Goal: Communication & Community: Answer question/provide support

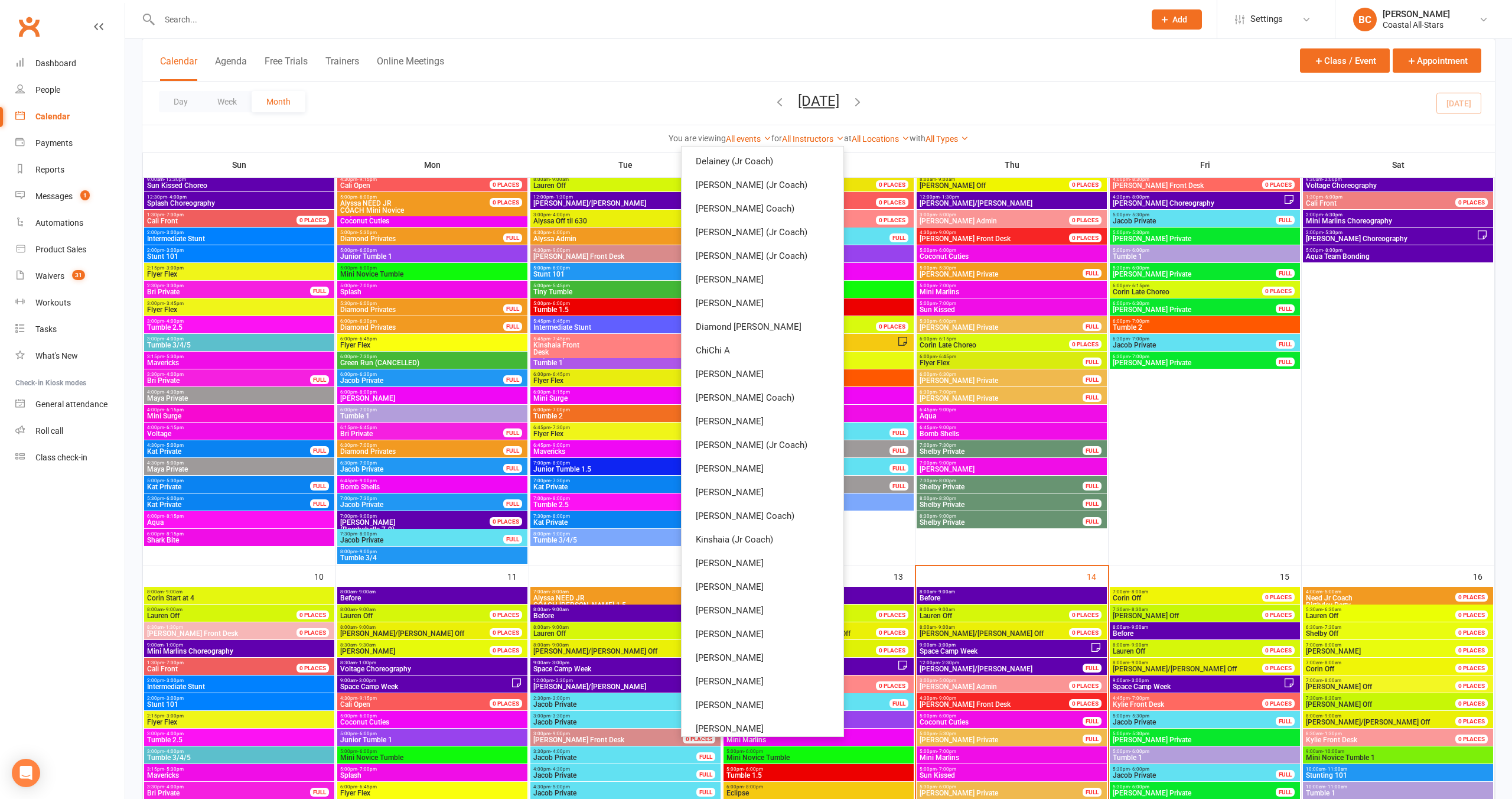
scroll to position [362, 0]
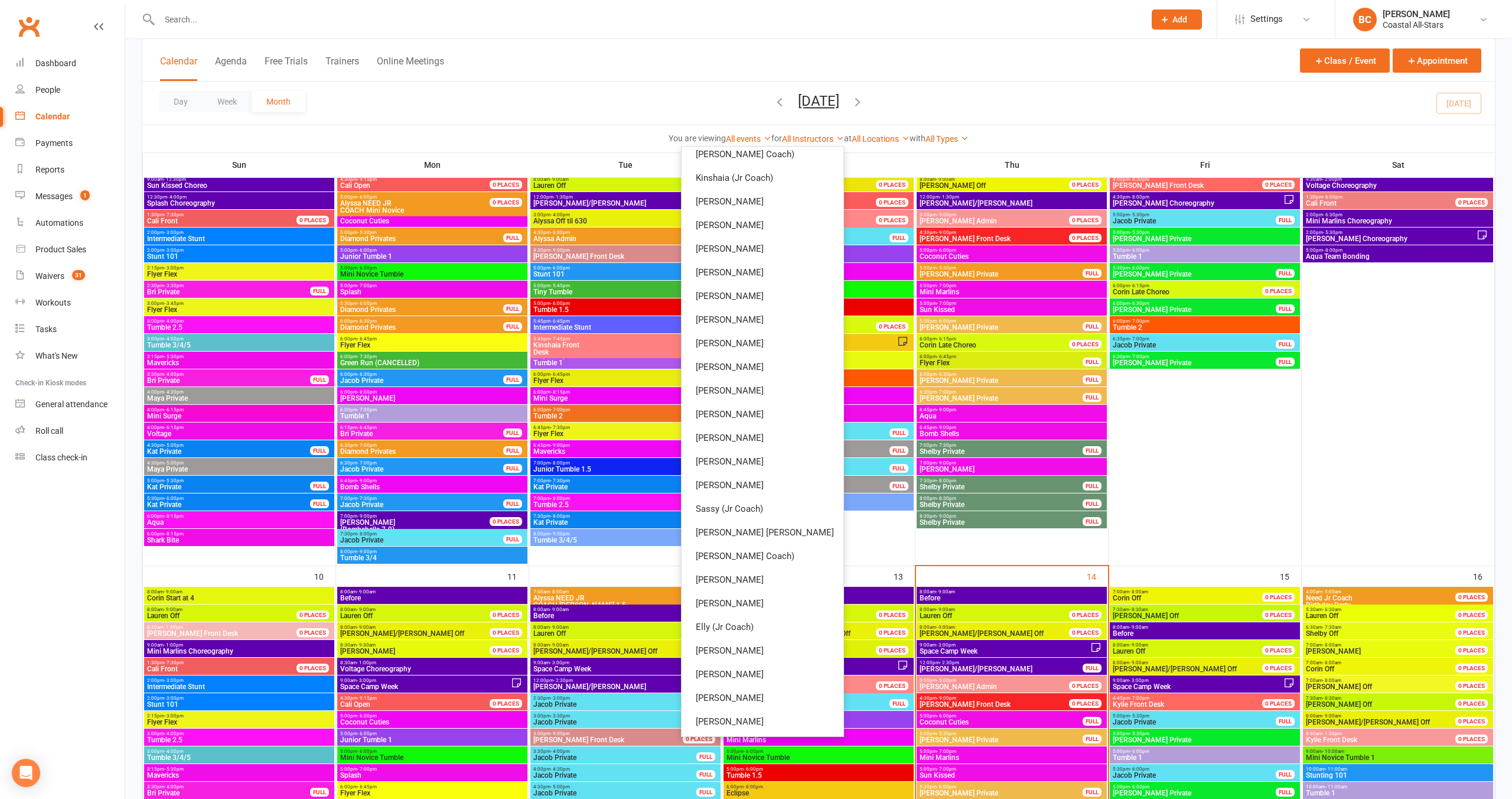
click at [1076, 124] on div "Day Week Month [DATE] [DATE] Sun Mon Tue Wed Thu Fri Sat 27 28 29 30 31 01 02 0…" at bounding box center [818, 103] width 1353 height 43
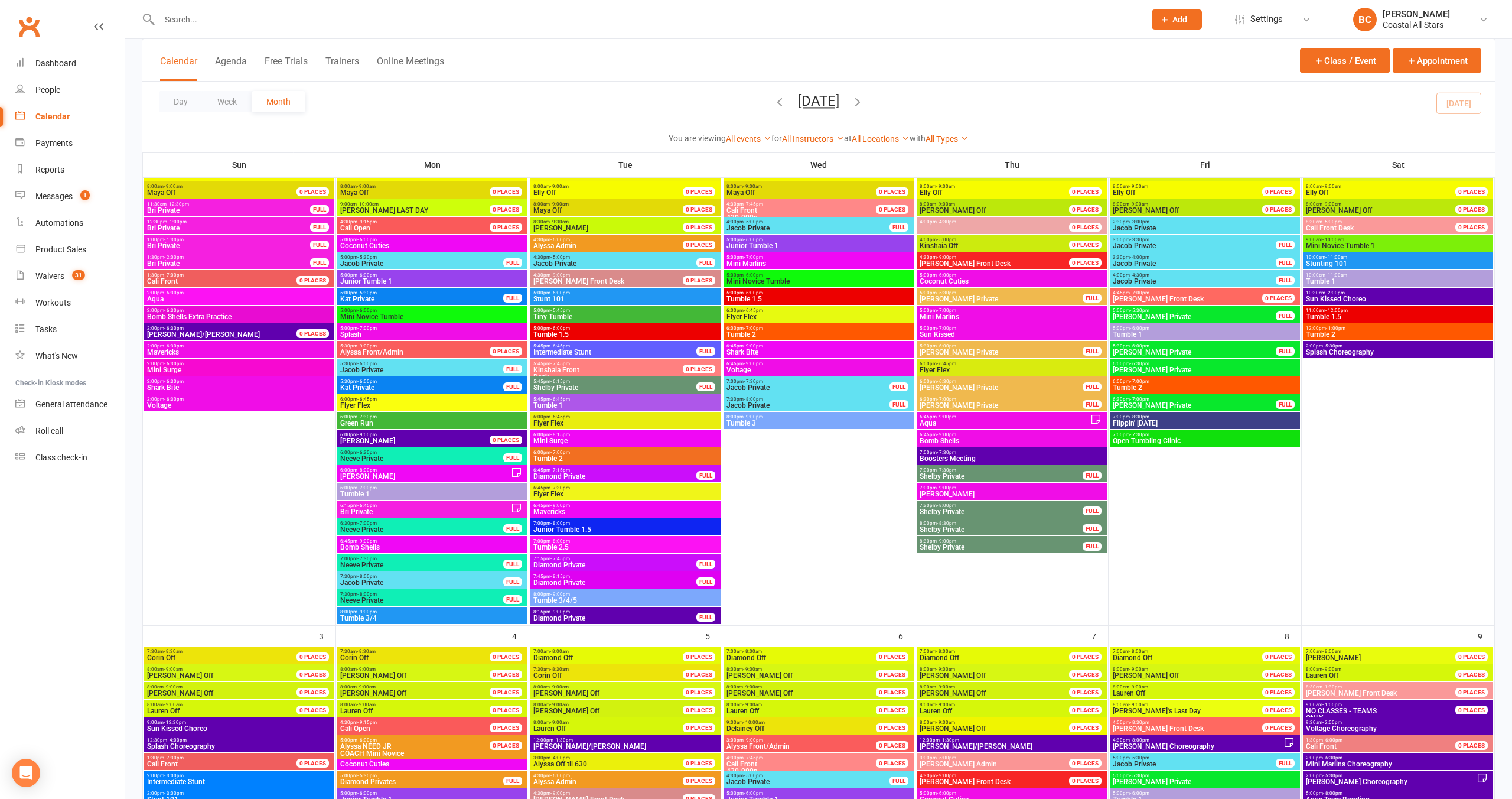
scroll to position [0, 0]
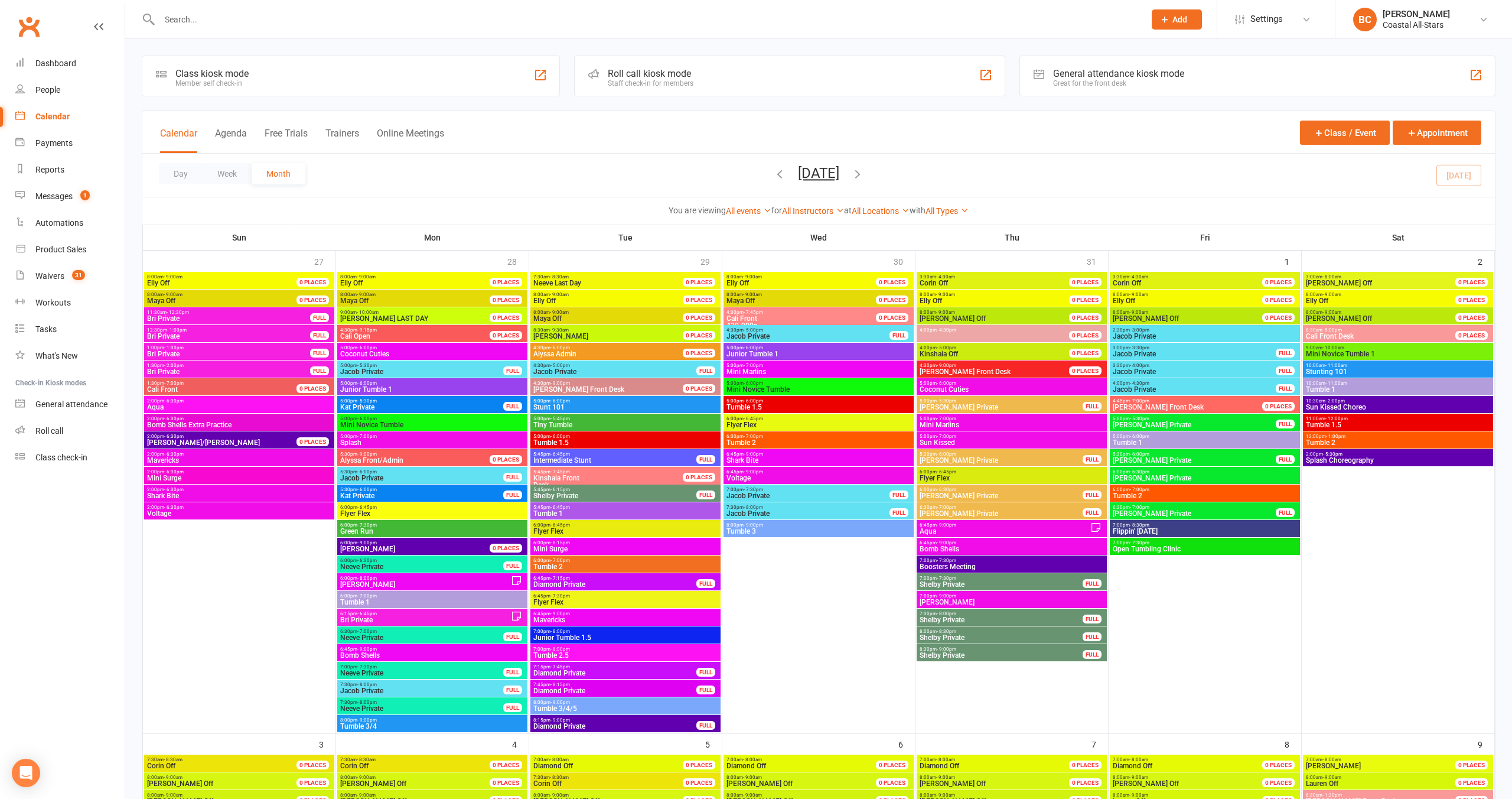
click at [423, 21] on input "text" at bounding box center [646, 19] width 981 height 17
type input "[PERSON_NAME]"
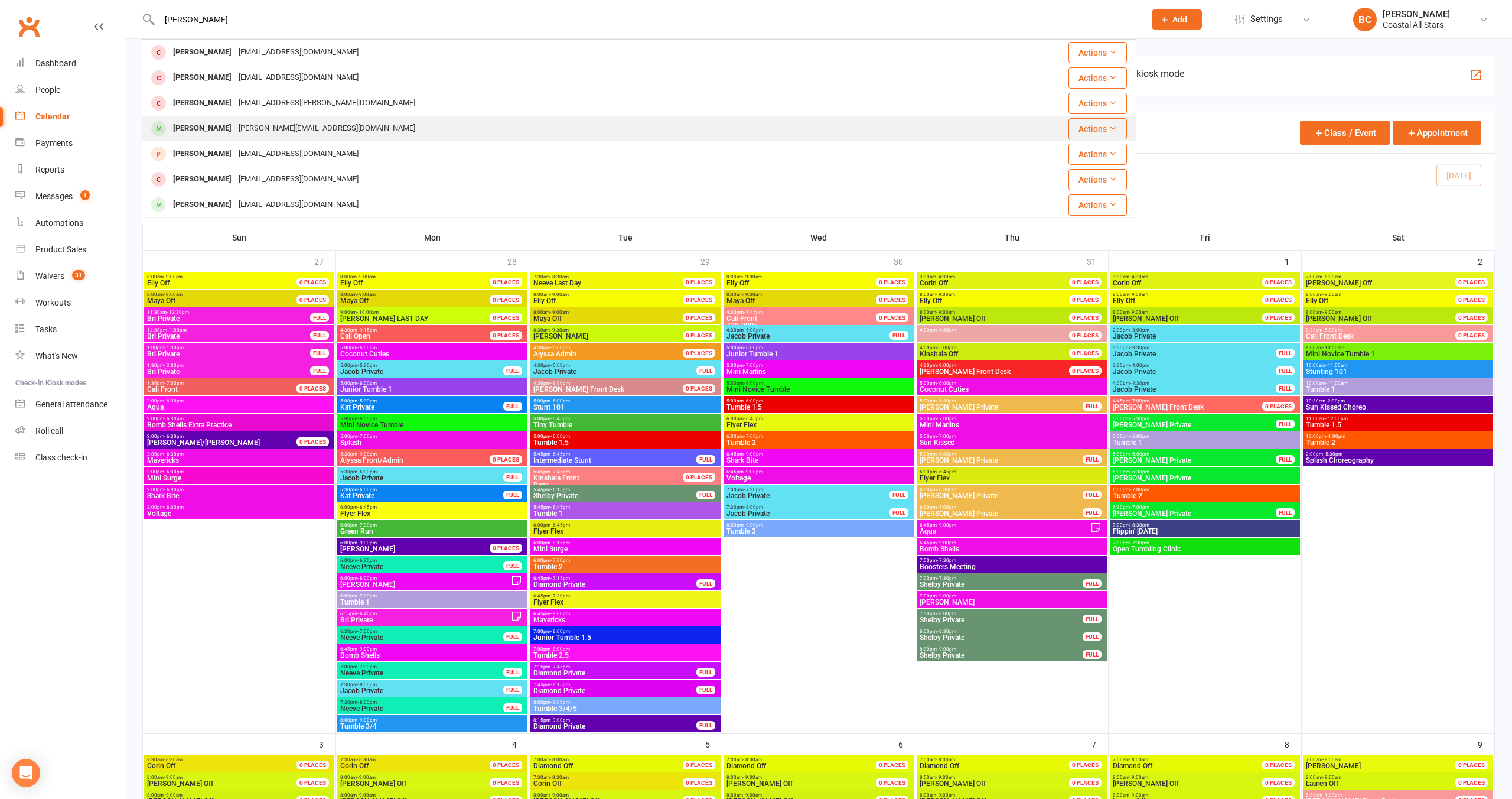
click at [248, 134] on div "[PERSON_NAME][EMAIL_ADDRESS][DOMAIN_NAME]" at bounding box center [327, 128] width 184 height 17
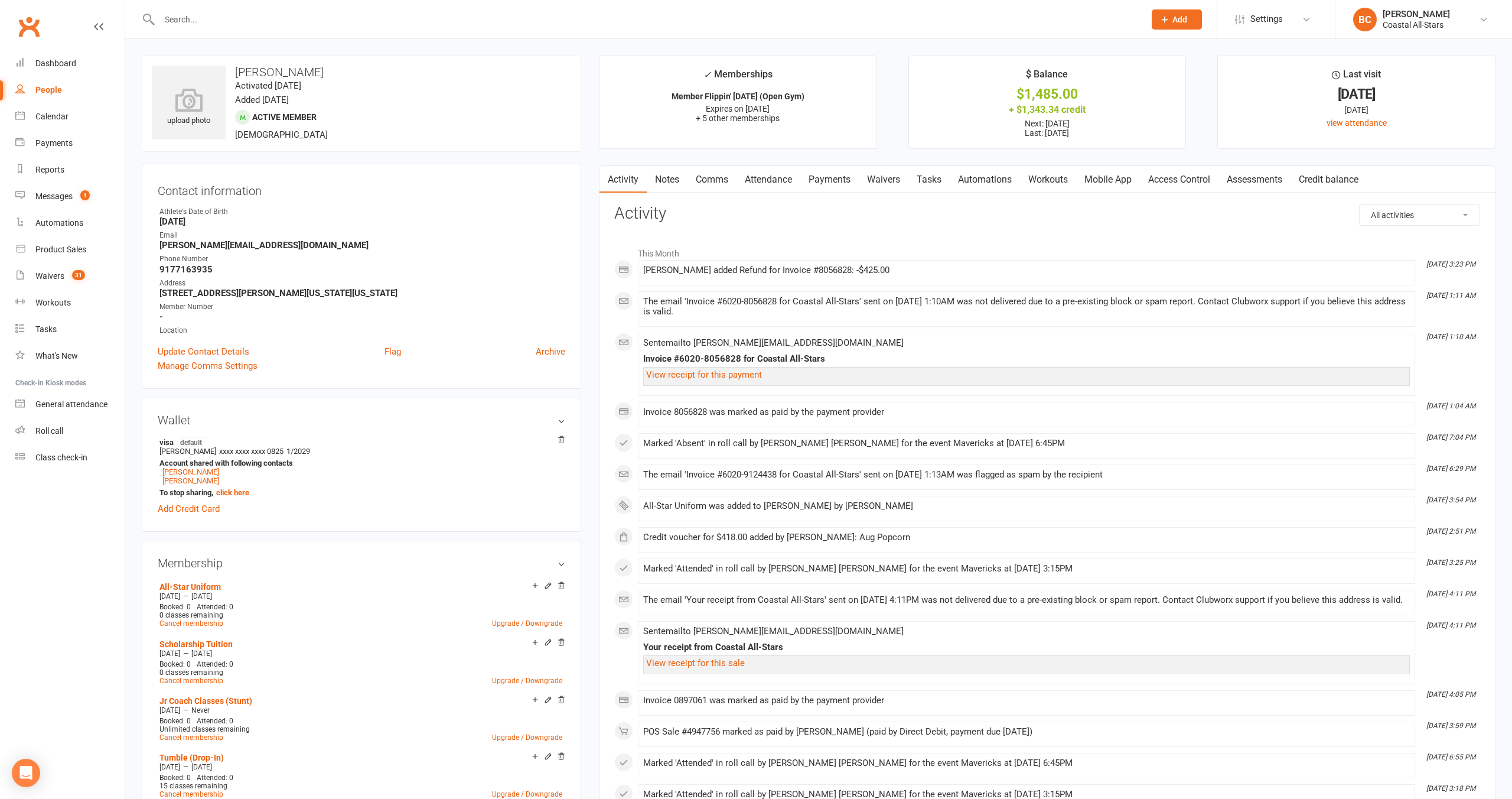
click at [711, 180] on link "Comms" at bounding box center [712, 179] width 49 height 27
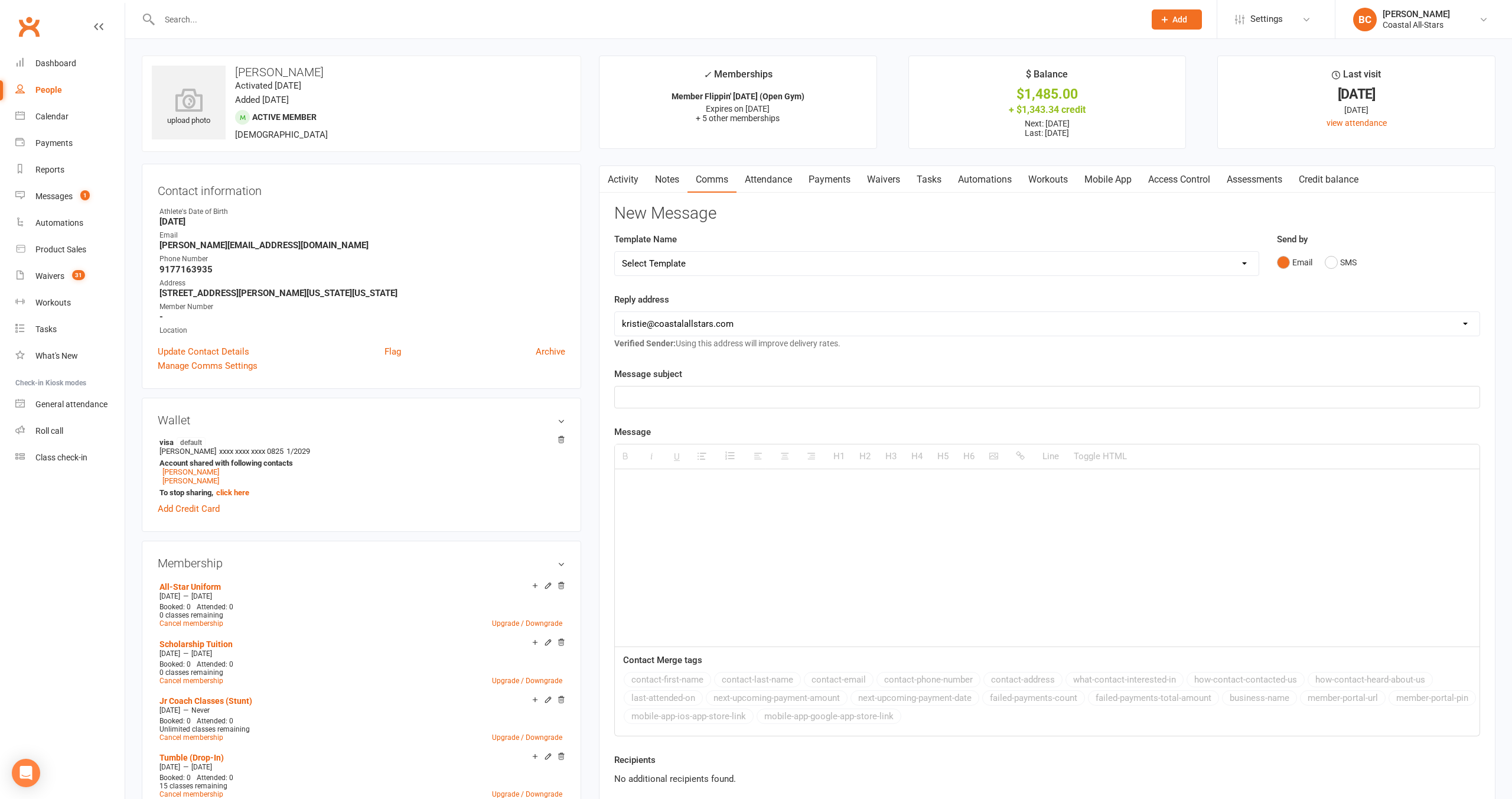
scroll to position [6, 0]
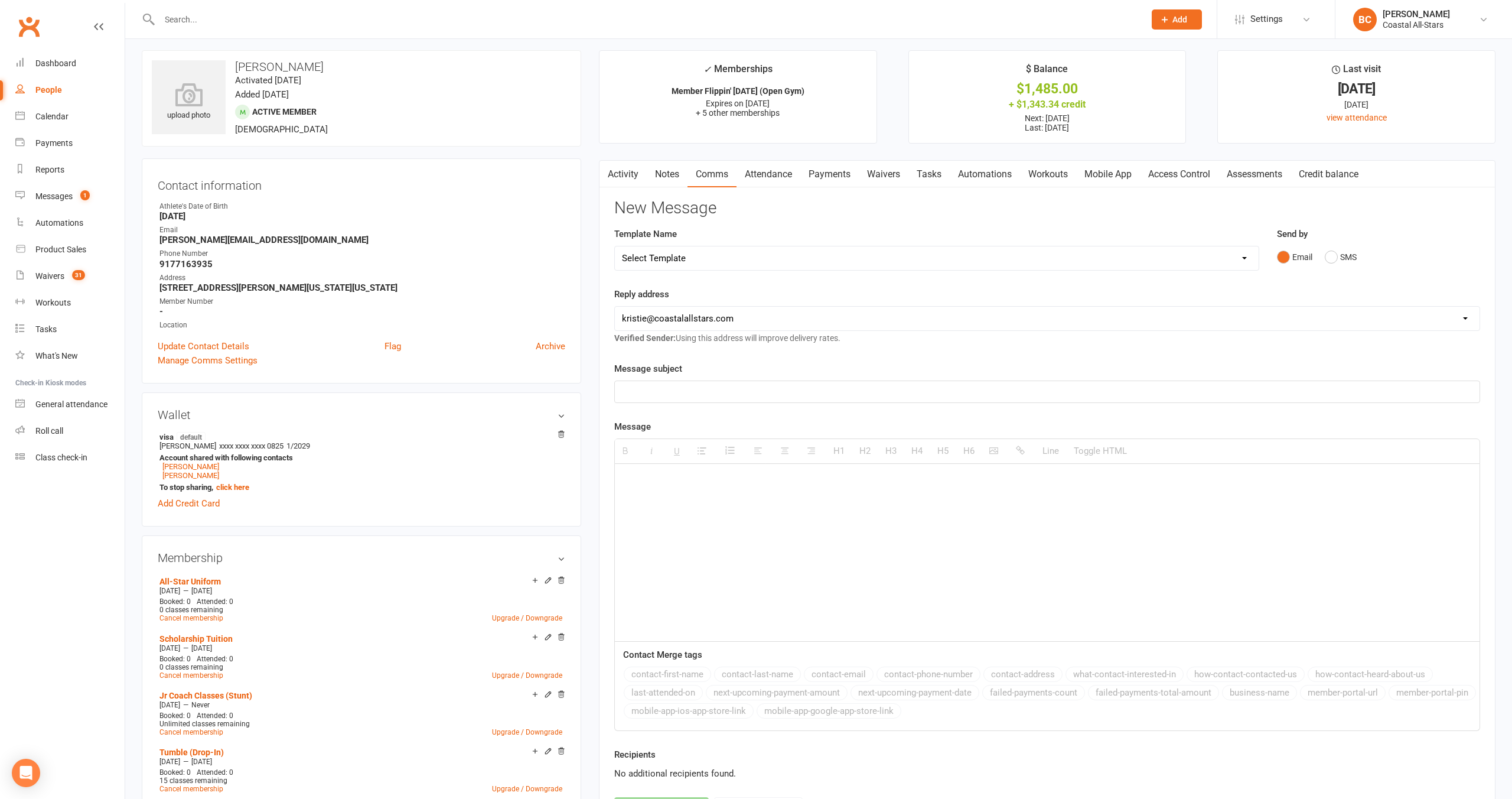
click at [691, 495] on div at bounding box center [1048, 552] width 865 height 177
click at [701, 253] on select "Select Template [Email] Bi-Annual Assessment [Email] Boosters [Email] Card Fail…" at bounding box center [937, 258] width 644 height 24
select select "40"
click at [615, 246] on select "Select Template [Email] Bi-Annual Assessment [Email] Boosters [Email] Card Fail…" at bounding box center [937, 258] width 644 height 24
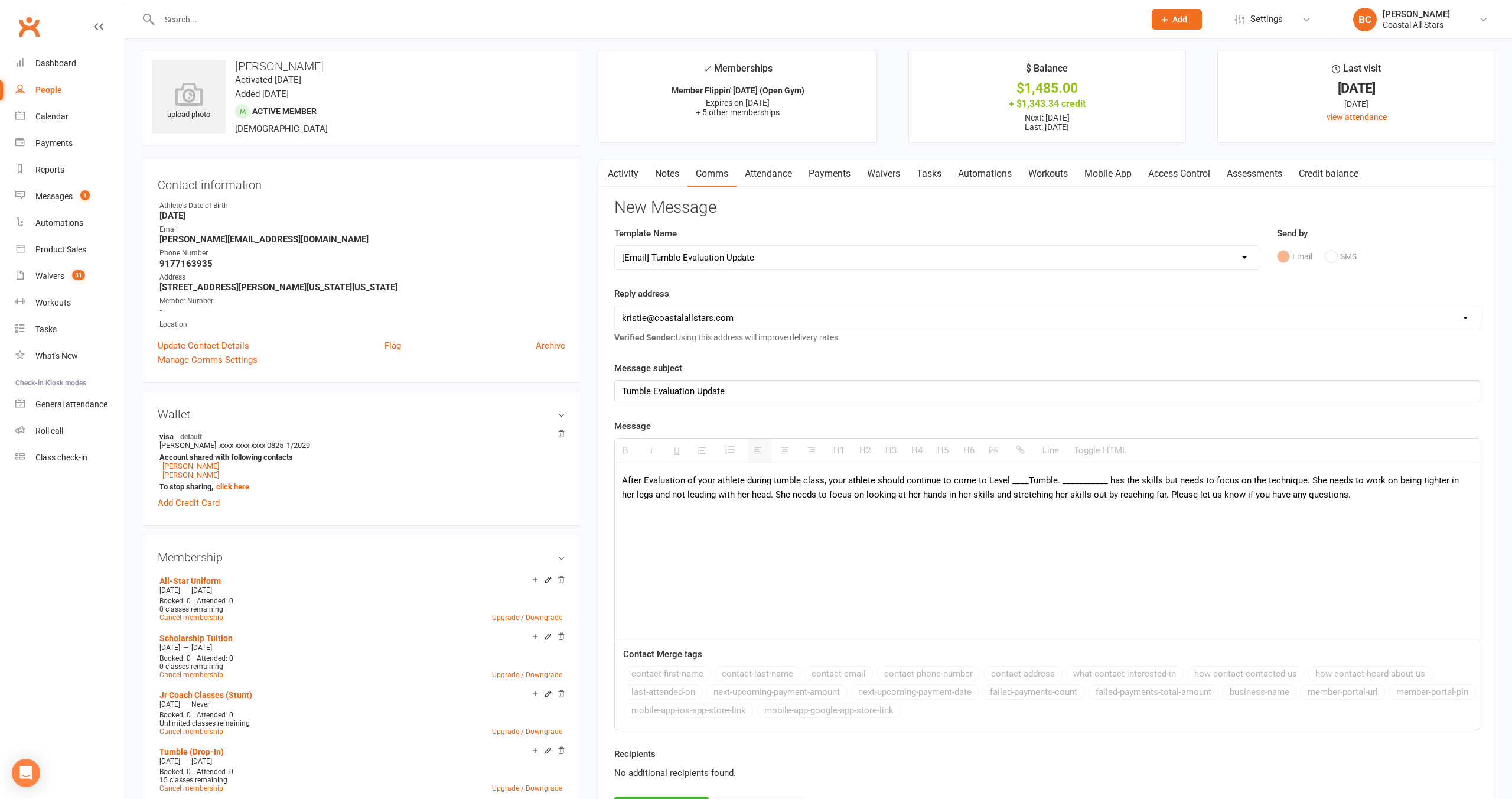
scroll to position [7, 0]
click at [658, 480] on p "After Evaluation of your athlete during tumble class, your athlete should conti…" at bounding box center [1047, 487] width 850 height 29
drag, startPoint x: 690, startPoint y: 478, endPoint x: 876, endPoint y: 481, distance: 186.0
click at [875, 481] on p "After skill review of your athlete during tumble class, your athlete should con…" at bounding box center [1047, 487] width 850 height 29
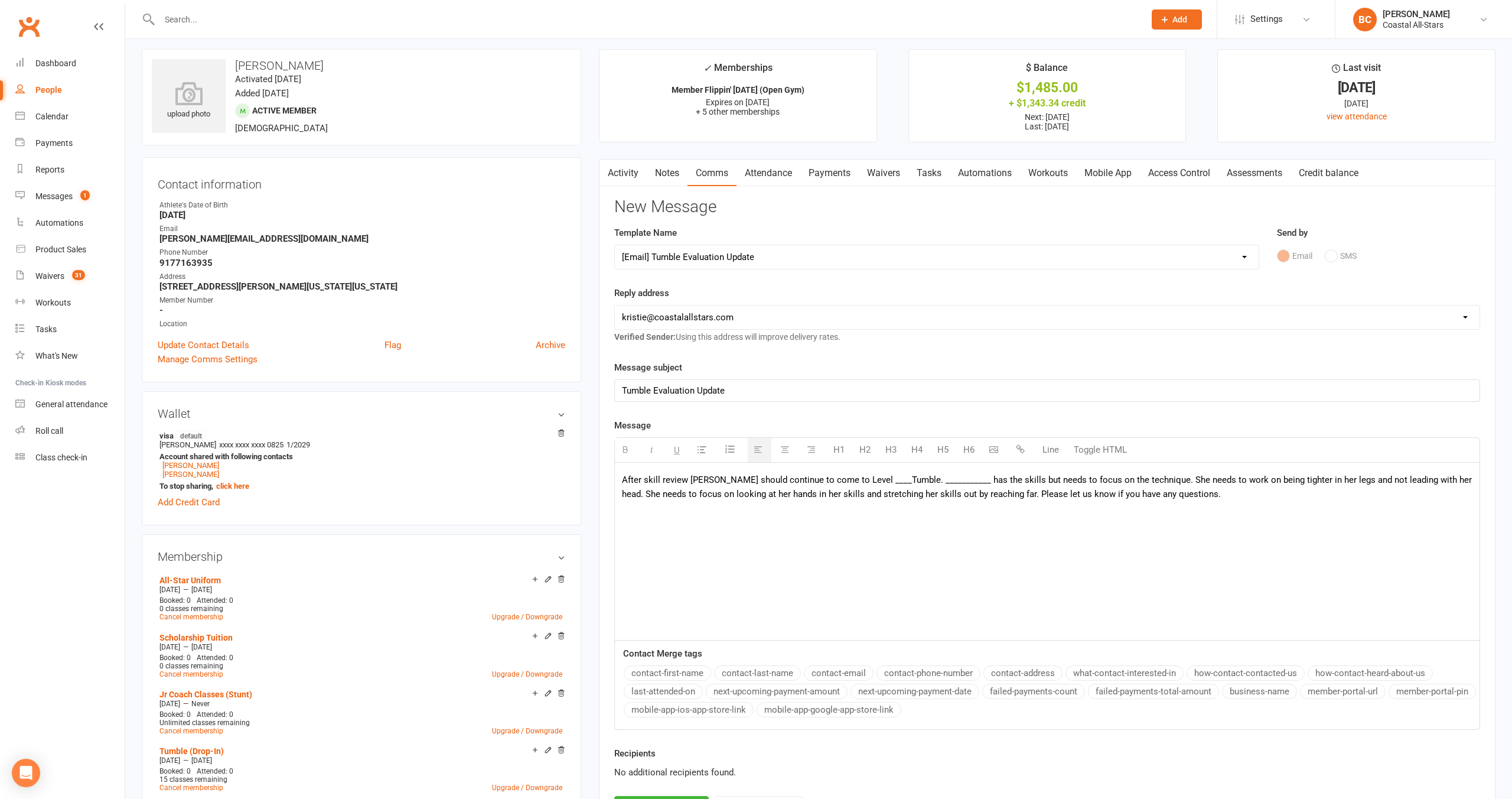
click at [860, 478] on p "After skill review [PERSON_NAME] should continue to come to Level ____Tumble. _…" at bounding box center [1047, 487] width 850 height 29
click at [854, 479] on p "After skill review [PERSON_NAME] should continue to come to Level ____Tumble. _…" at bounding box center [1047, 487] width 850 height 29
click at [862, 479] on p "After skill review [PERSON_NAME] should continue to come to Level ____Tumble. _…" at bounding box center [1047, 487] width 850 height 29
click at [877, 480] on p "After skill review [PERSON_NAME] should continue to come to Tumble. ___________…" at bounding box center [1047, 487] width 850 height 29
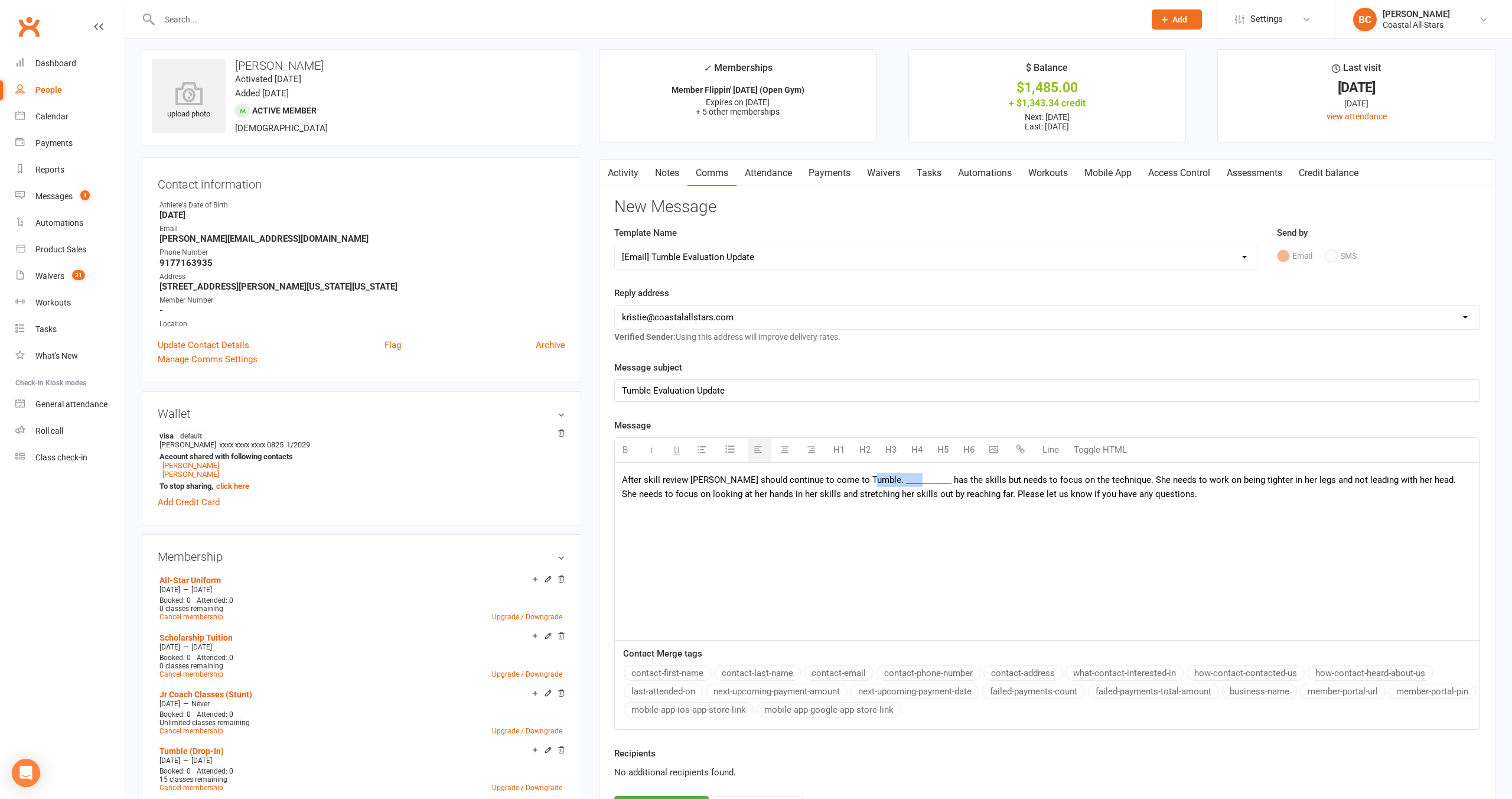
click at [877, 480] on p "After skill review [PERSON_NAME] should continue to come to Tumble. ___________…" at bounding box center [1047, 487] width 850 height 29
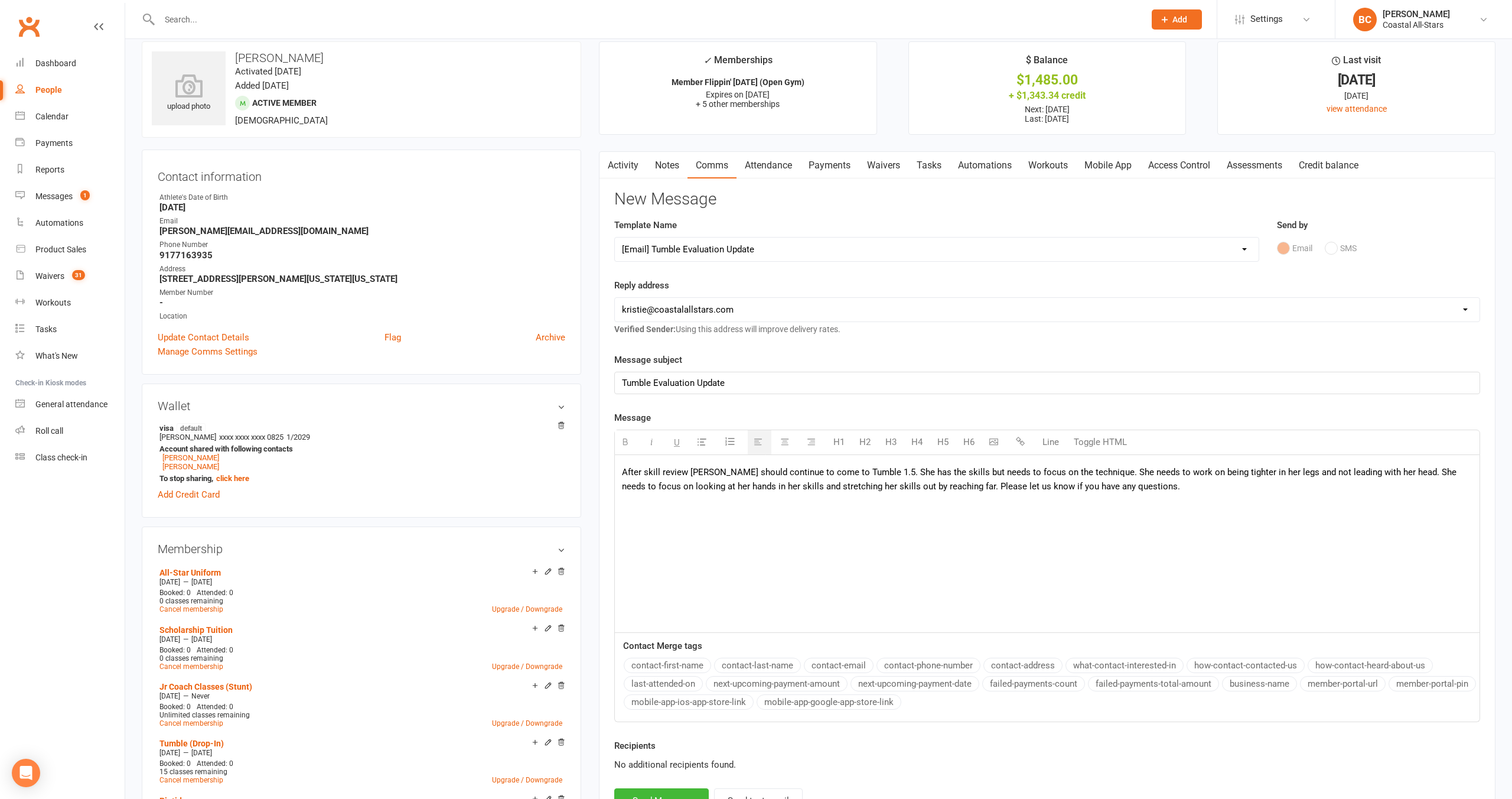
scroll to position [15, 0]
click at [903, 471] on p "After skill review [PERSON_NAME] should continue to come to Tumble 1.5. She has…" at bounding box center [1047, 478] width 850 height 29
click at [1081, 471] on p "After skill review [PERSON_NAME] should continue to come to Tumble 1.5. She has…" at bounding box center [1047, 478] width 850 height 29
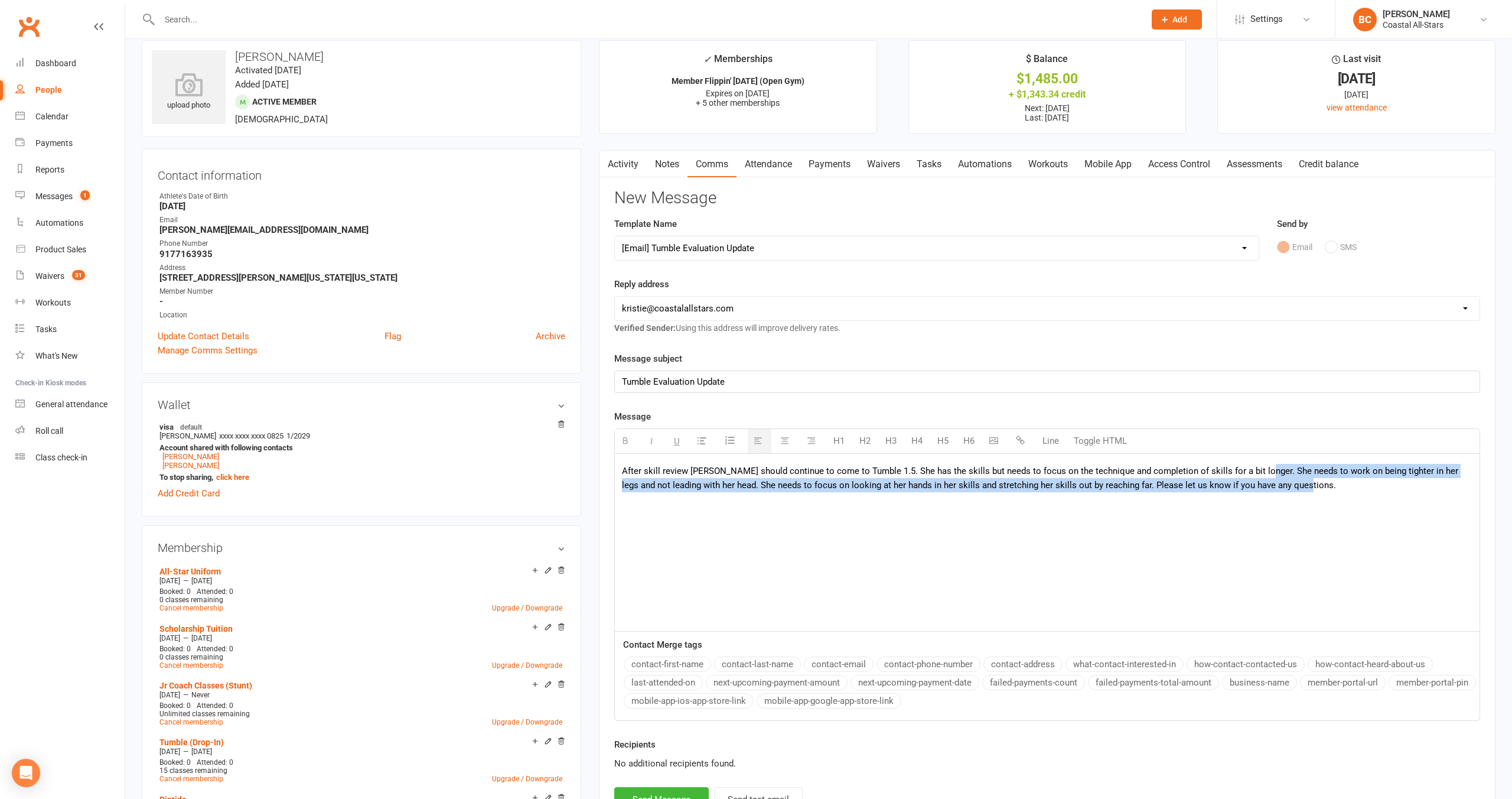
drag, startPoint x: 1244, startPoint y: 469, endPoint x: 1281, endPoint y: 491, distance: 43.0
click at [1281, 490] on p "After skill review [PERSON_NAME] should continue to come to Tumble 1.5. She has…" at bounding box center [1047, 478] width 850 height 29
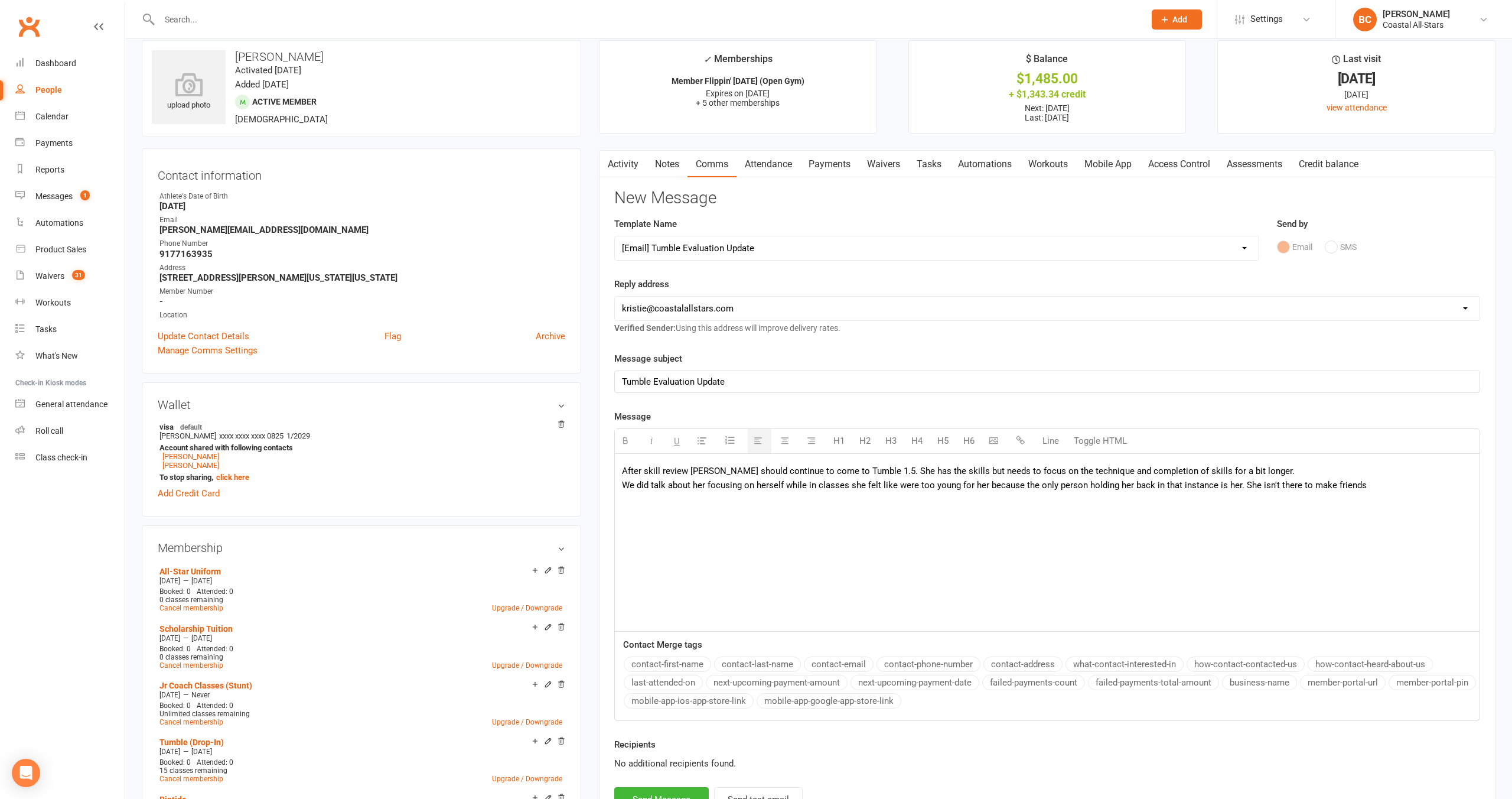
click at [1380, 487] on p "After skill review [PERSON_NAME] should continue to come to Tumble 1.5. She has…" at bounding box center [1047, 478] width 850 height 29
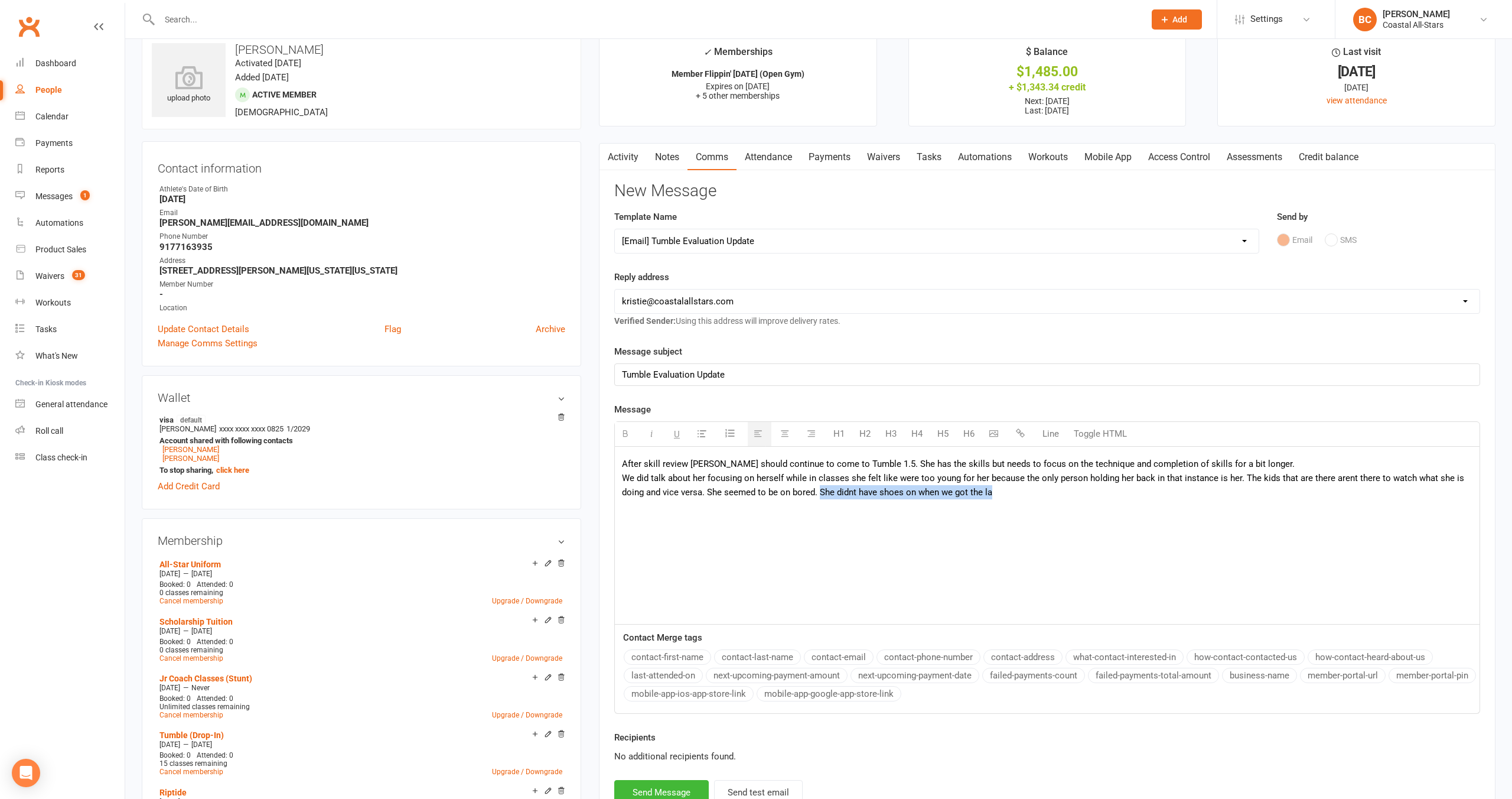
drag, startPoint x: 820, startPoint y: 493, endPoint x: 1008, endPoint y: 498, distance: 188.1
click at [1008, 498] on p "After skill review [PERSON_NAME] should continue to come to Tumble 1.5. She has…" at bounding box center [1047, 478] width 850 height 43
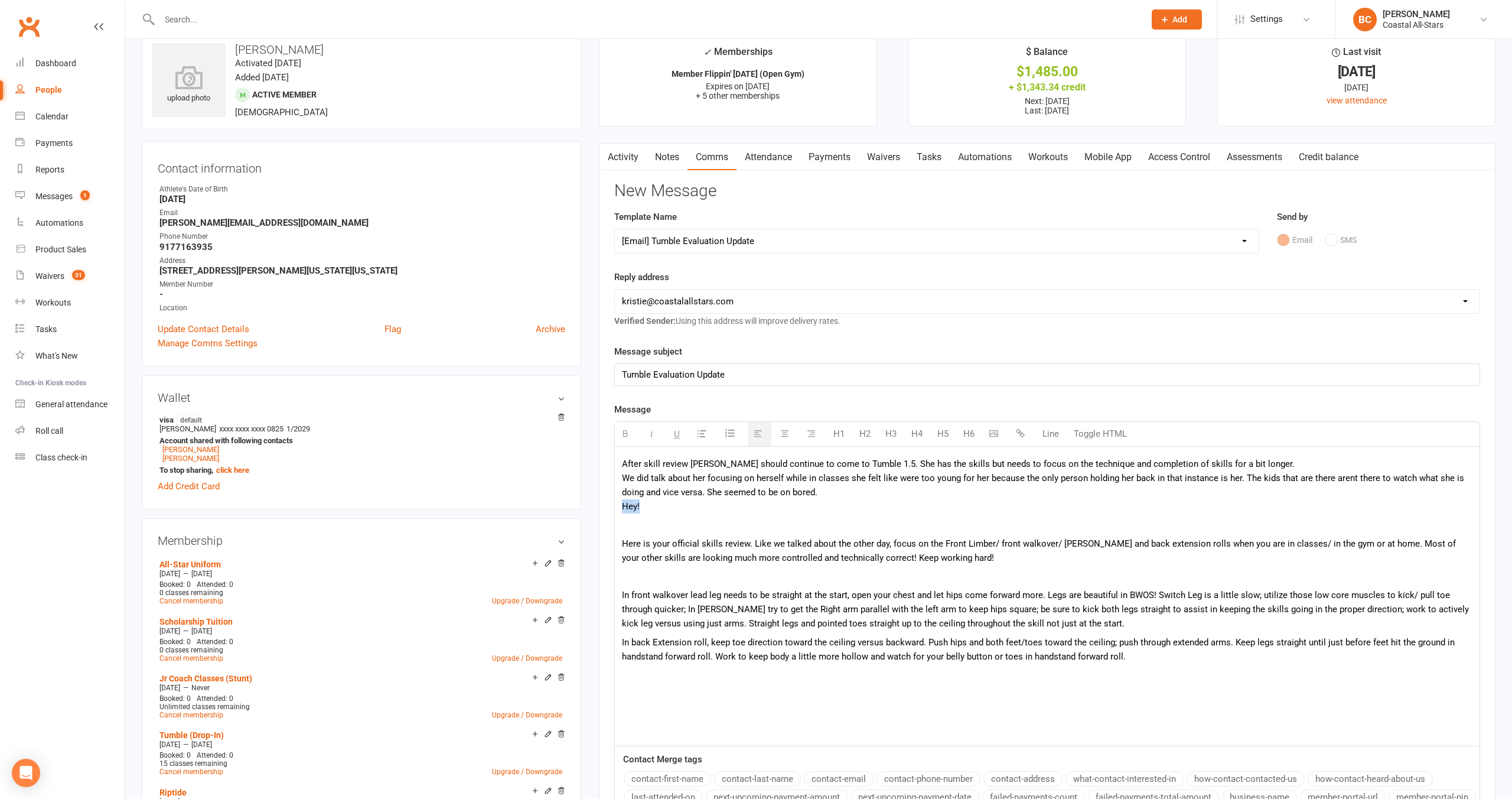
drag, startPoint x: 657, startPoint y: 514, endPoint x: 612, endPoint y: 505, distance: 45.9
click at [613, 505] on div "Activity Notes Comms Attendance Payments Waivers Tasks Automations Workouts Mob…" at bounding box center [1048, 544] width 897 height 802
click at [619, 541] on div "After skill review [PERSON_NAME] should continue to come to Tumble 1.5. She has…" at bounding box center [1048, 596] width 865 height 300
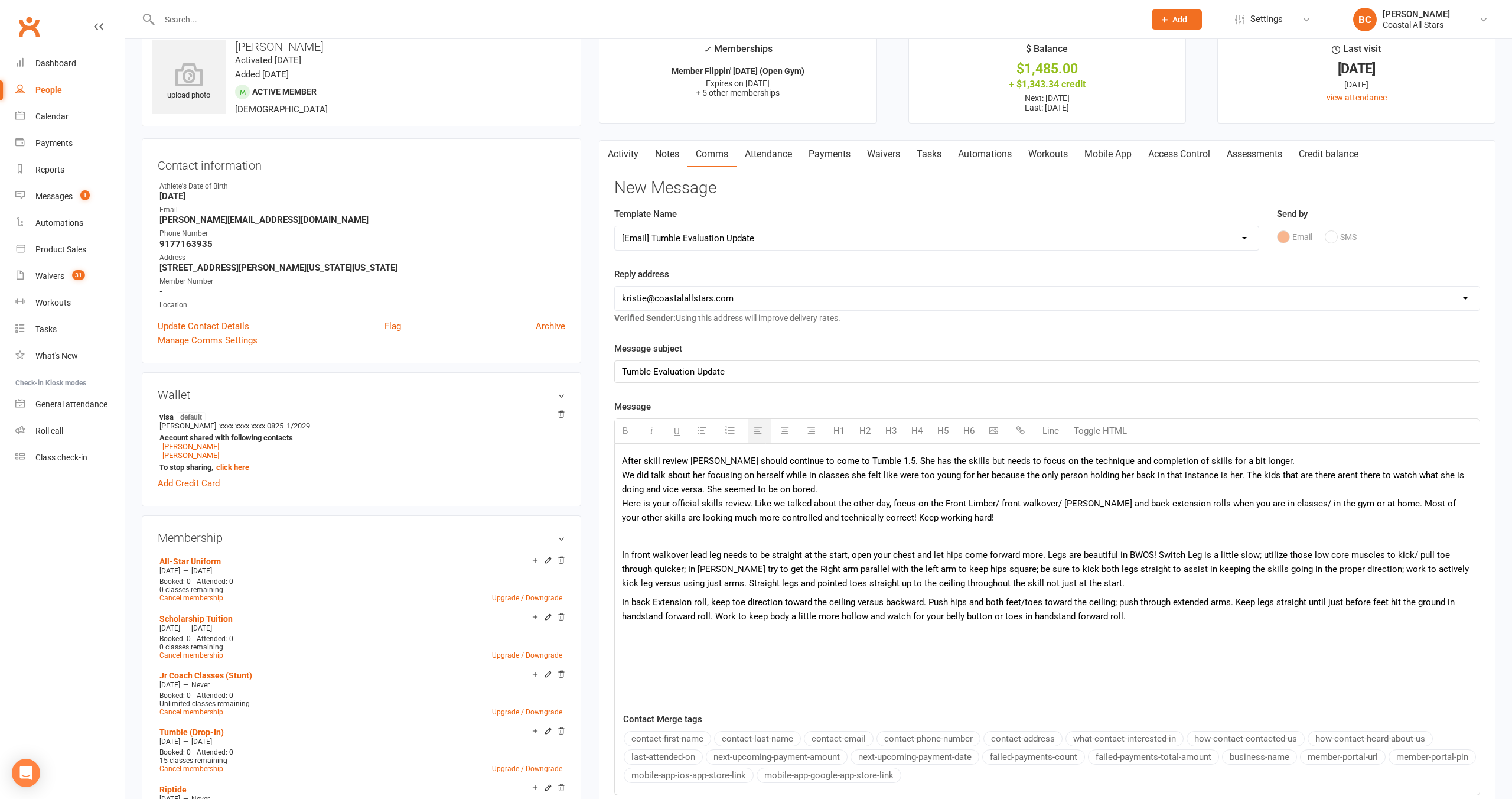
drag, startPoint x: 745, startPoint y: 504, endPoint x: 794, endPoint y: 507, distance: 49.1
click at [745, 504] on span "Here is your official skills review. Like we talked about the other day, focus …" at bounding box center [1038, 510] width 834 height 25
drag, startPoint x: 849, startPoint y: 503, endPoint x: 884, endPoint y: 503, distance: 35.0
click at [884, 503] on span "Here is your official skills review. Like we talked about the other day, focus …" at bounding box center [1038, 510] width 834 height 25
drag, startPoint x: 1054, startPoint y: 534, endPoint x: 1014, endPoint y: 530, distance: 40.2
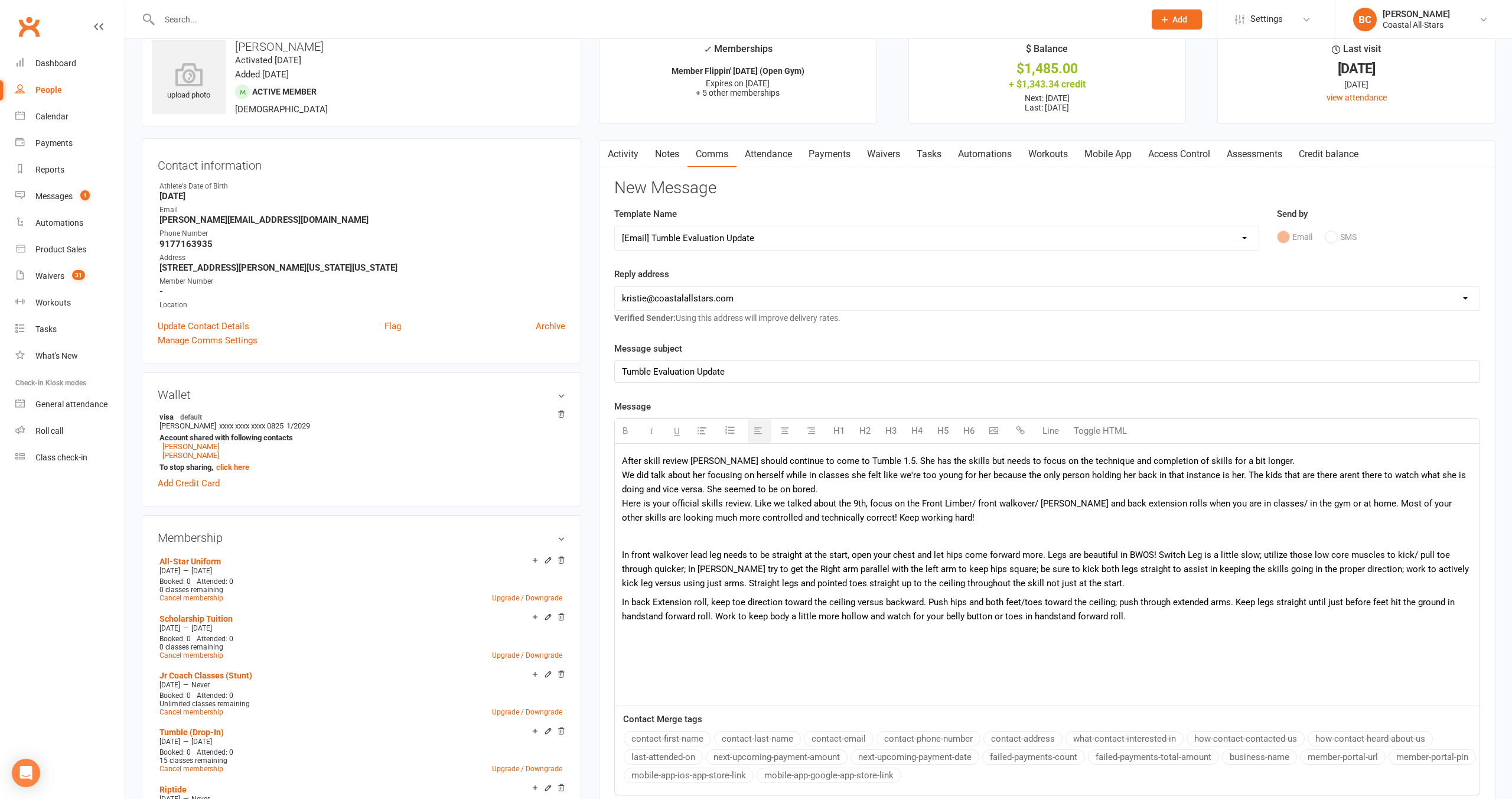
click at [1053, 534] on p at bounding box center [1047, 536] width 850 height 14
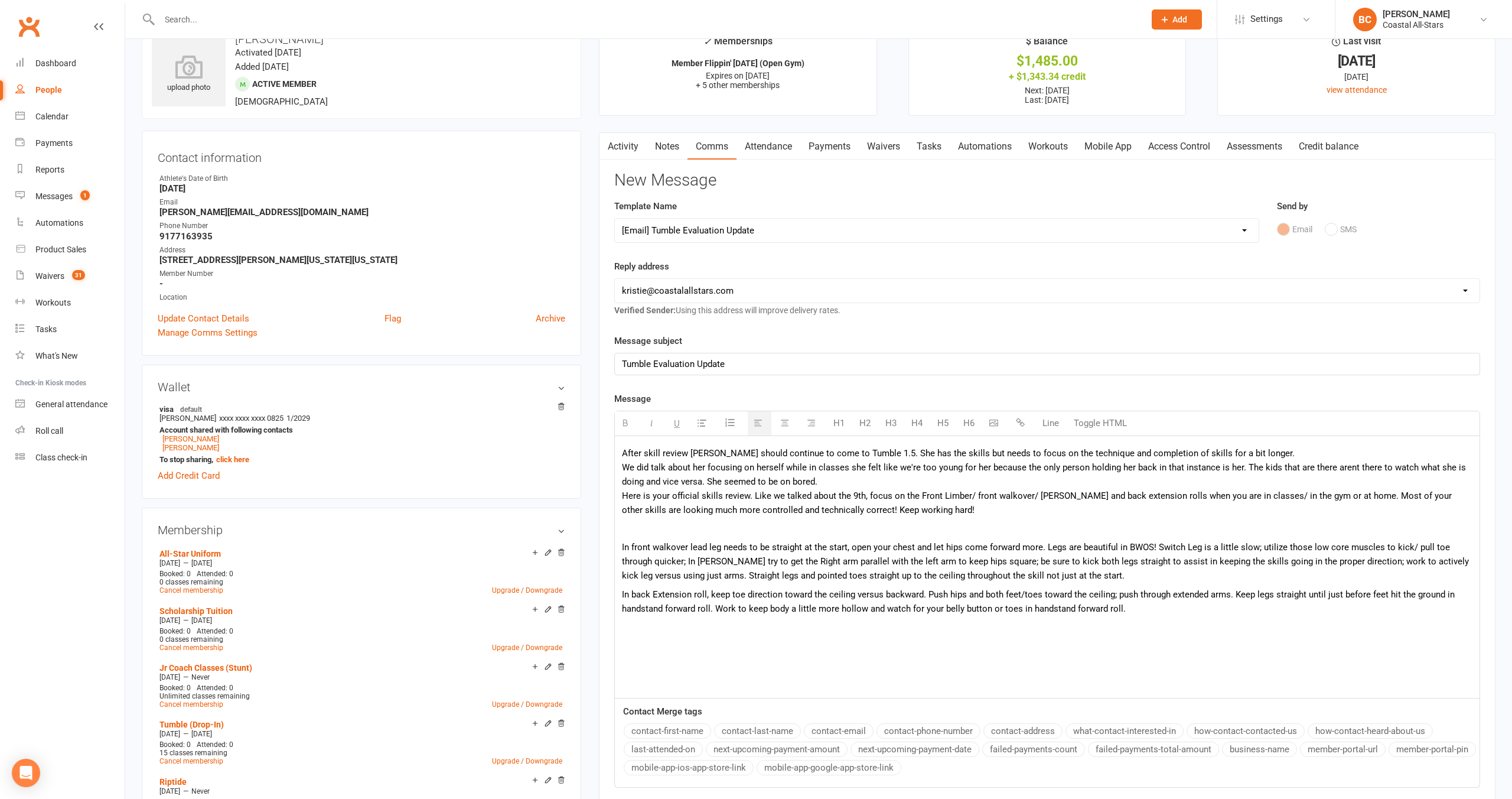
scroll to position [49, 0]
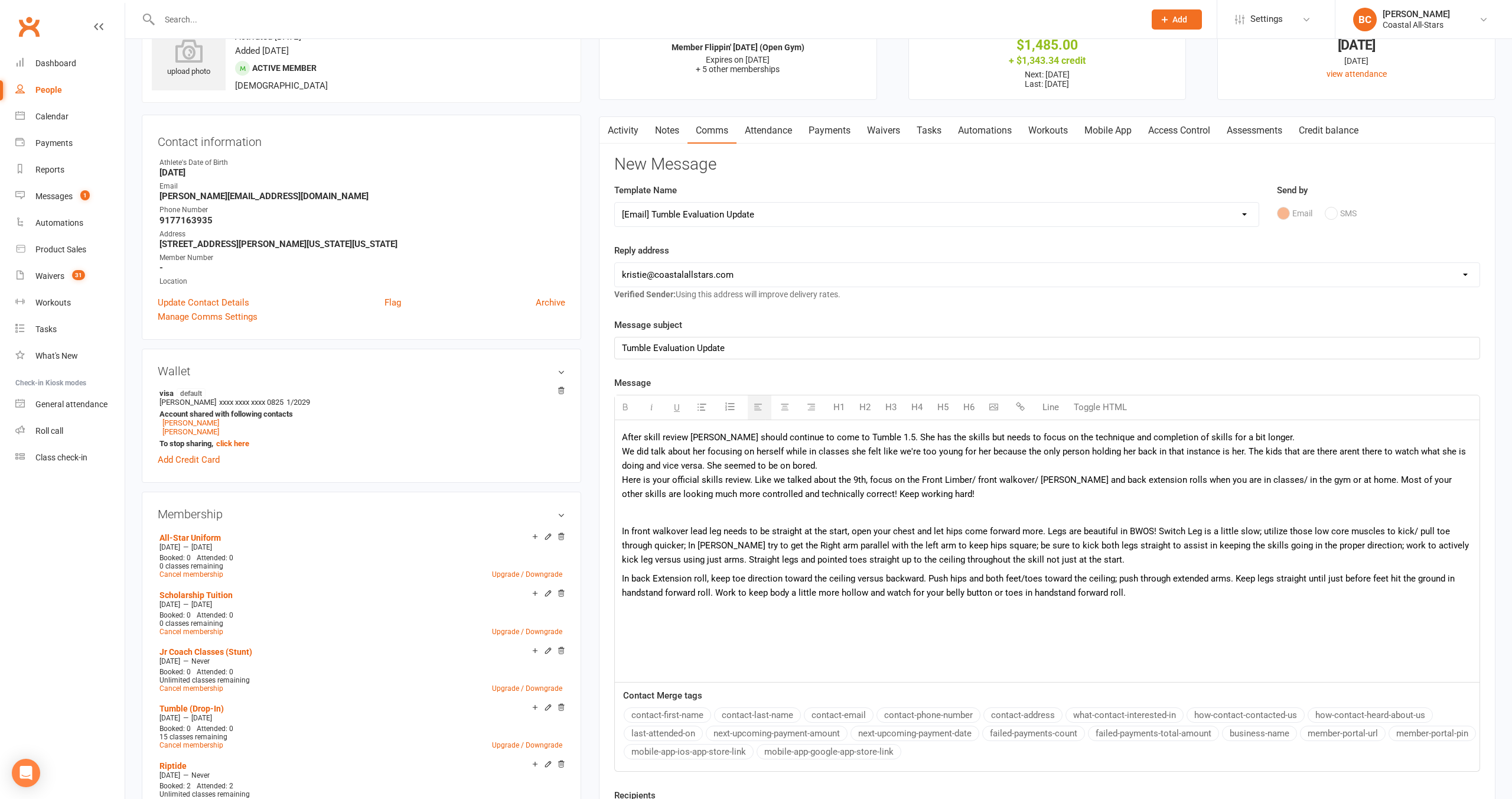
click at [733, 514] on p at bounding box center [1047, 513] width 850 height 14
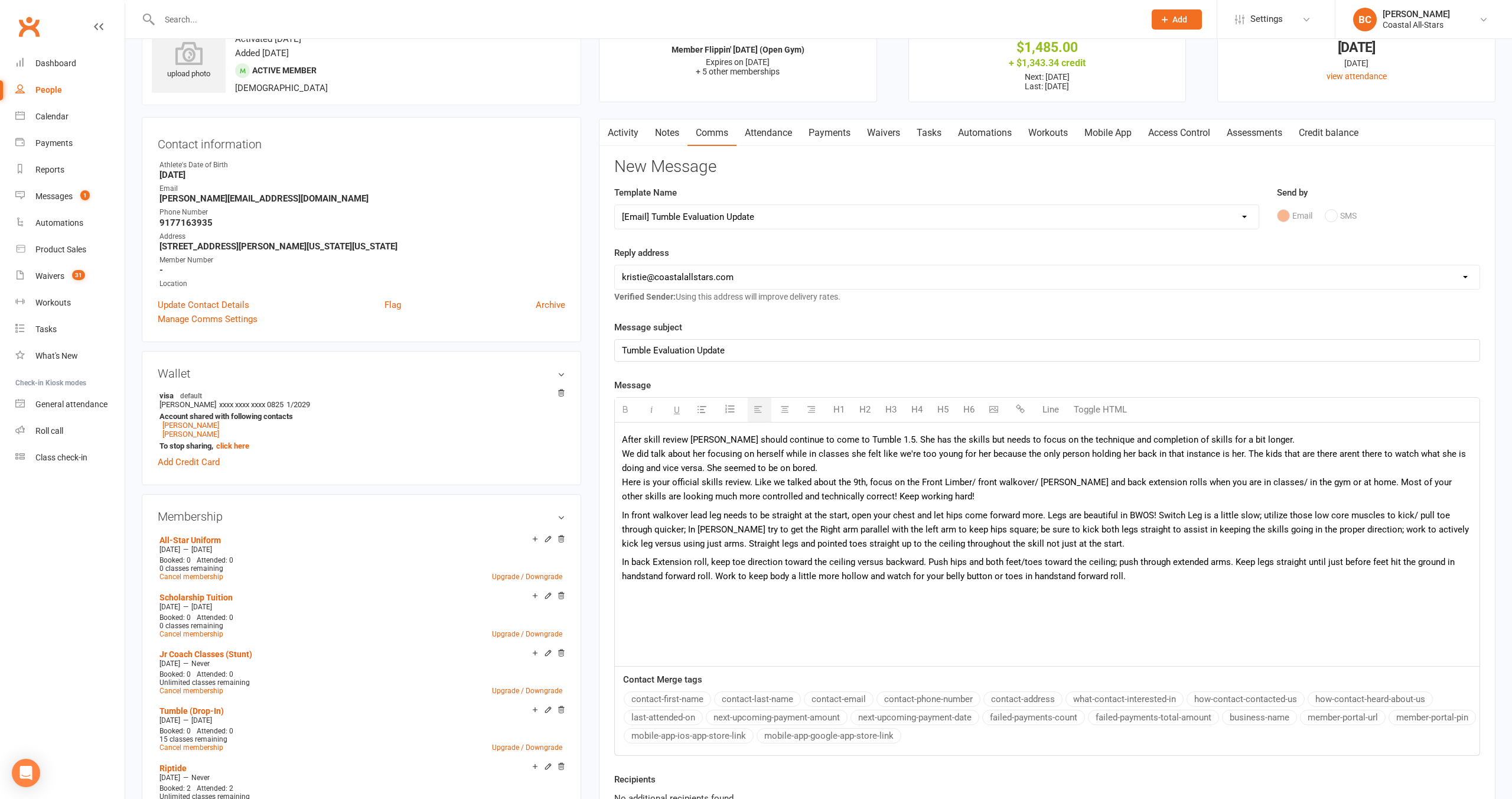
drag, startPoint x: 1110, startPoint y: 547, endPoint x: 994, endPoint y: 570, distance: 118.3
click at [1110, 547] on p "In front walkover lead leg needs to be straight at the start, open your chest a…" at bounding box center [1047, 530] width 850 height 43
drag, startPoint x: 730, startPoint y: 591, endPoint x: 786, endPoint y: 592, distance: 56.0
click at [732, 591] on p at bounding box center [1047, 592] width 850 height 14
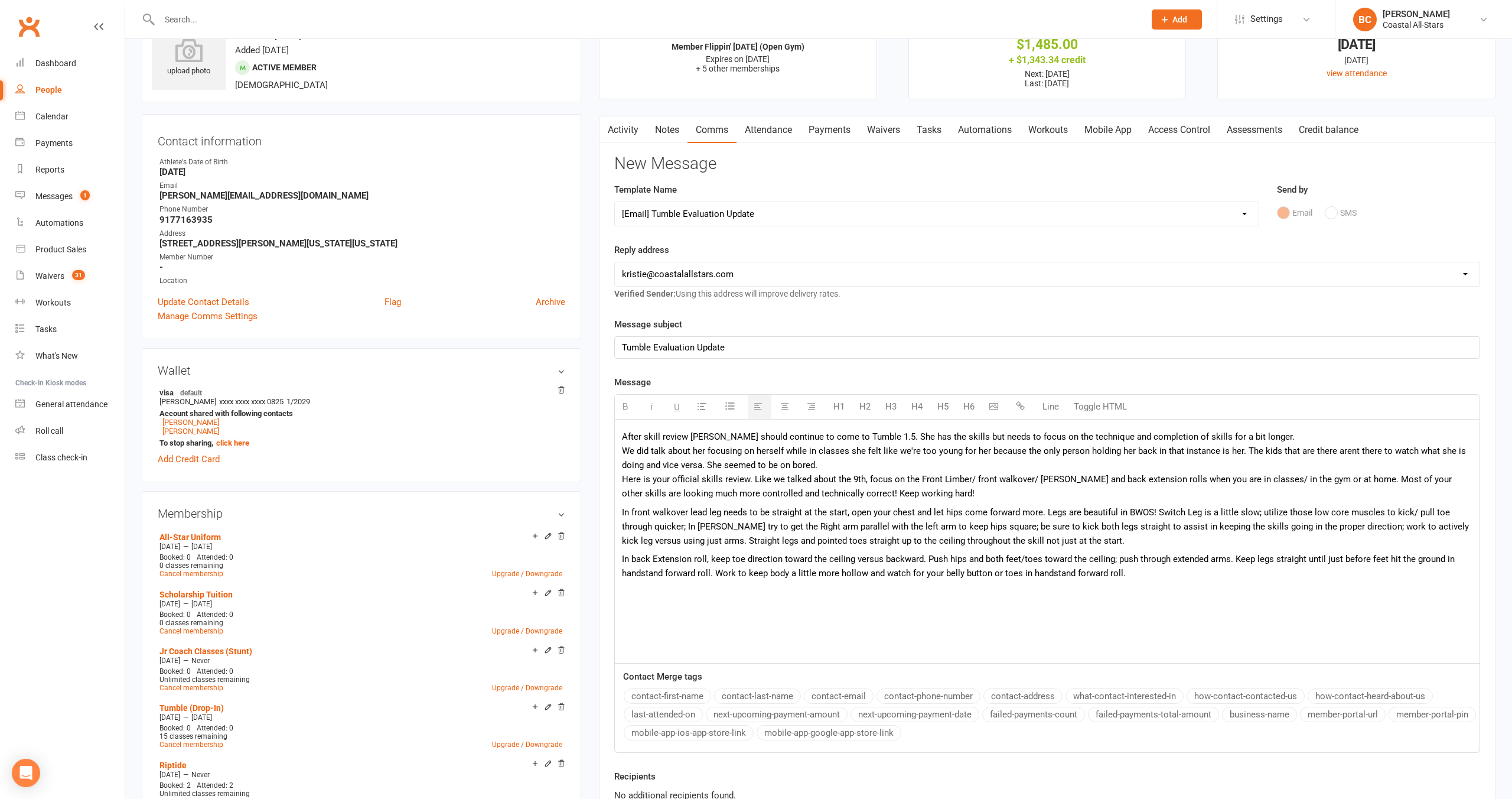
drag, startPoint x: 1137, startPoint y: 572, endPoint x: 1163, endPoint y: 574, distance: 26.1
click at [1137, 572] on p "In back Extension roll, keep toe direction toward the ceiling versus backward. …" at bounding box center [1047, 566] width 850 height 29
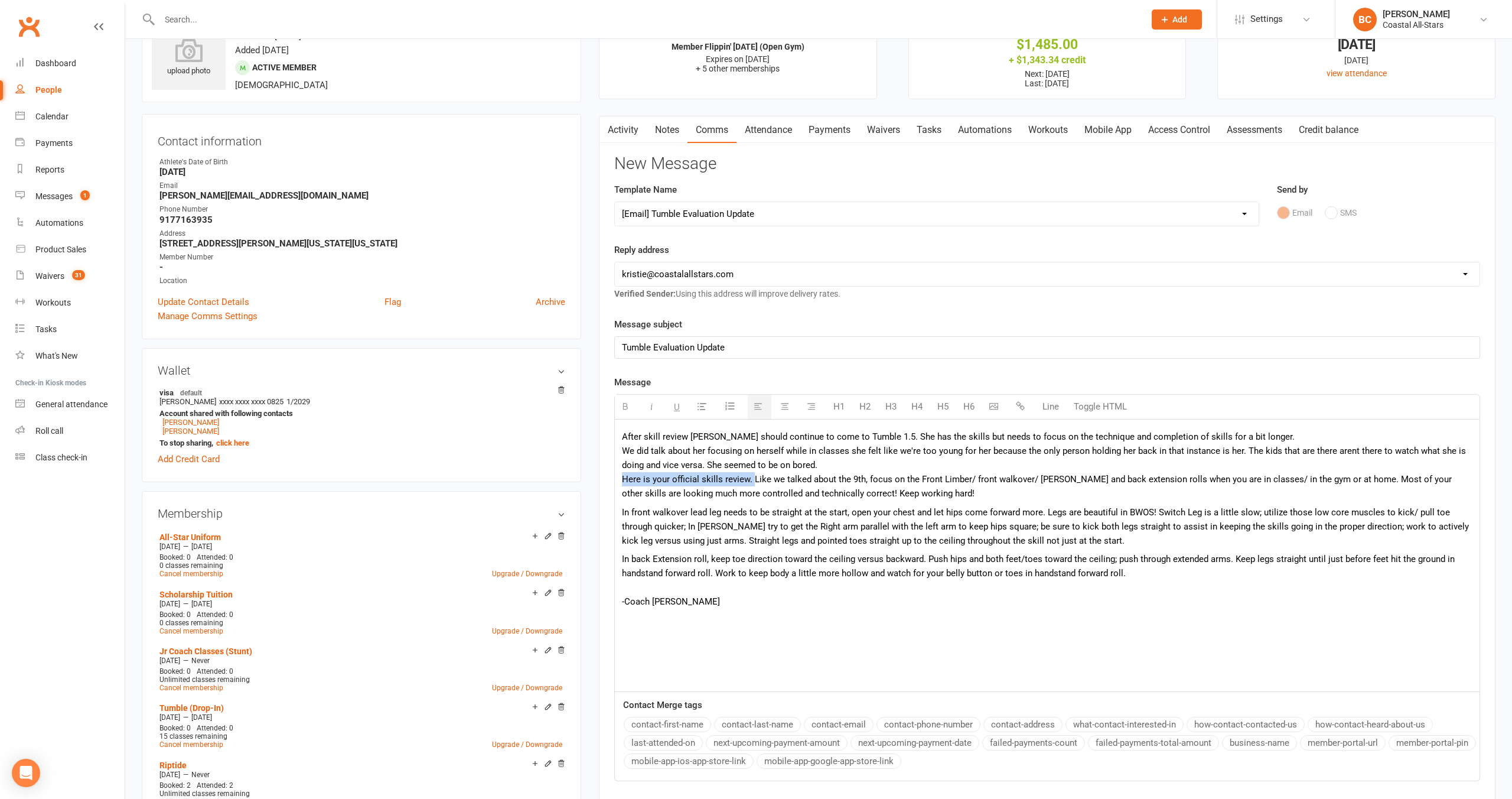
drag, startPoint x: 751, startPoint y: 478, endPoint x: 597, endPoint y: 482, distance: 154.1
click at [599, 482] on main "✓ Memberships Member Flippin' [DATE] (Open Gym) Expires on [DATE] + 5 other mem…" at bounding box center [1047, 454] width 914 height 897
click at [631, 481] on span "Like we talked about the 9th, focus on the Front Limber/ front walkover/ [PERSO…" at bounding box center [1040, 486] width 838 height 25
drag, startPoint x: 700, startPoint y: 481, endPoint x: 718, endPoint y: 482, distance: 18.0
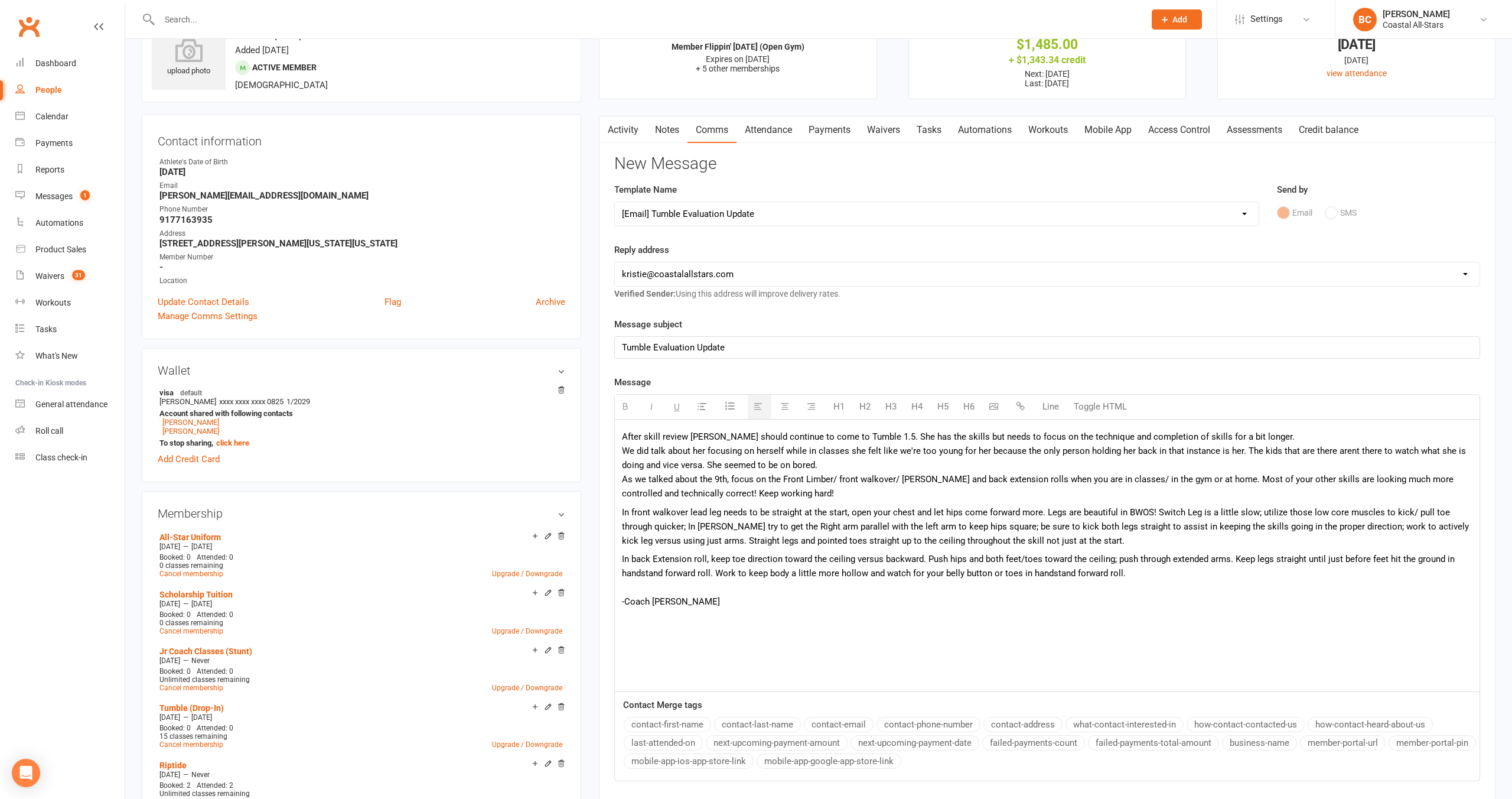
click at [700, 481] on span "As we talked about the 9th, focus on the Front Limber/ front walkover/ [PERSON_…" at bounding box center [1038, 486] width 832 height 25
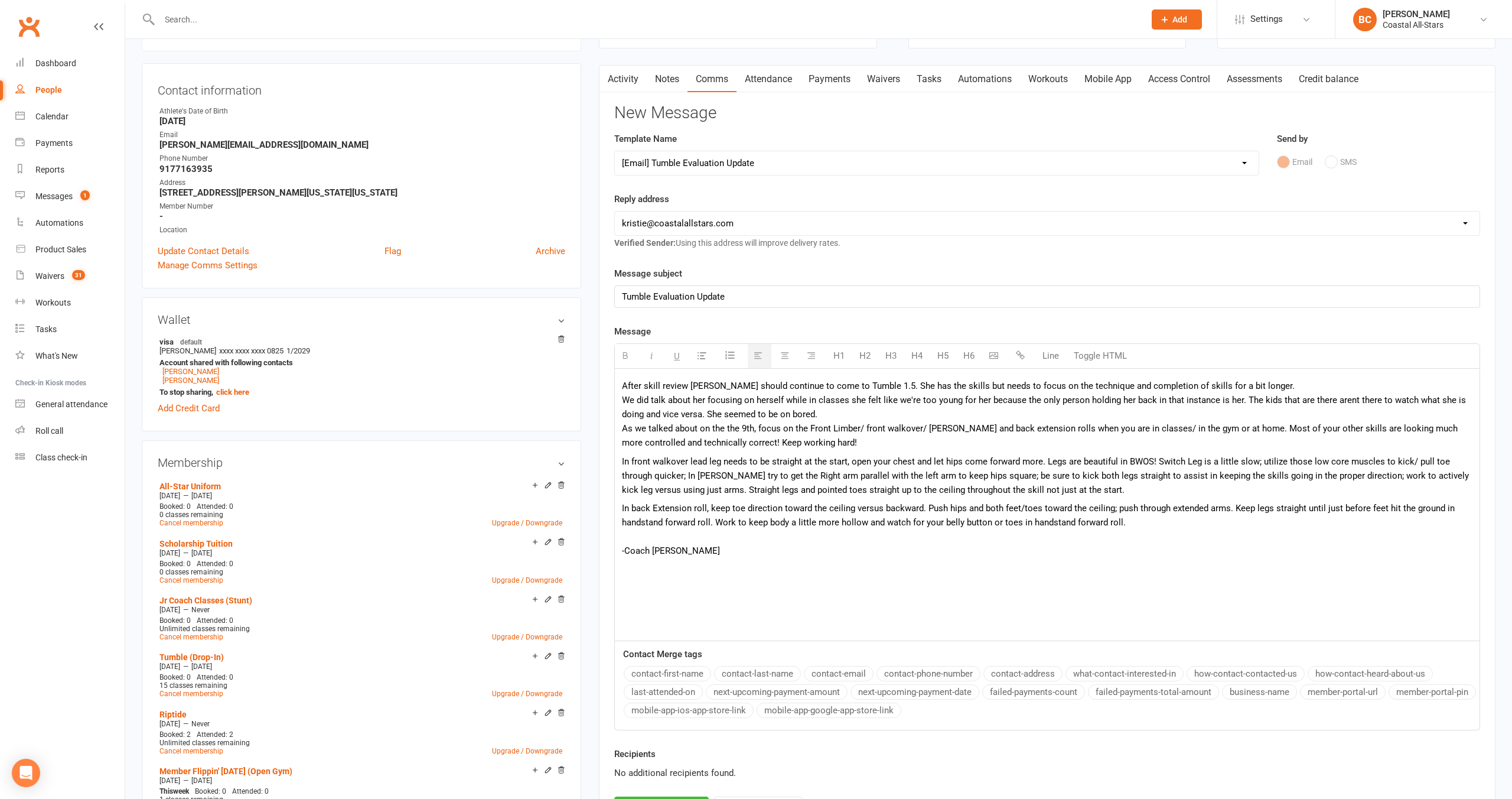
scroll to position [154, 0]
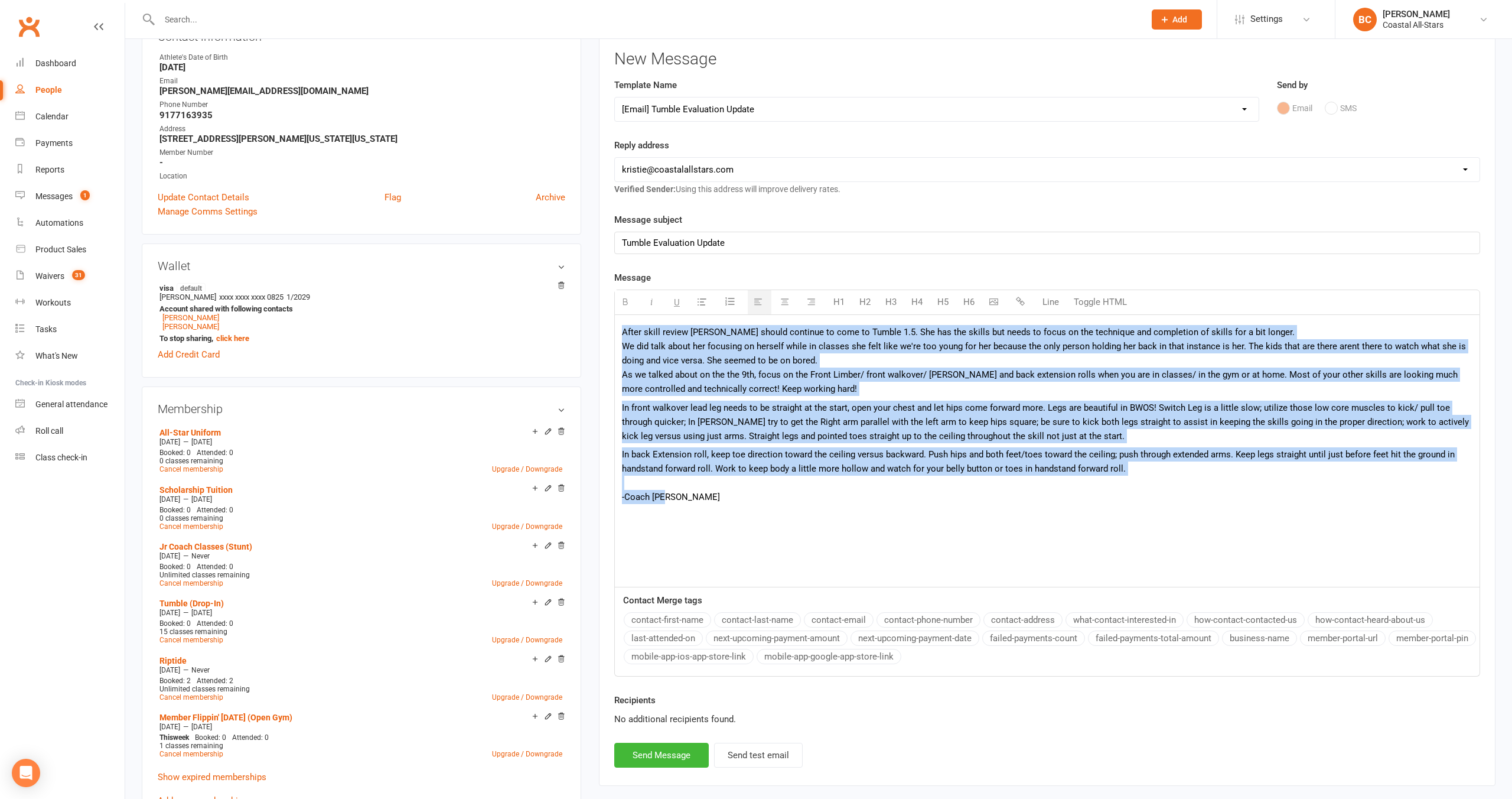
drag, startPoint x: 674, startPoint y: 502, endPoint x: 616, endPoint y: 329, distance: 182.5
click at [616, 329] on div "After skill review [PERSON_NAME] should continue to come to Tumble 1.5. She has…" at bounding box center [1048, 451] width 865 height 272
copy div "Lorem ipsum dolors Ametco adipis elitsedd ei temp in Utlabo 1.1. Etd mag ali en…"
click at [658, 764] on button "Send Message" at bounding box center [662, 755] width 94 height 25
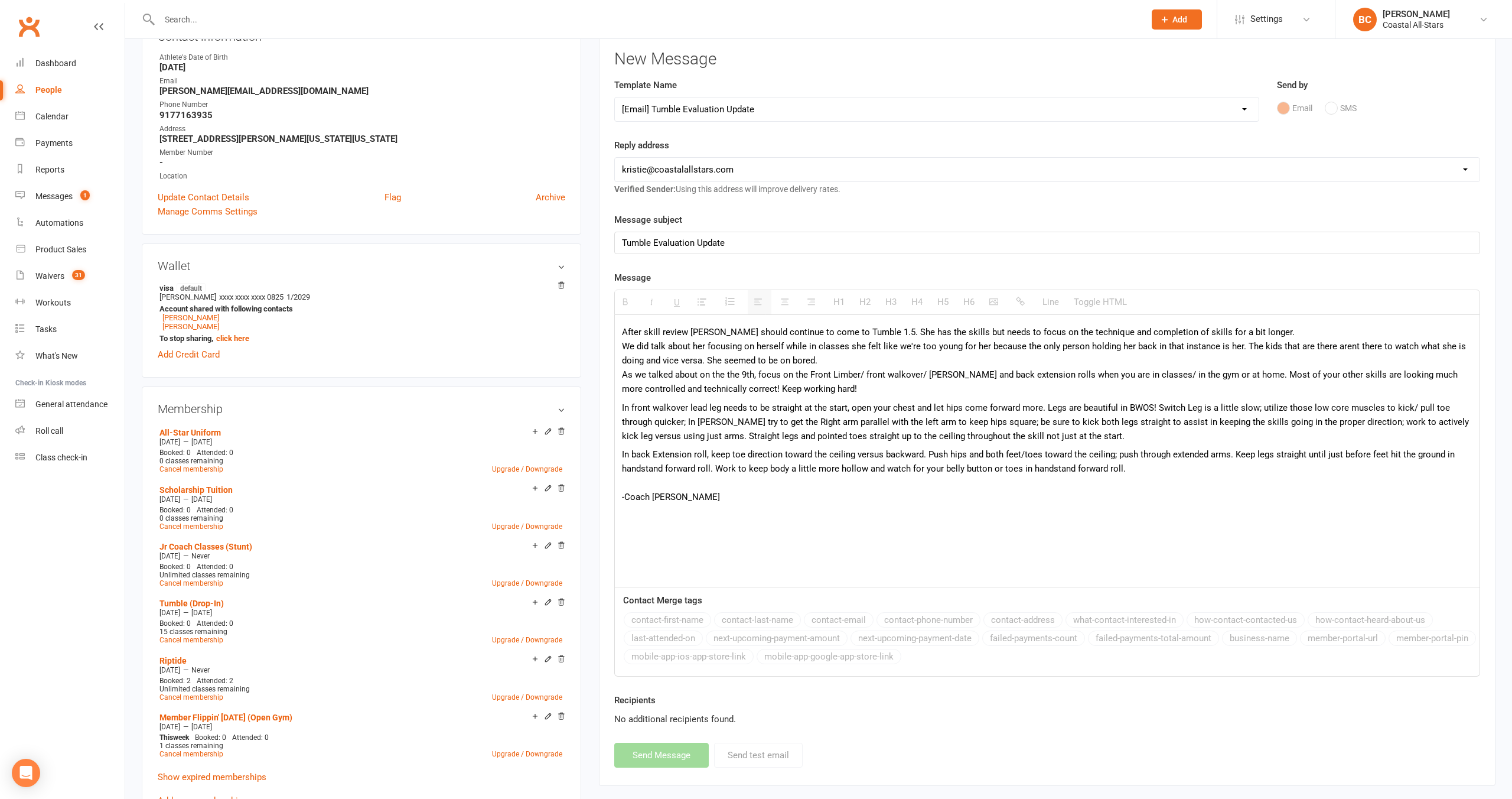
select select
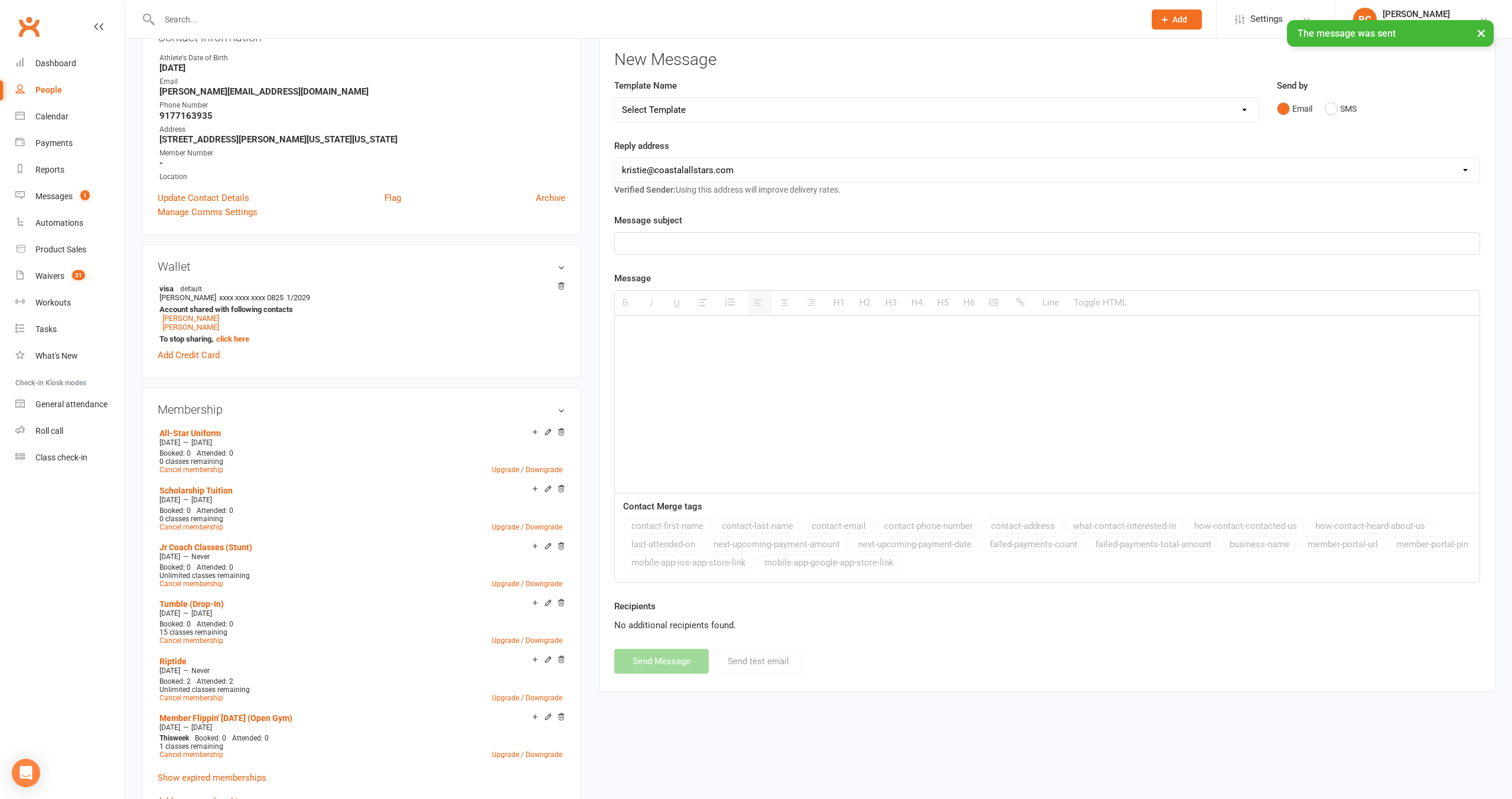
scroll to position [0, 0]
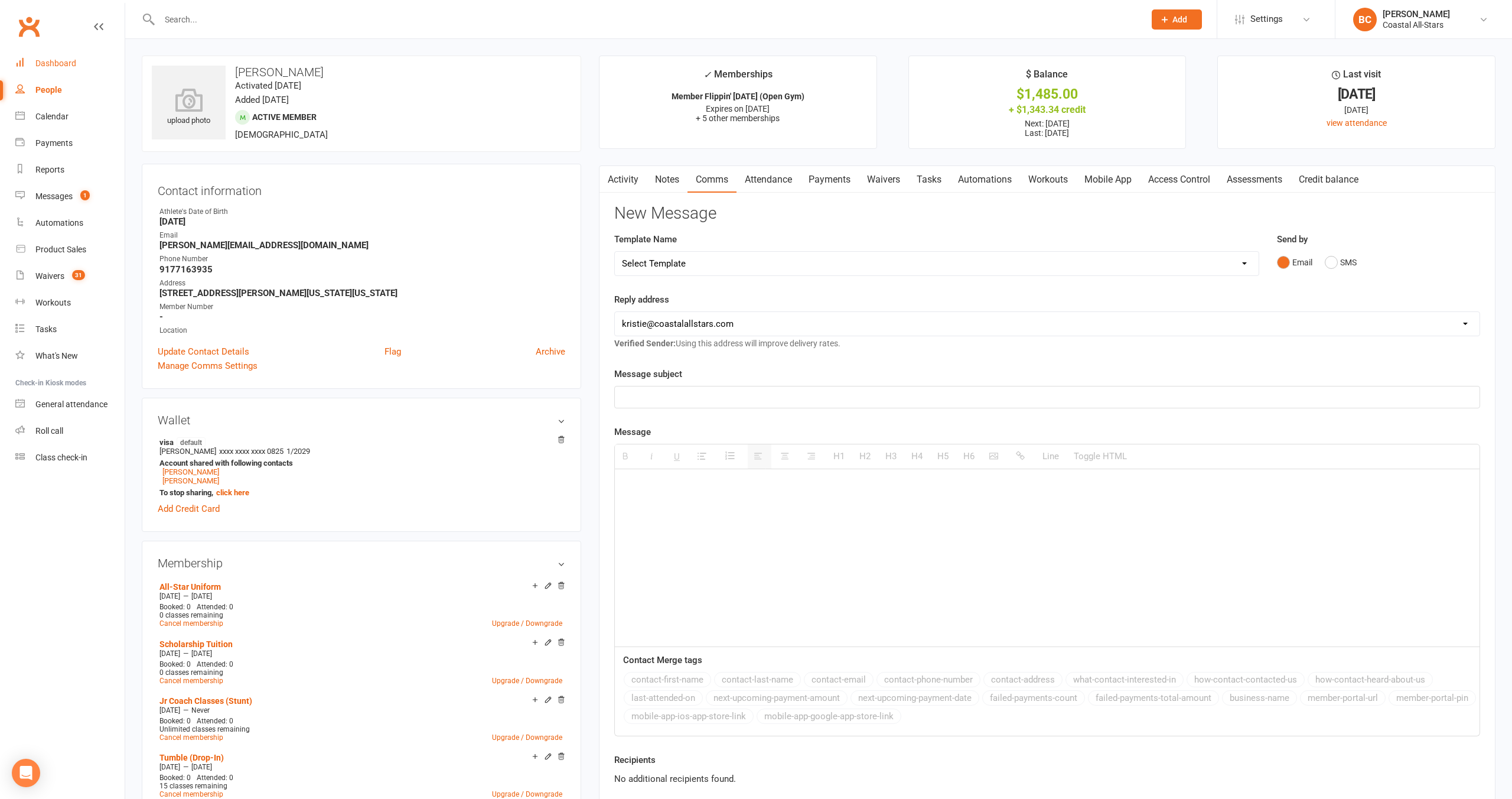
click at [49, 60] on div "Dashboard" at bounding box center [55, 63] width 41 height 9
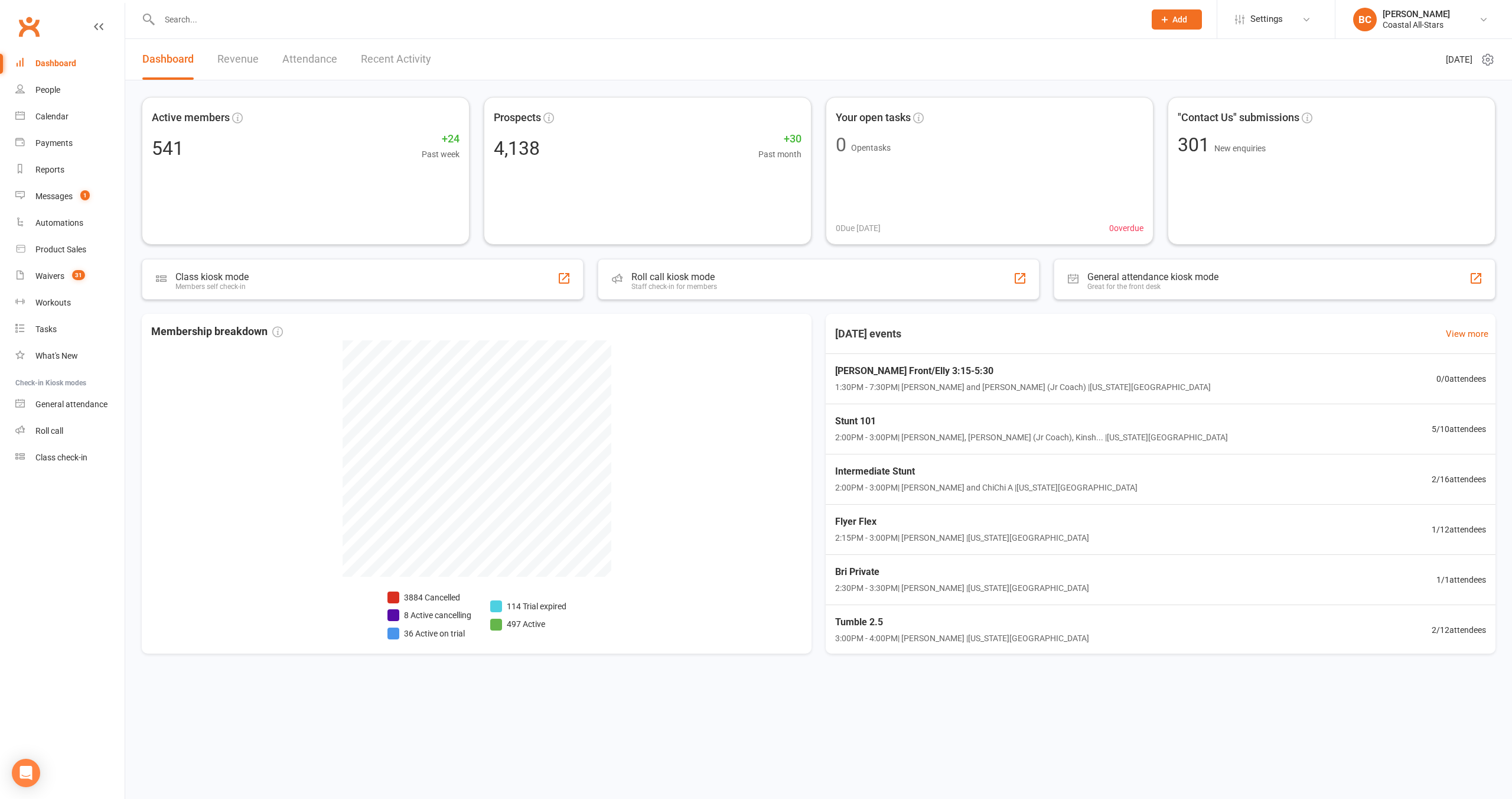
click at [234, 18] on input "text" at bounding box center [646, 19] width 981 height 17
type input "[PERSON_NAME]"
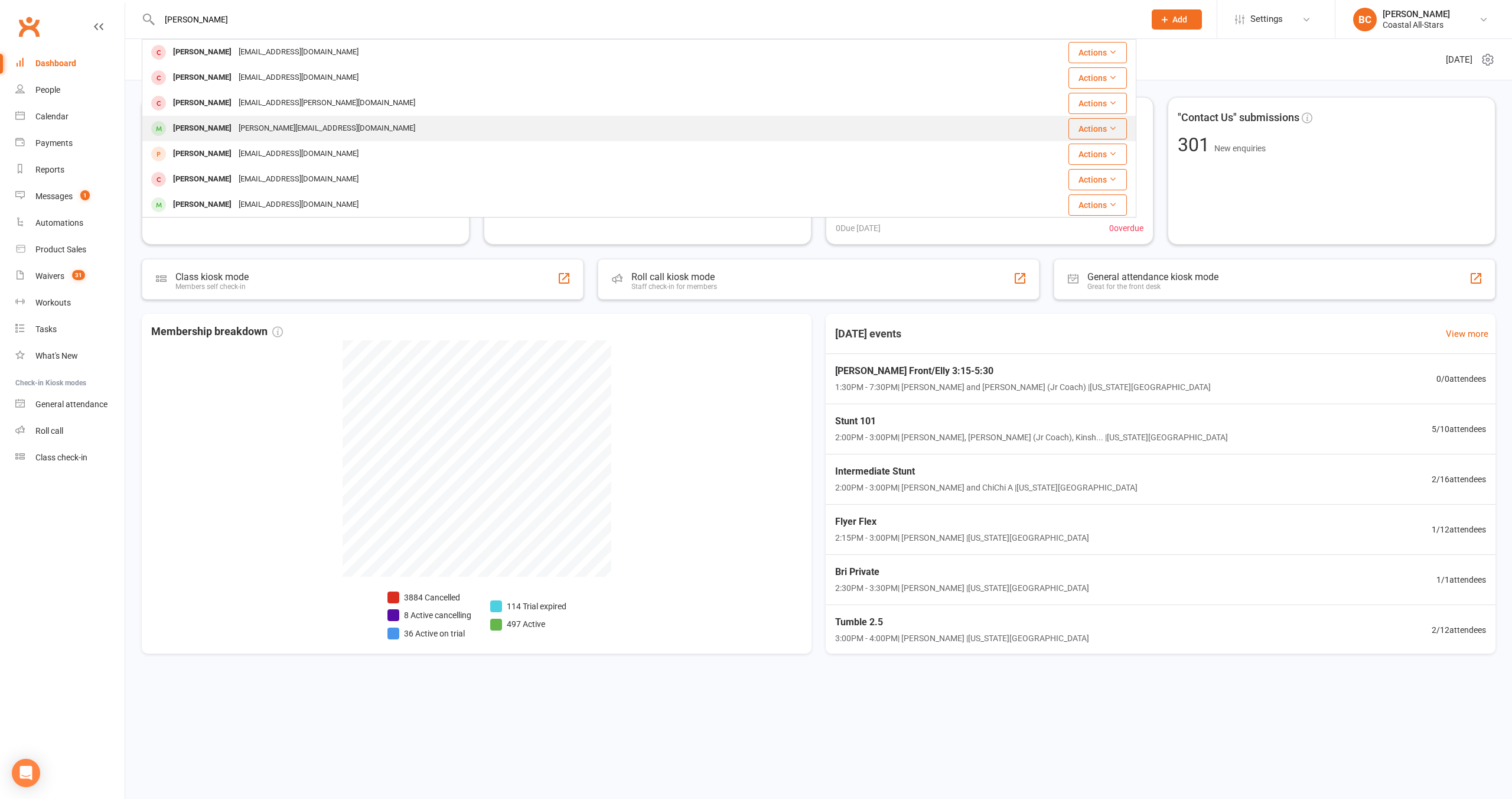
click at [210, 136] on div "[PERSON_NAME]" at bounding box center [202, 128] width 66 height 17
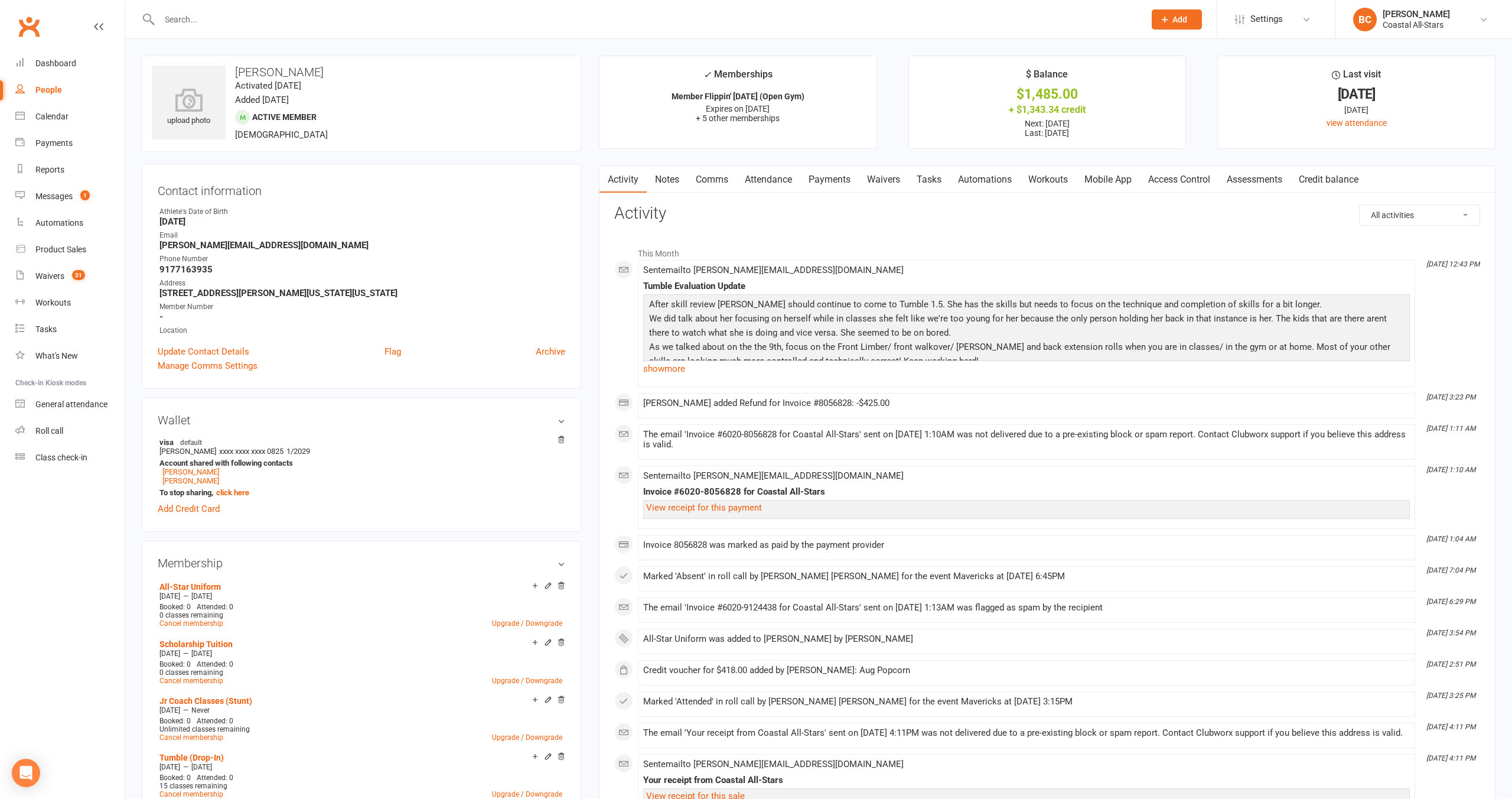
click at [666, 181] on link "Notes" at bounding box center [667, 179] width 41 height 27
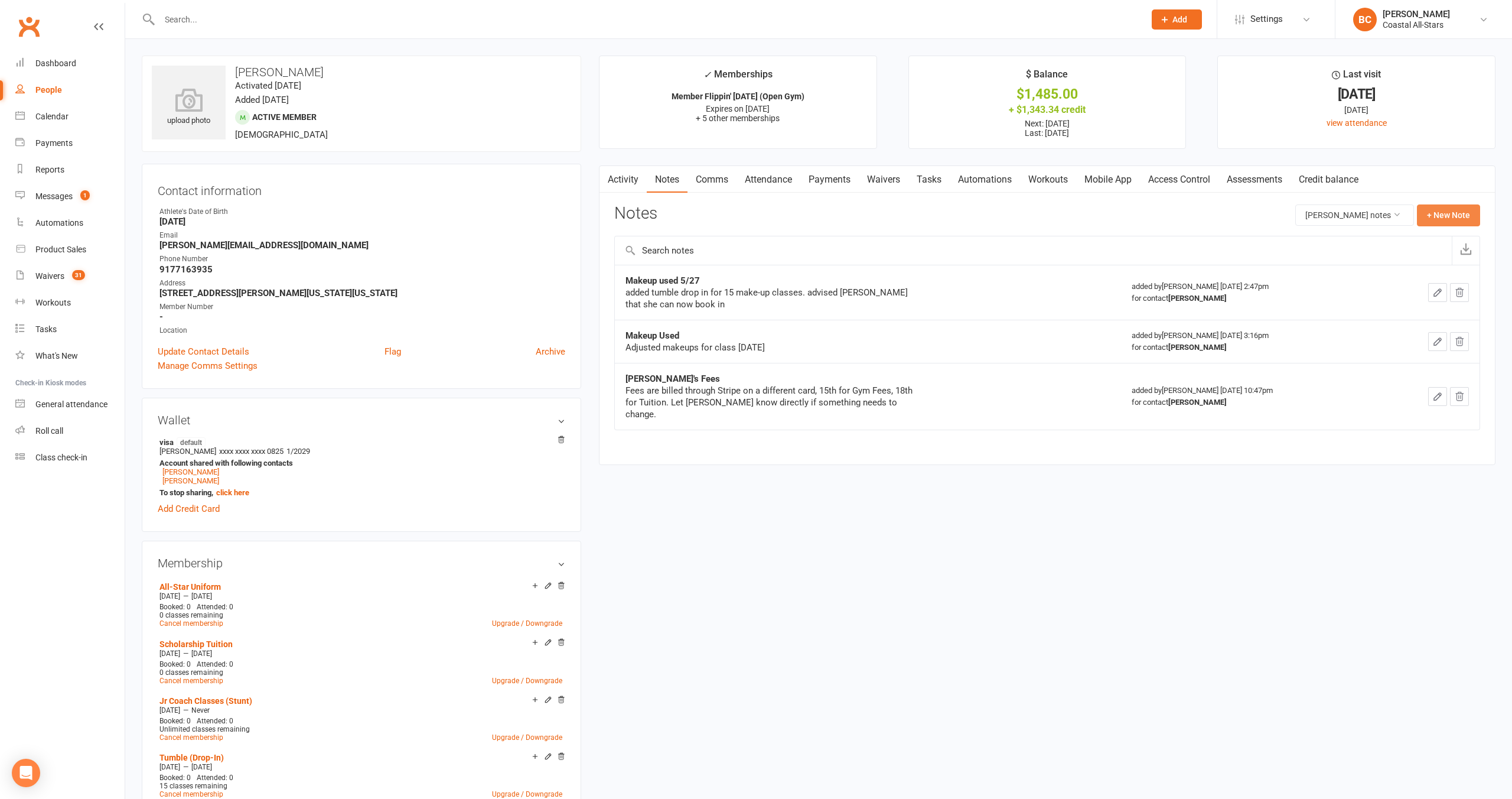
click at [1440, 216] on button "+ New Note" at bounding box center [1448, 215] width 63 height 21
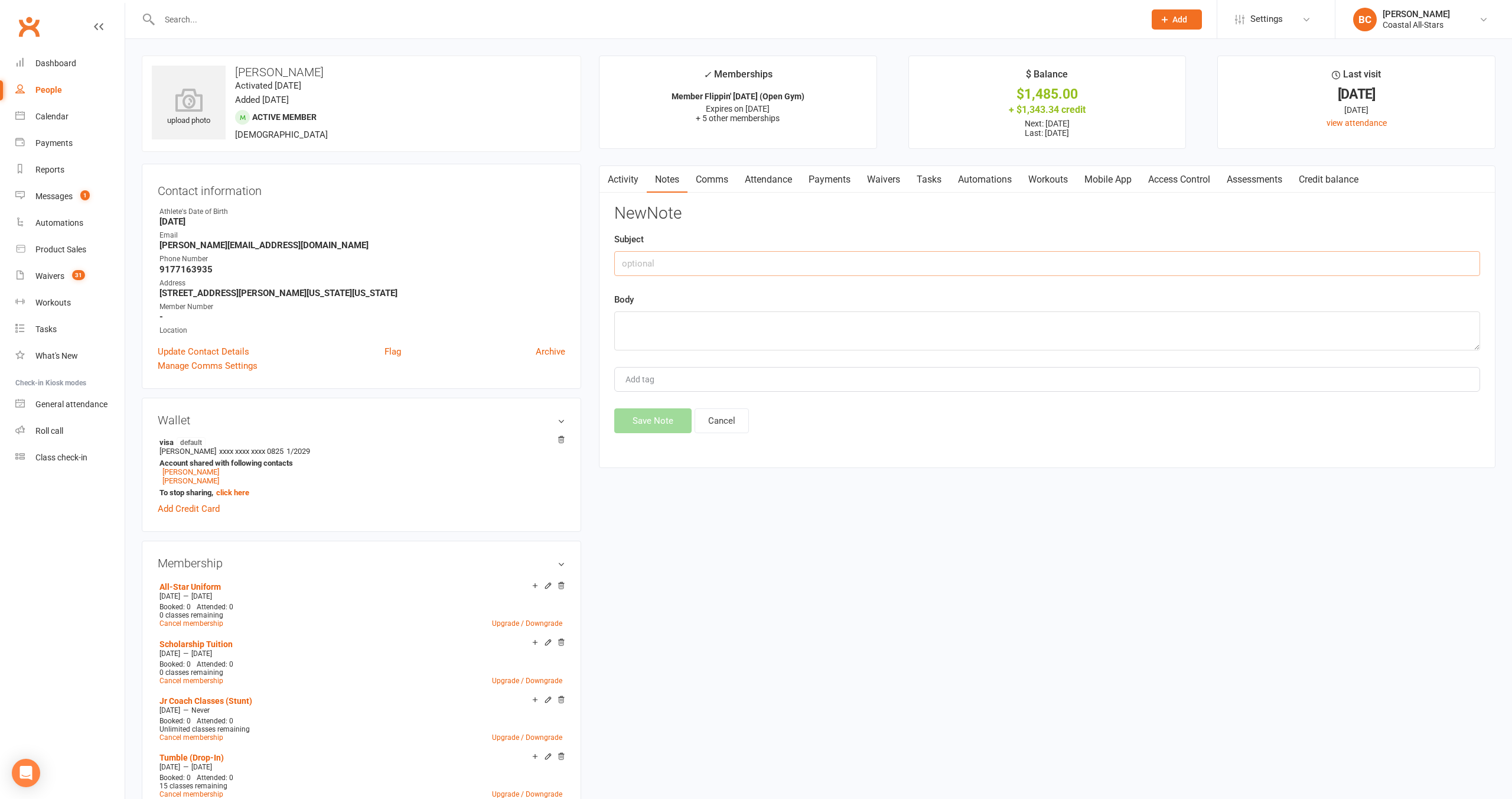
click at [646, 267] on input "text" at bounding box center [1047, 263] width 866 height 25
type input "Remain in 1.5 for a bit"
click at [672, 317] on textarea at bounding box center [1047, 331] width 866 height 39
paste textarea "After skill review [PERSON_NAME] should continue to come to Tumble 1.5. She has…"
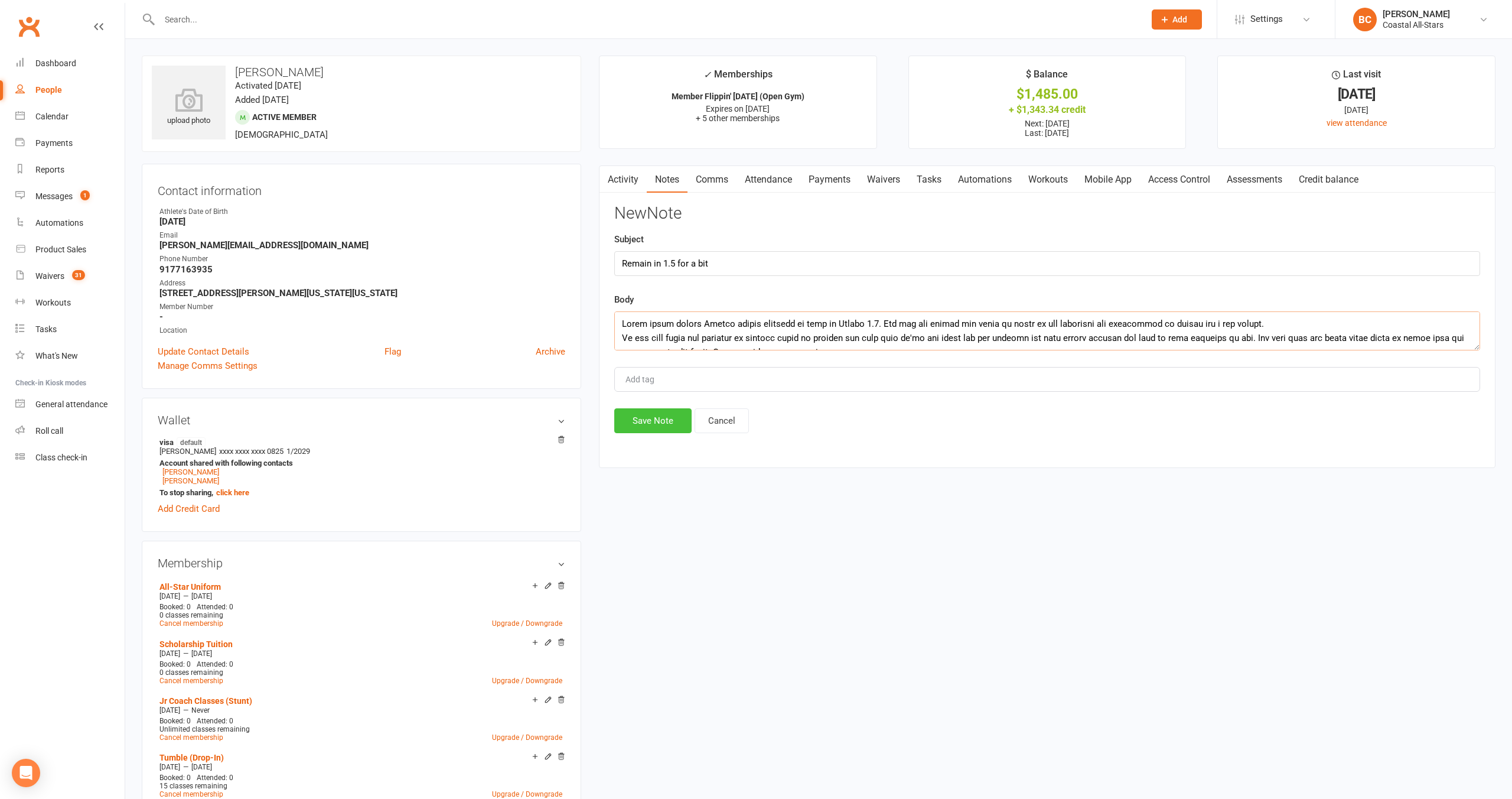
type textarea "After skill review [PERSON_NAME] should continue to come to Tumble 1.5. She has…"
click at [656, 424] on button "Save Note" at bounding box center [653, 420] width 77 height 25
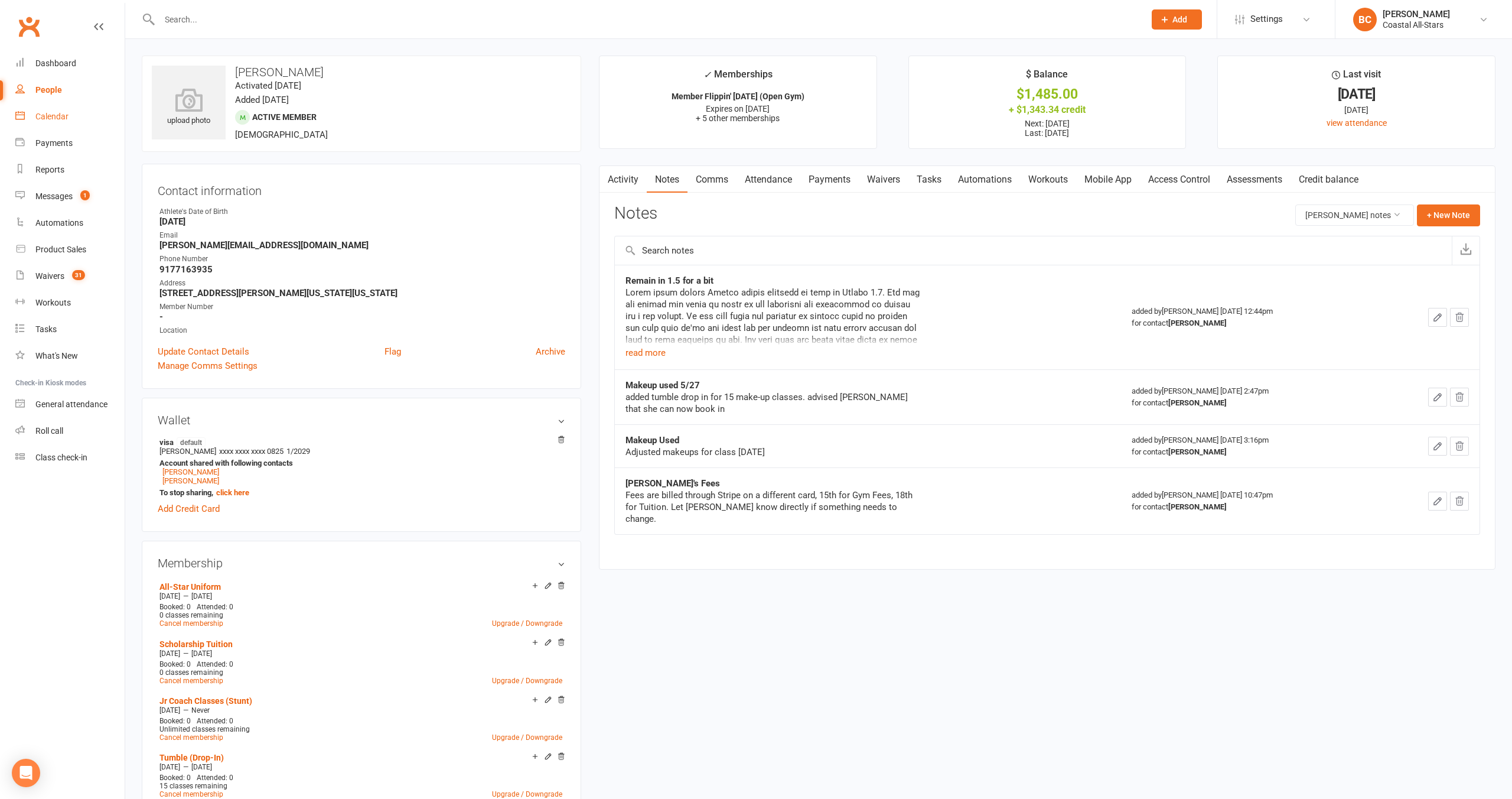
click at [57, 114] on div "Calendar" at bounding box center [52, 116] width 33 height 9
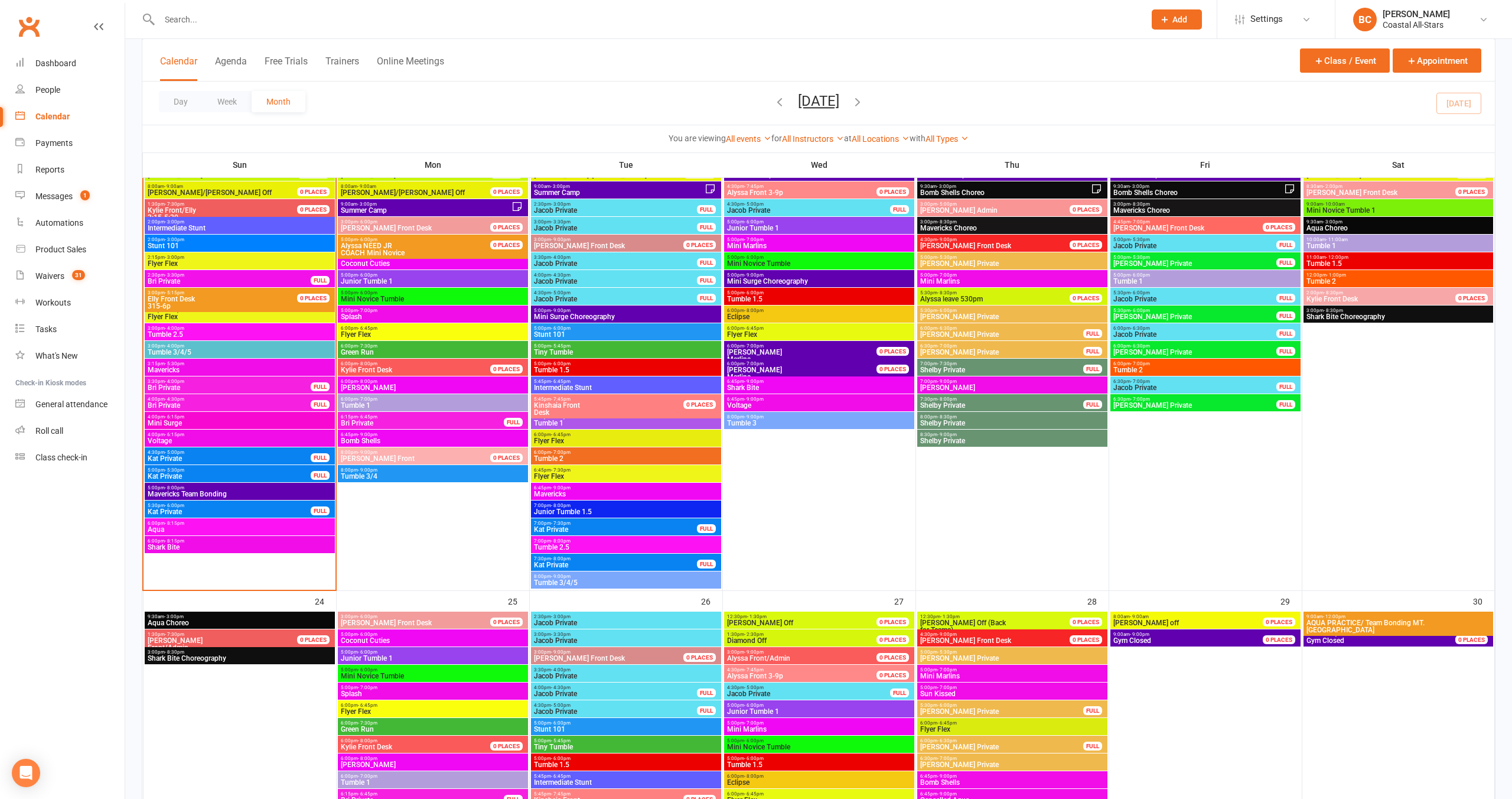
scroll to position [1627, 0]
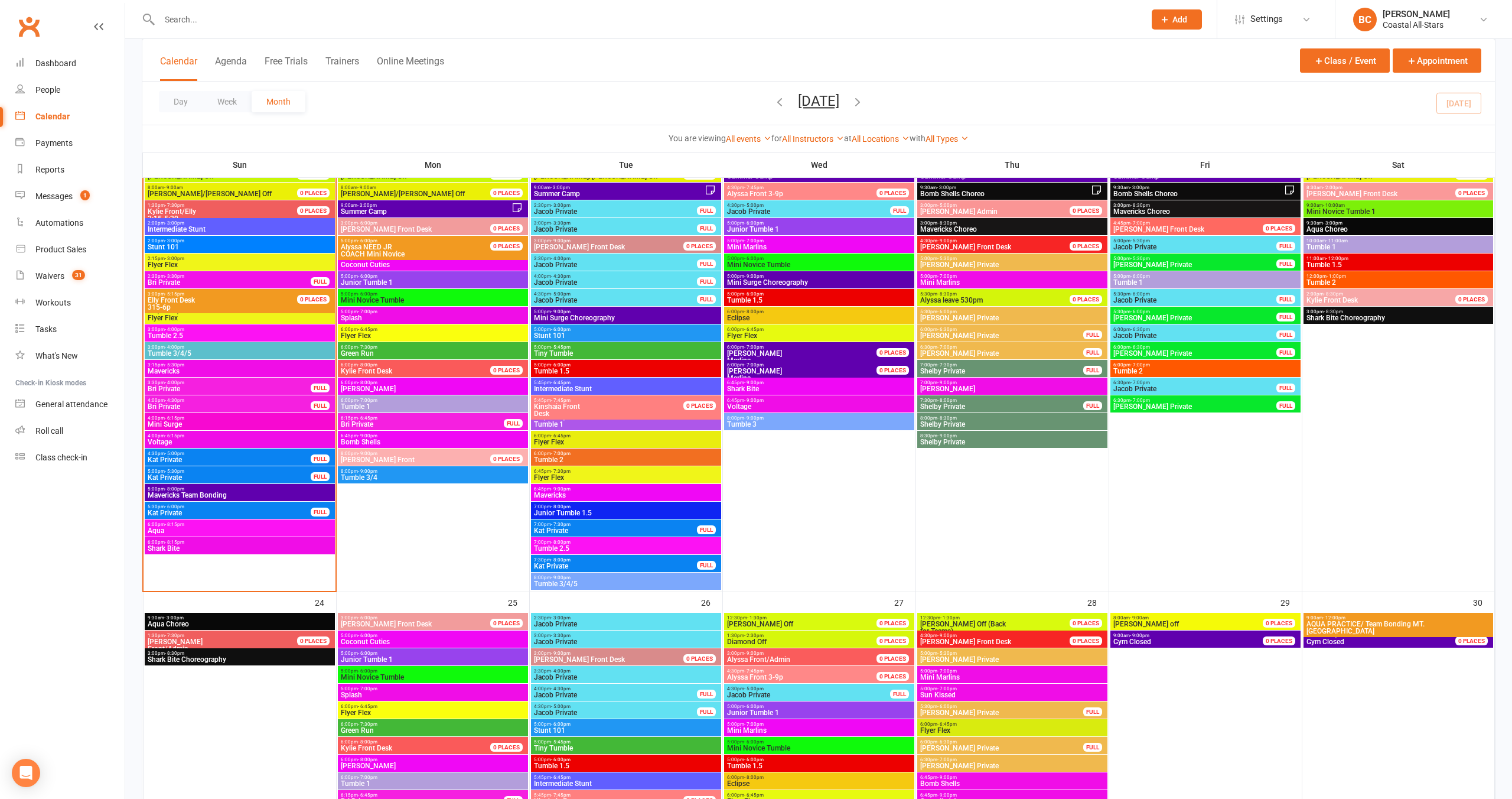
click at [371, 386] on span "[PERSON_NAME]" at bounding box center [432, 389] width 185 height 7
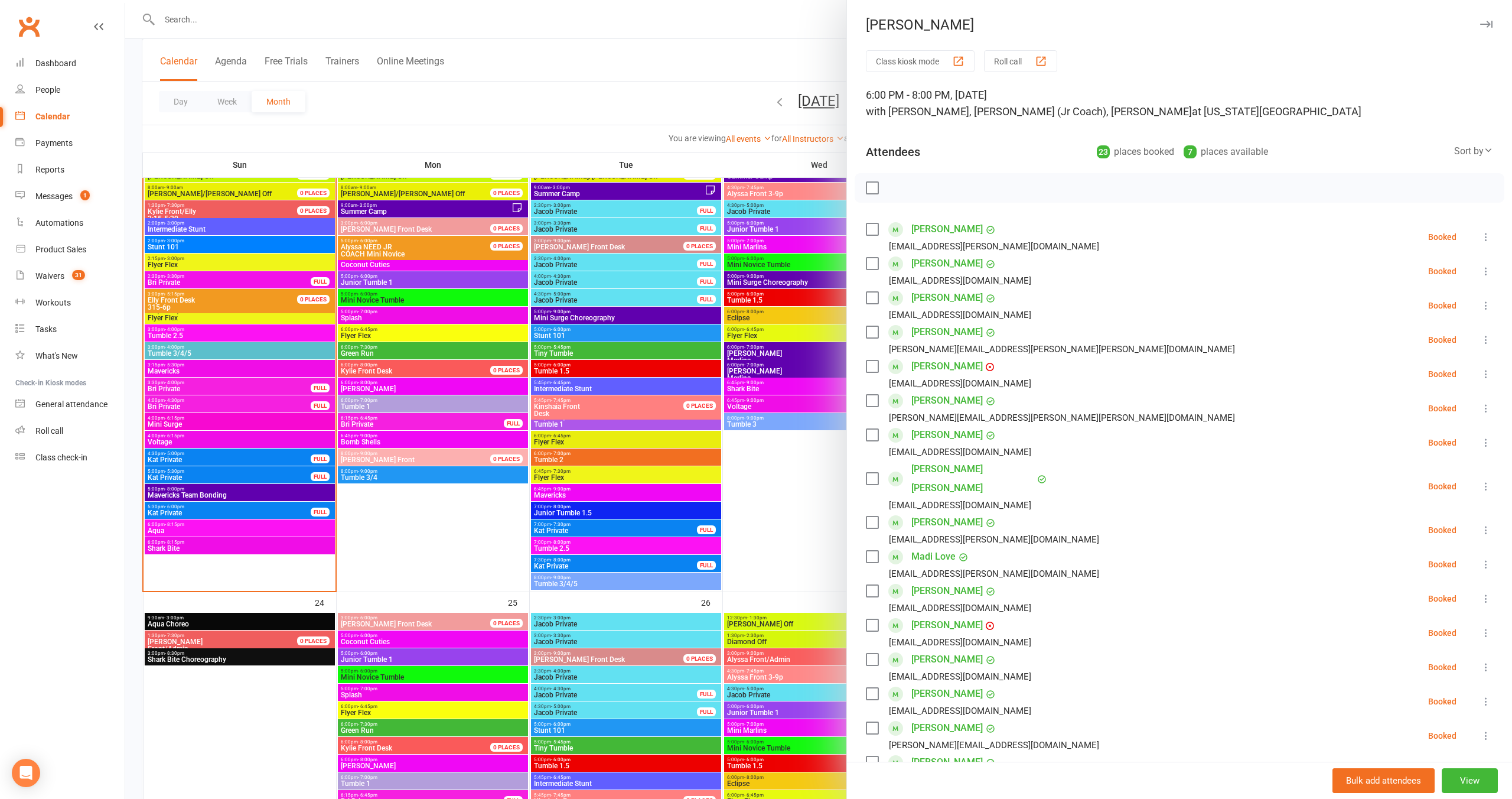
click at [507, 152] on div at bounding box center [818, 400] width 1387 height 799
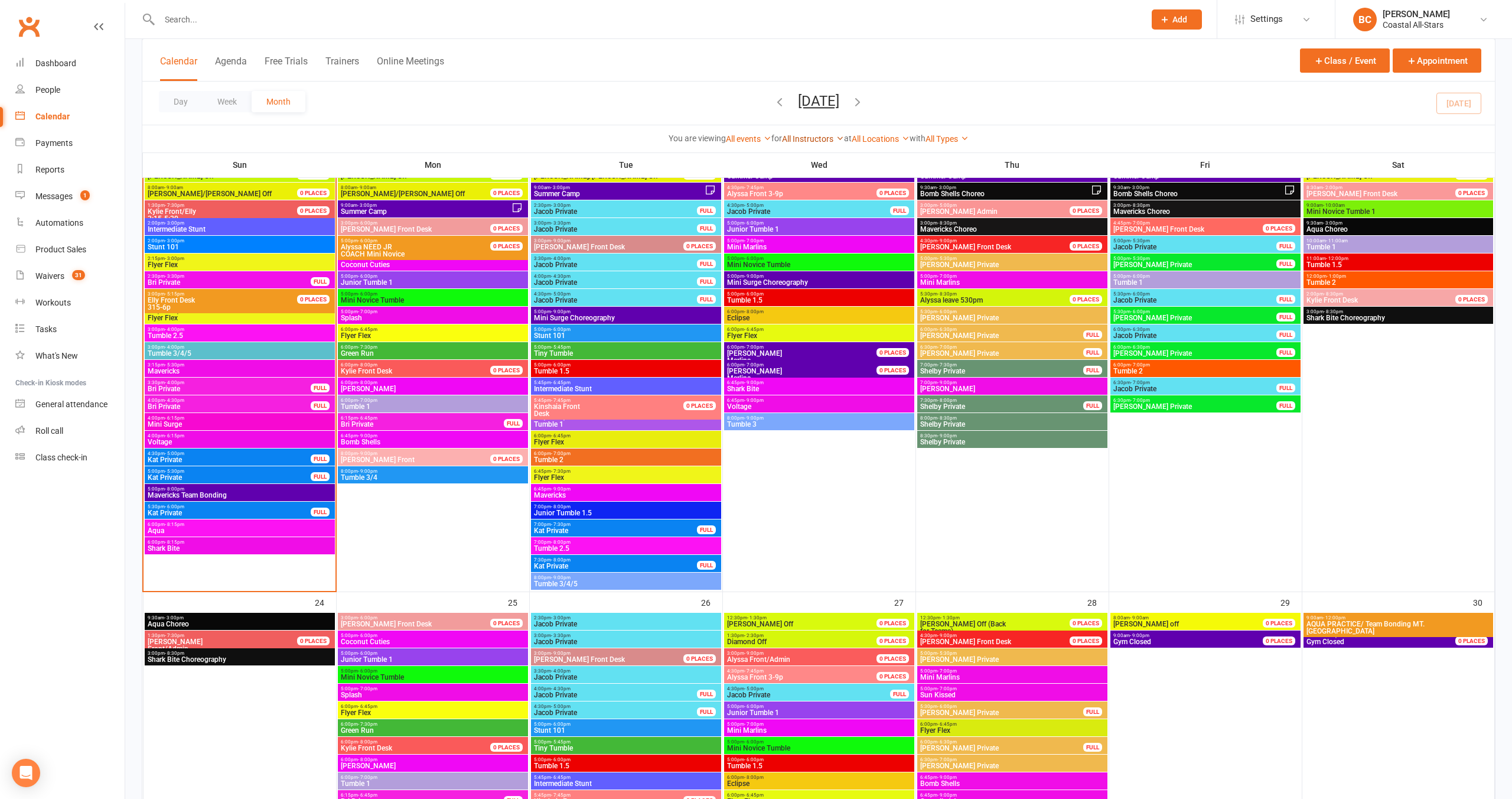
click at [814, 141] on link "All Instructors" at bounding box center [812, 139] width 62 height 9
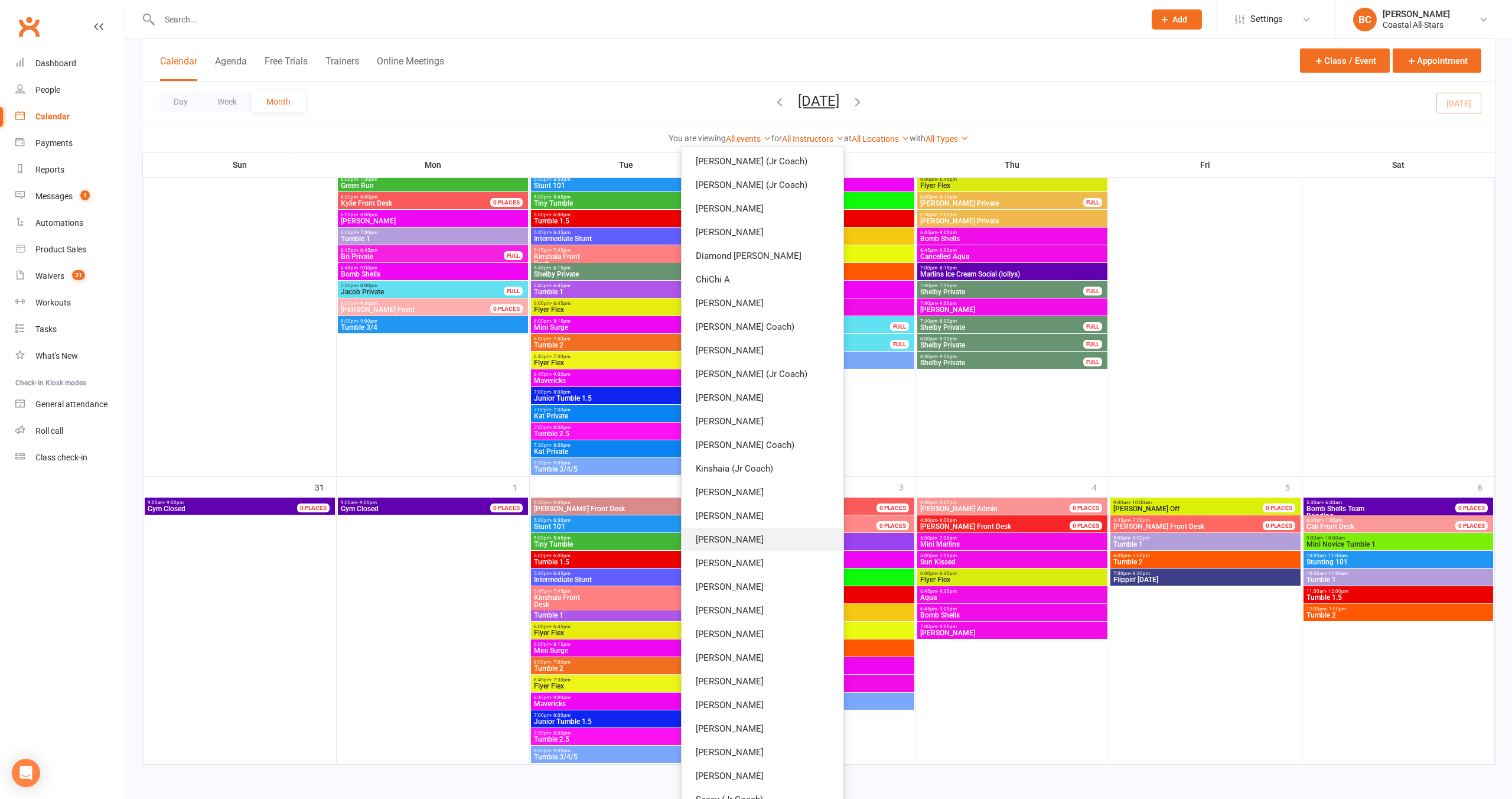
scroll to position [68, 0]
click at [787, 453] on link "[PERSON_NAME] Coach)" at bounding box center [763, 447] width 162 height 24
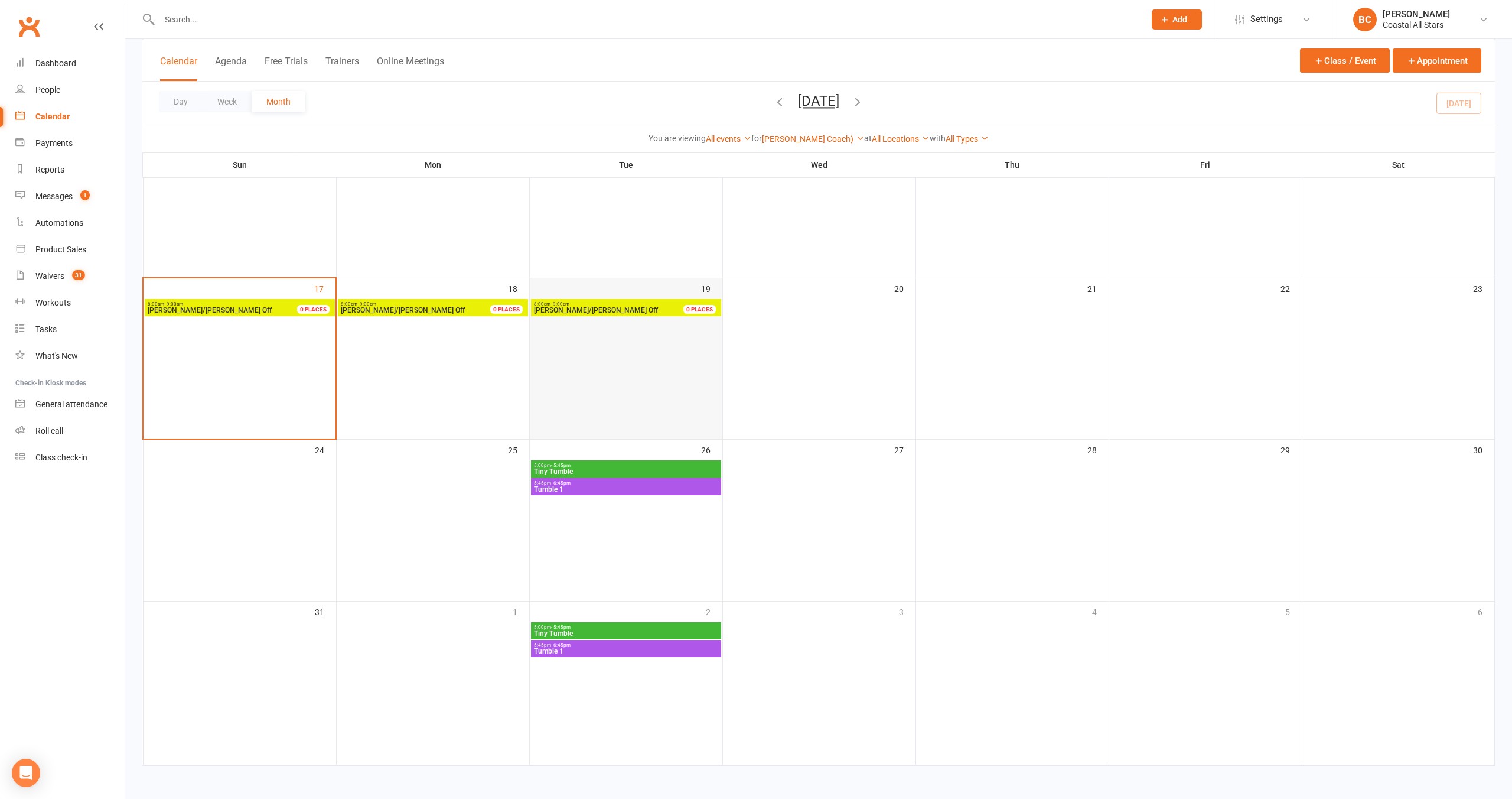
scroll to position [402, 0]
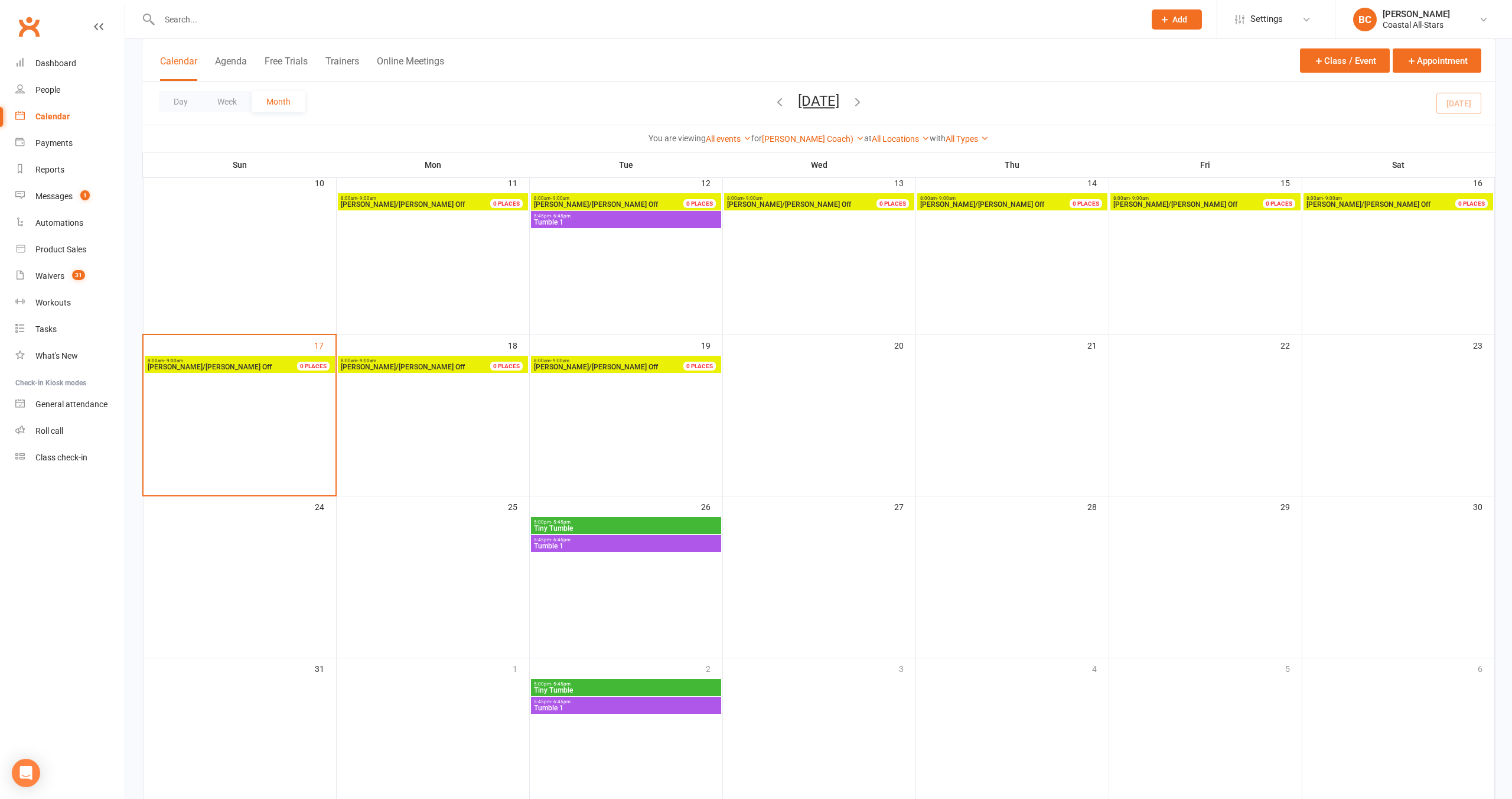
click at [50, 120] on div "Calendar" at bounding box center [52, 116] width 35 height 9
click at [52, 115] on div "Calendar" at bounding box center [52, 116] width 35 height 9
click at [816, 141] on link "[PERSON_NAME] Coach)" at bounding box center [813, 139] width 102 height 9
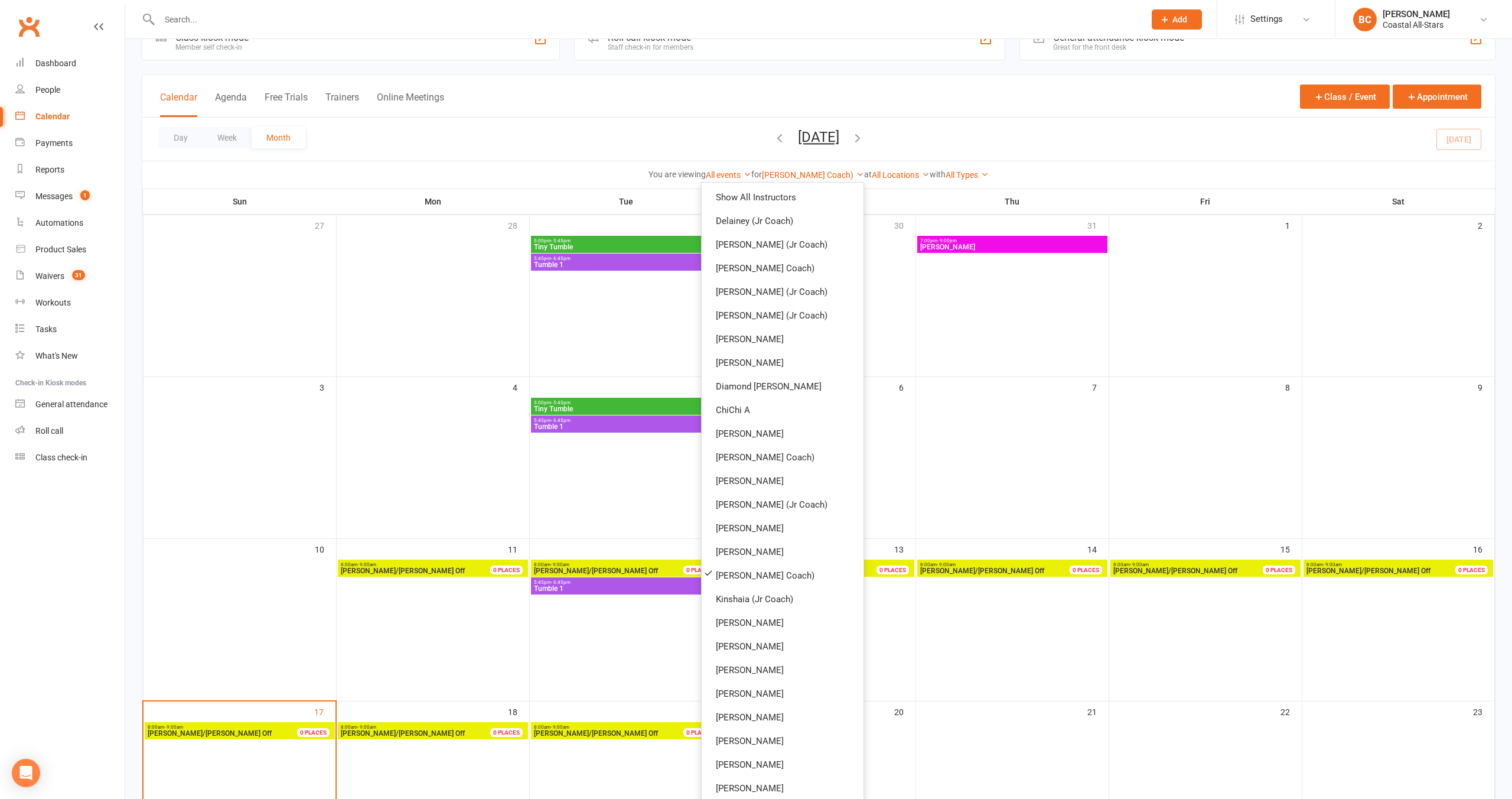
scroll to position [0, 0]
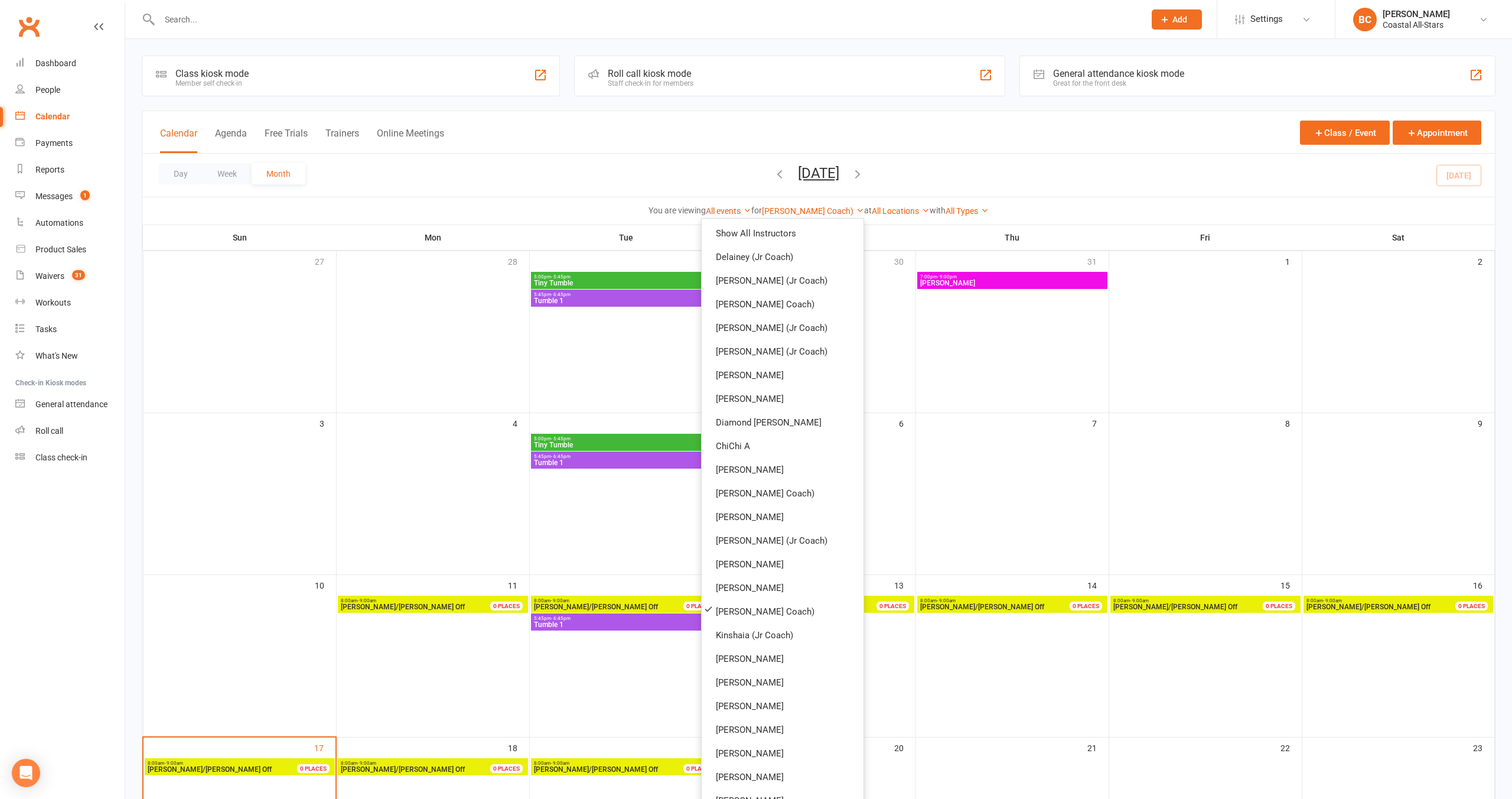
click at [769, 152] on div "Calendar Agenda Free Trials Trainers Online Meetings Class / Event Appointment" at bounding box center [818, 132] width 1353 height 43
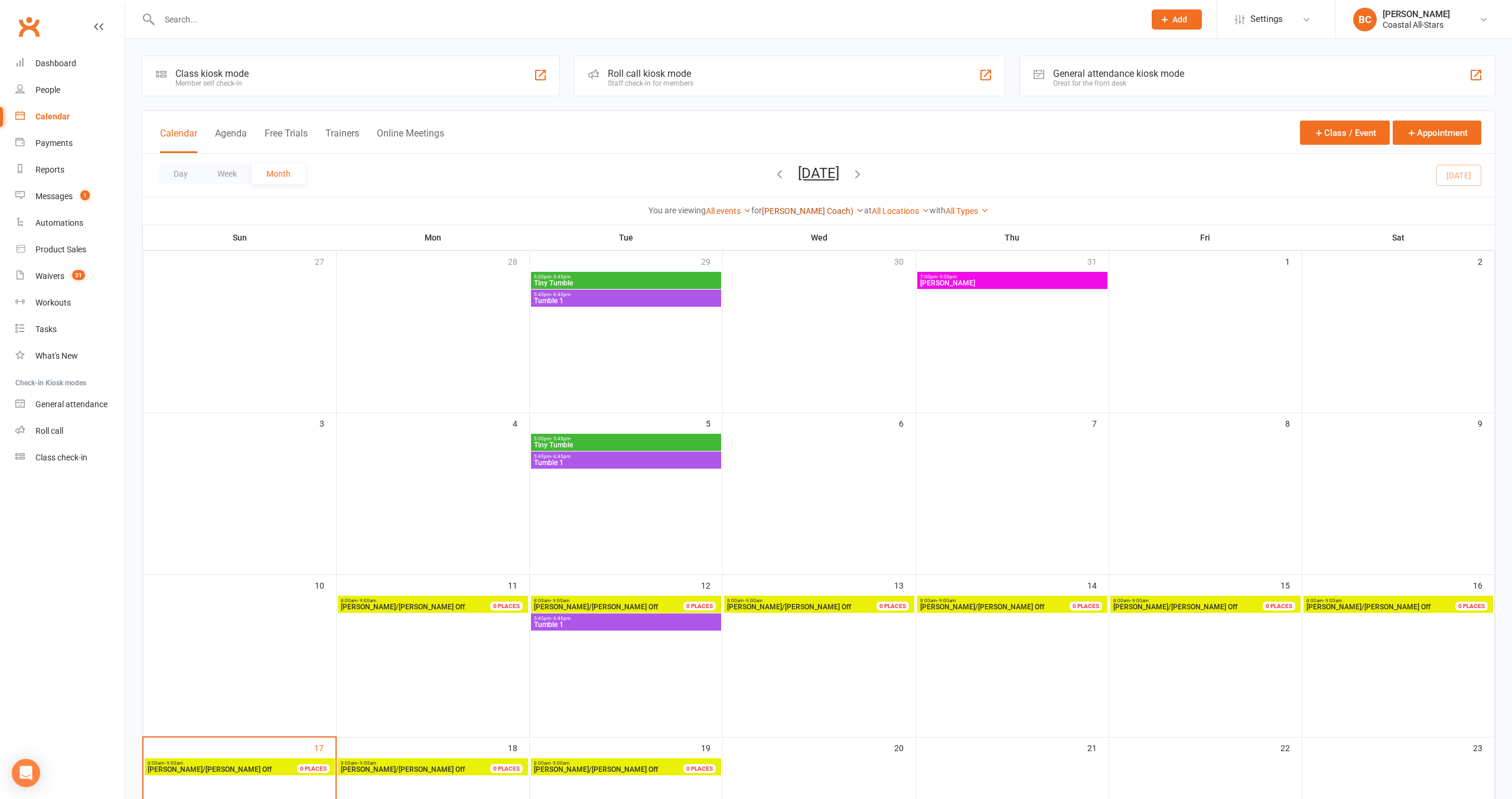
click at [793, 210] on link "[PERSON_NAME] Coach)" at bounding box center [813, 211] width 102 height 9
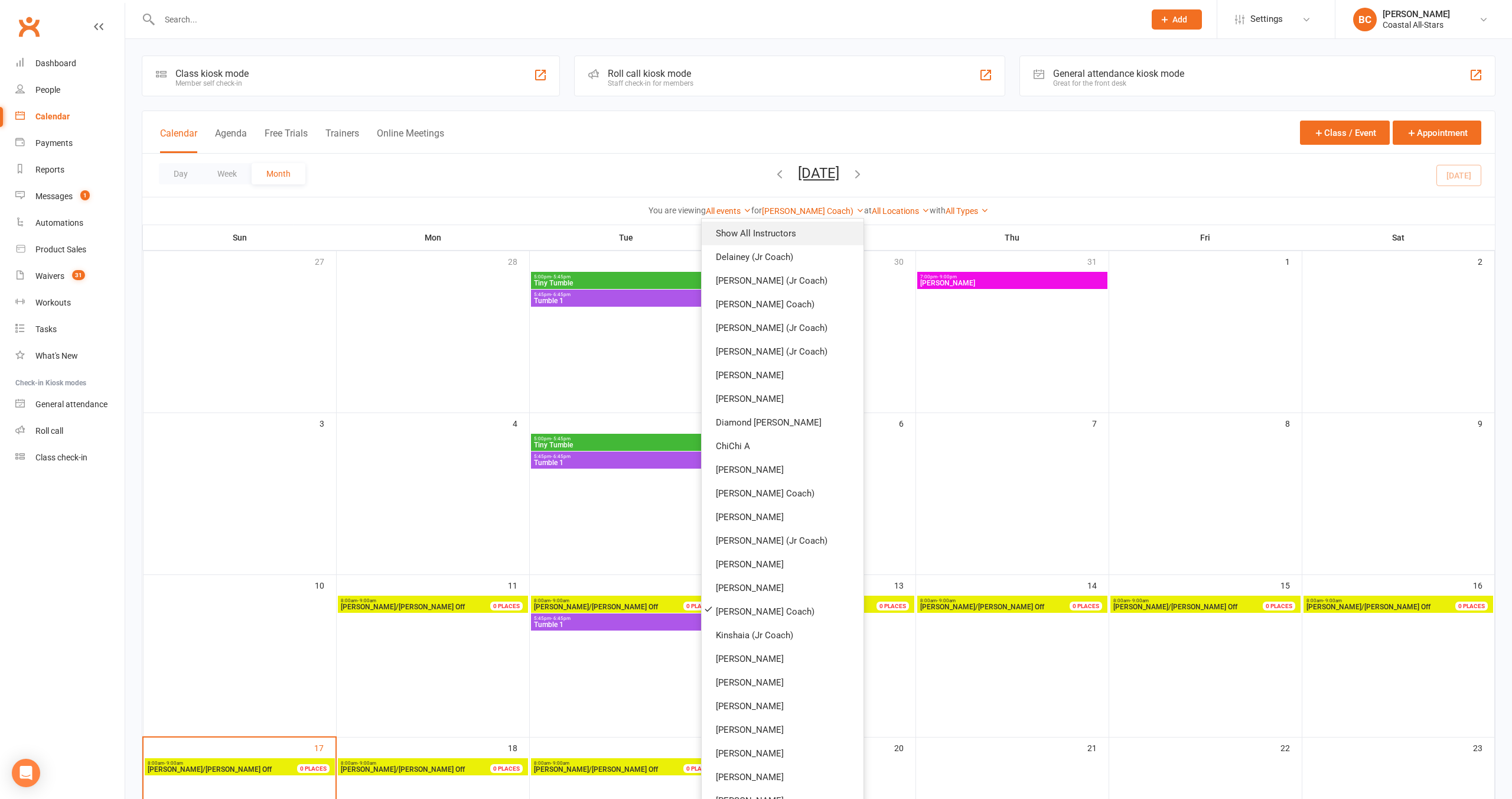
click at [785, 228] on link "Show All Instructors" at bounding box center [783, 233] width 162 height 24
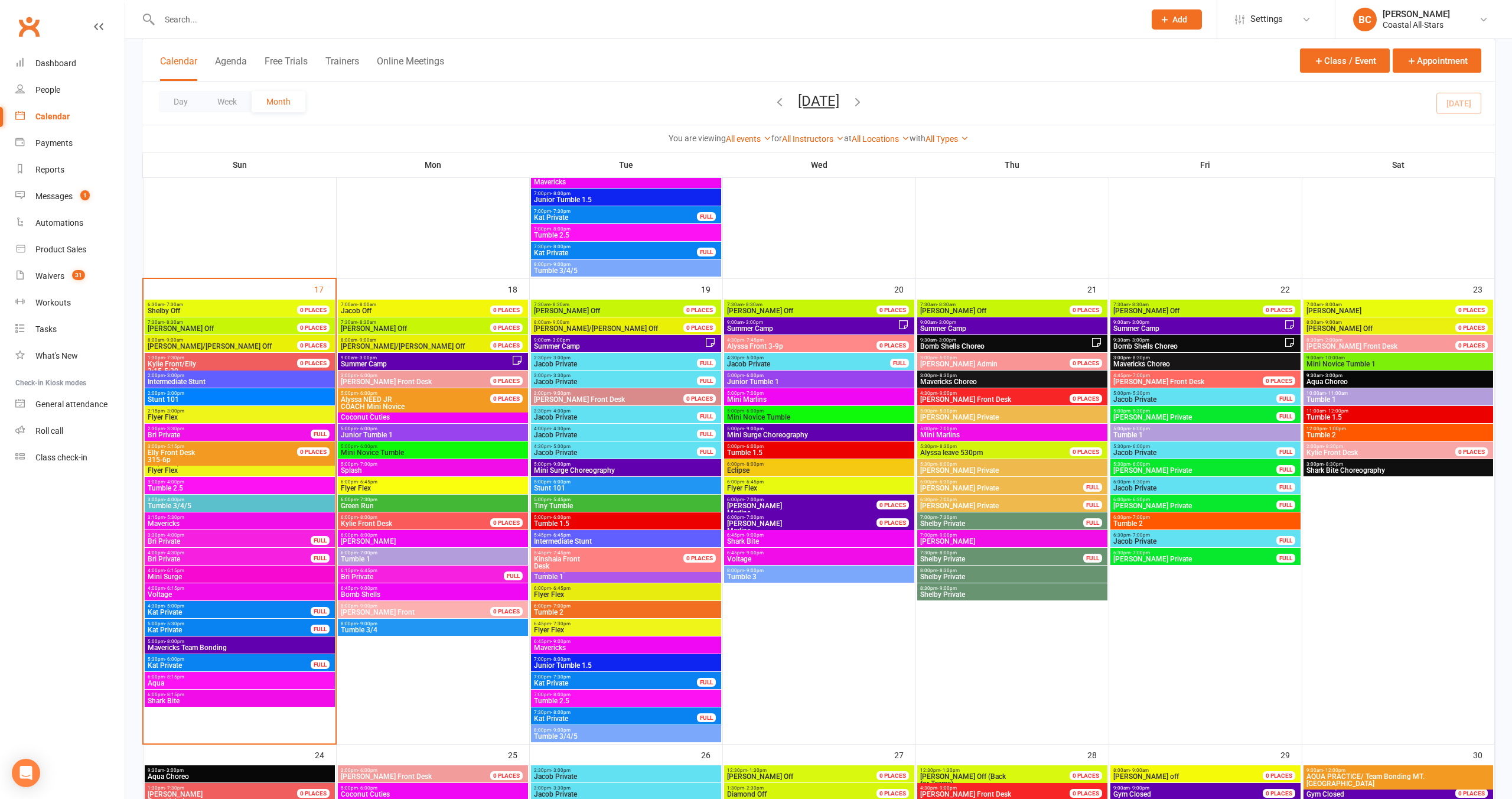
scroll to position [1476, 0]
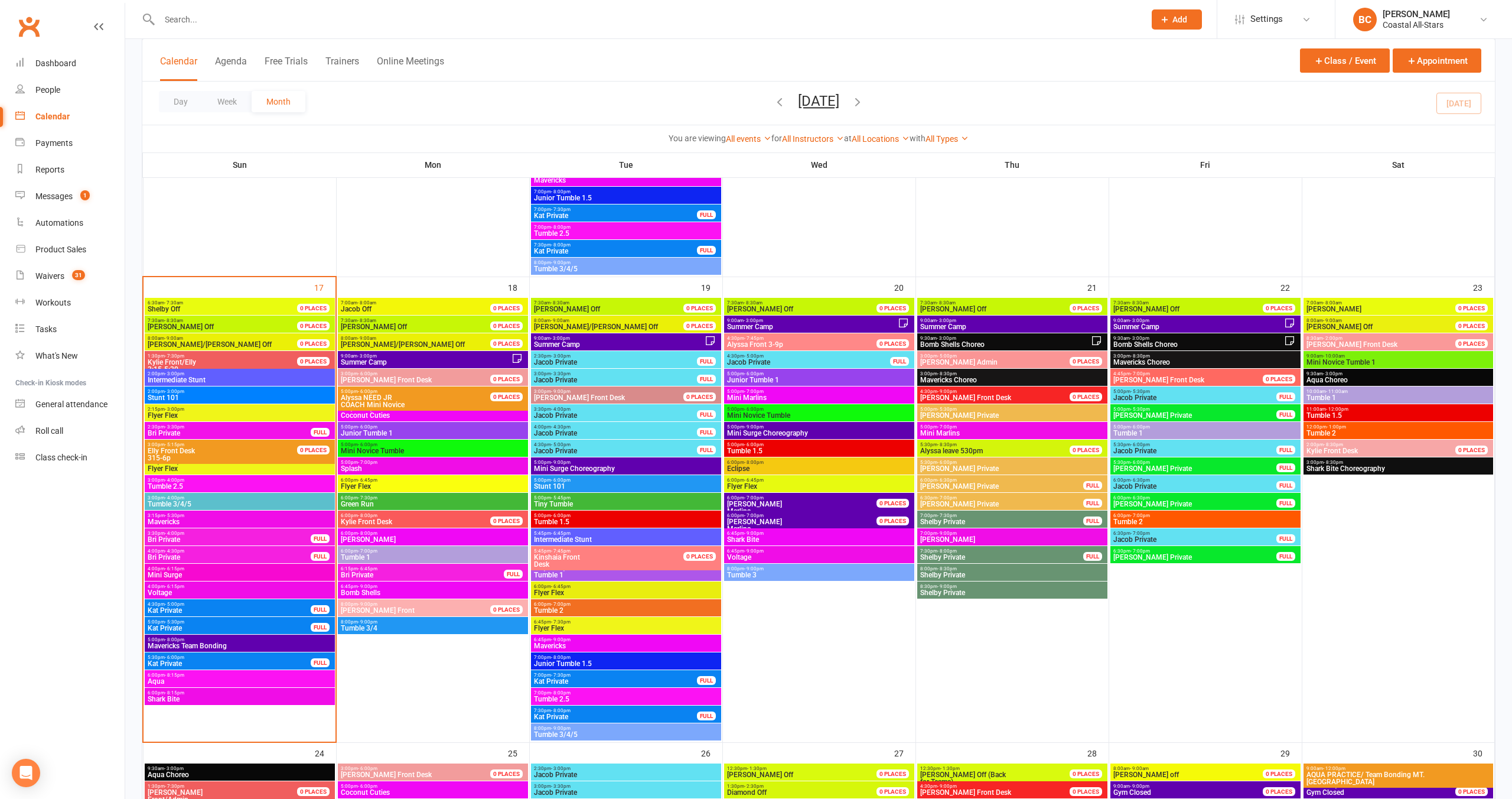
click at [211, 470] on span "Flyer Flex" at bounding box center [239, 469] width 185 height 7
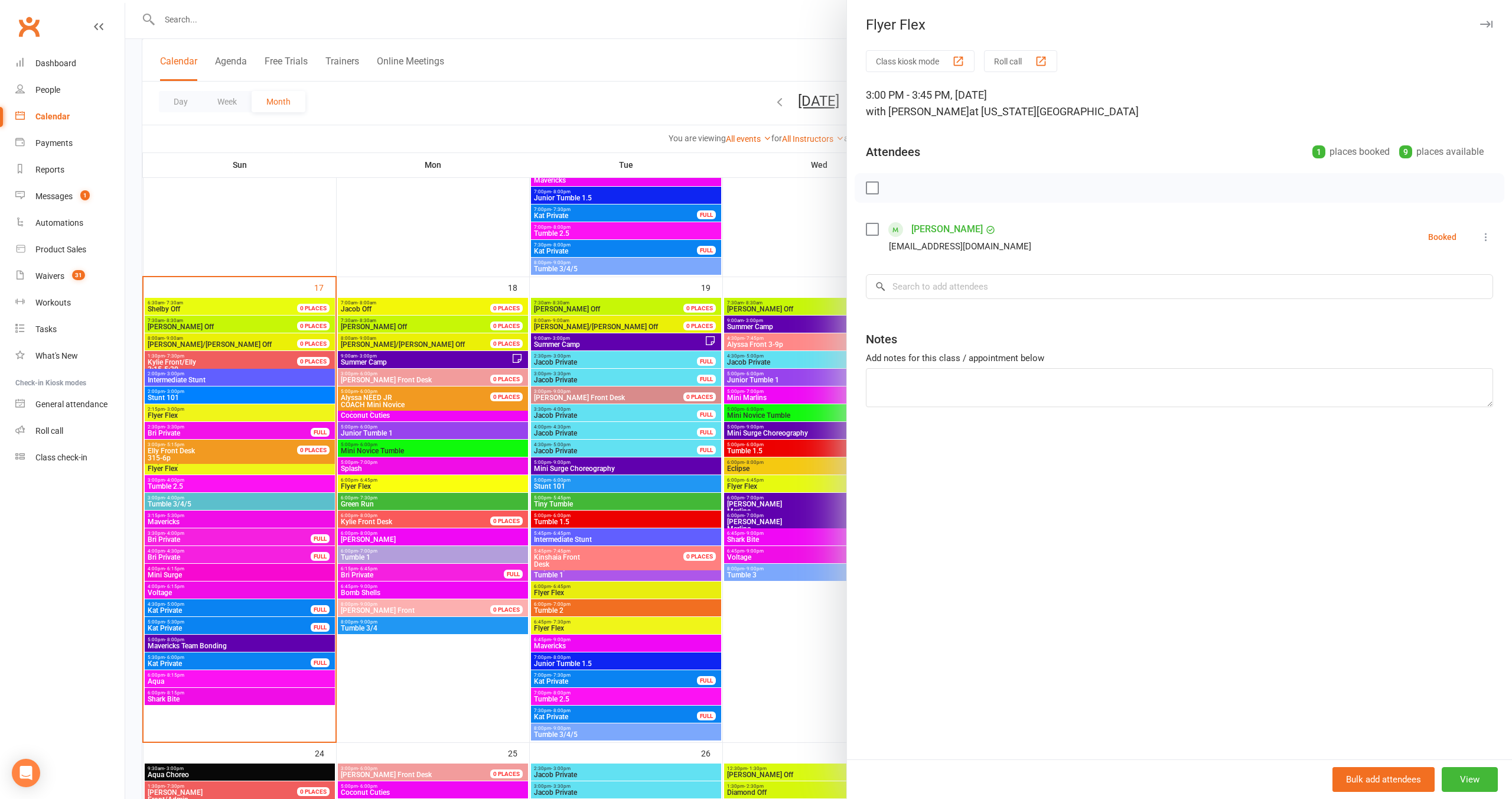
click at [595, 114] on div at bounding box center [818, 400] width 1387 height 799
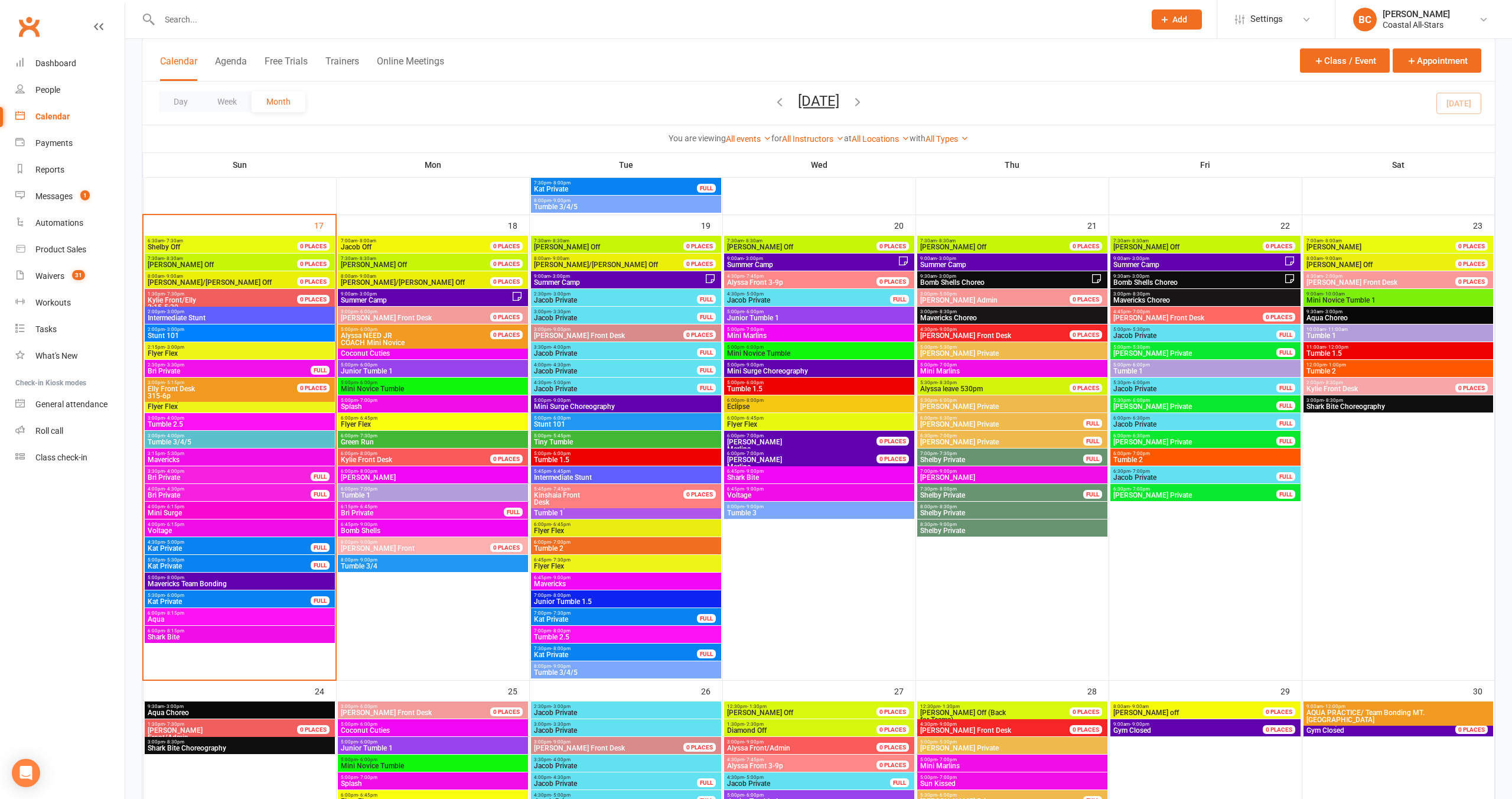
scroll to position [1541, 0]
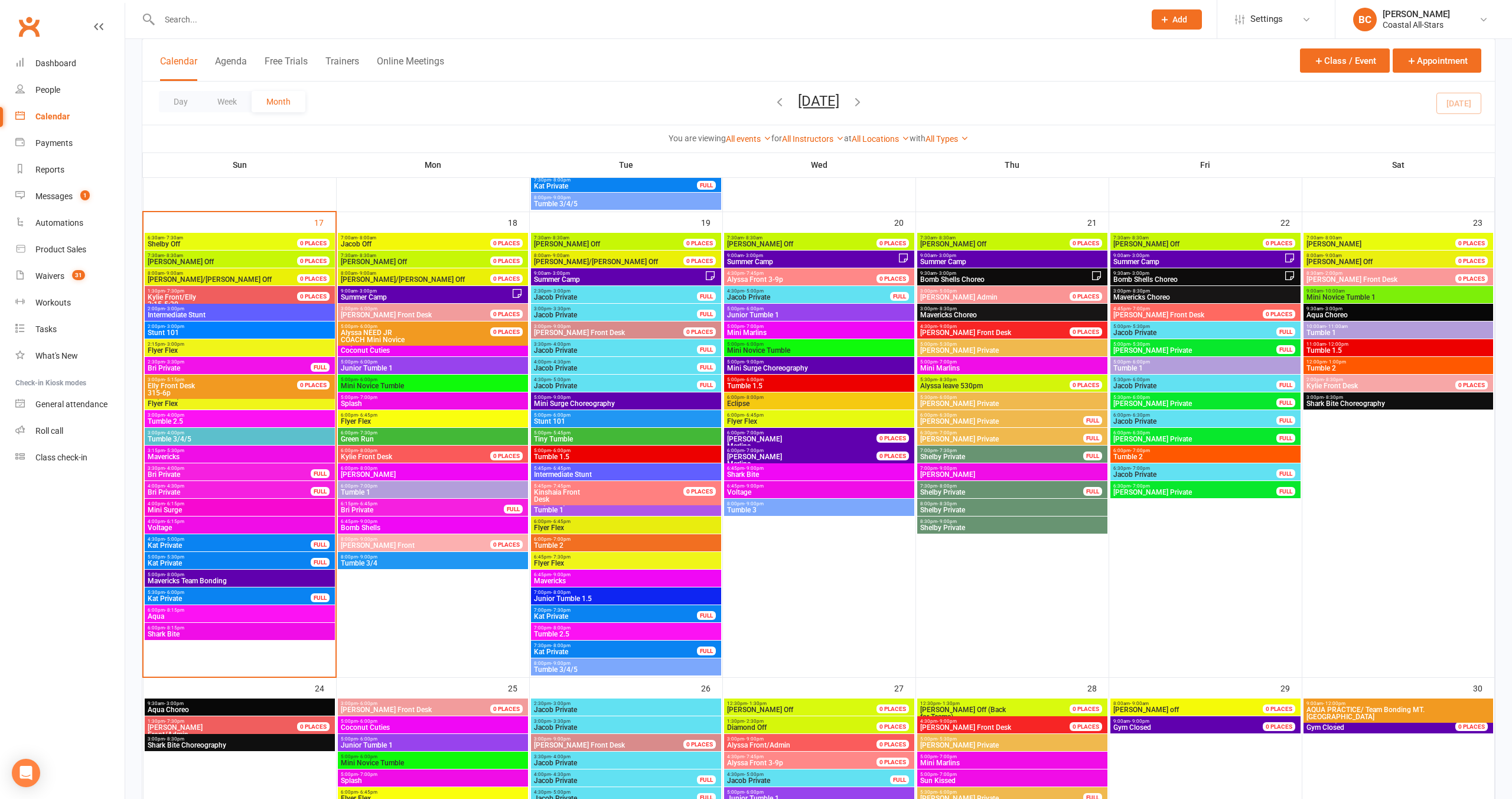
click at [640, 113] on div "Day Week Month [DATE] [DATE] Sun Mon Tue Wed Thu Fri Sat 27 28 29 30 31 01 02 0…" at bounding box center [818, 103] width 1353 height 43
drag, startPoint x: 684, startPoint y: 108, endPoint x: 630, endPoint y: 115, distance: 54.5
click at [684, 108] on div "Day Week Month [DATE] [DATE] Sun Mon Tue Wed Thu Fri Sat 27 28 29 30 31 01 02 0…" at bounding box center [818, 103] width 1353 height 43
click at [816, 134] on link "All Instructors" at bounding box center [812, 139] width 62 height 9
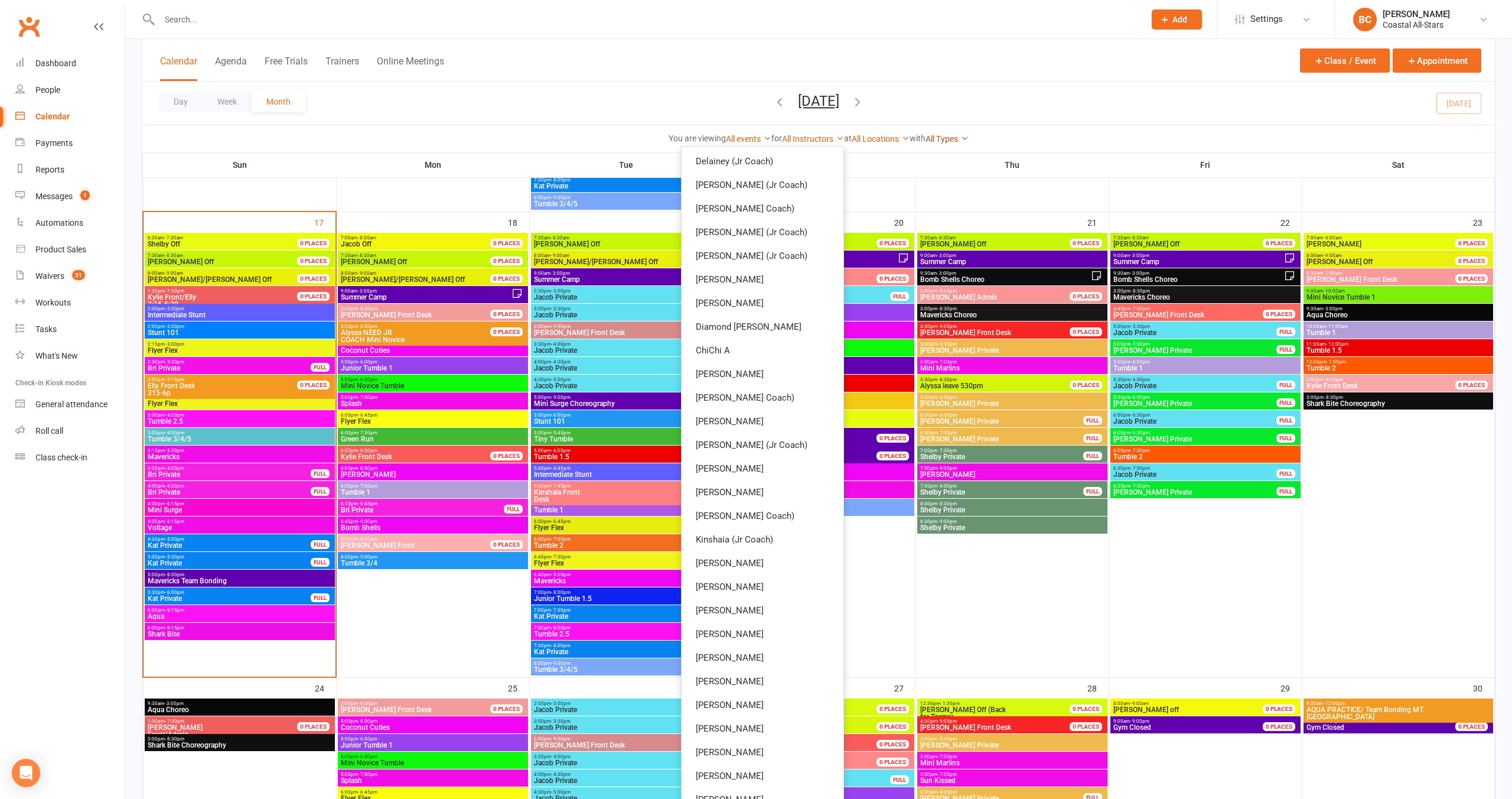
click at [947, 138] on link "All Types" at bounding box center [947, 139] width 43 height 9
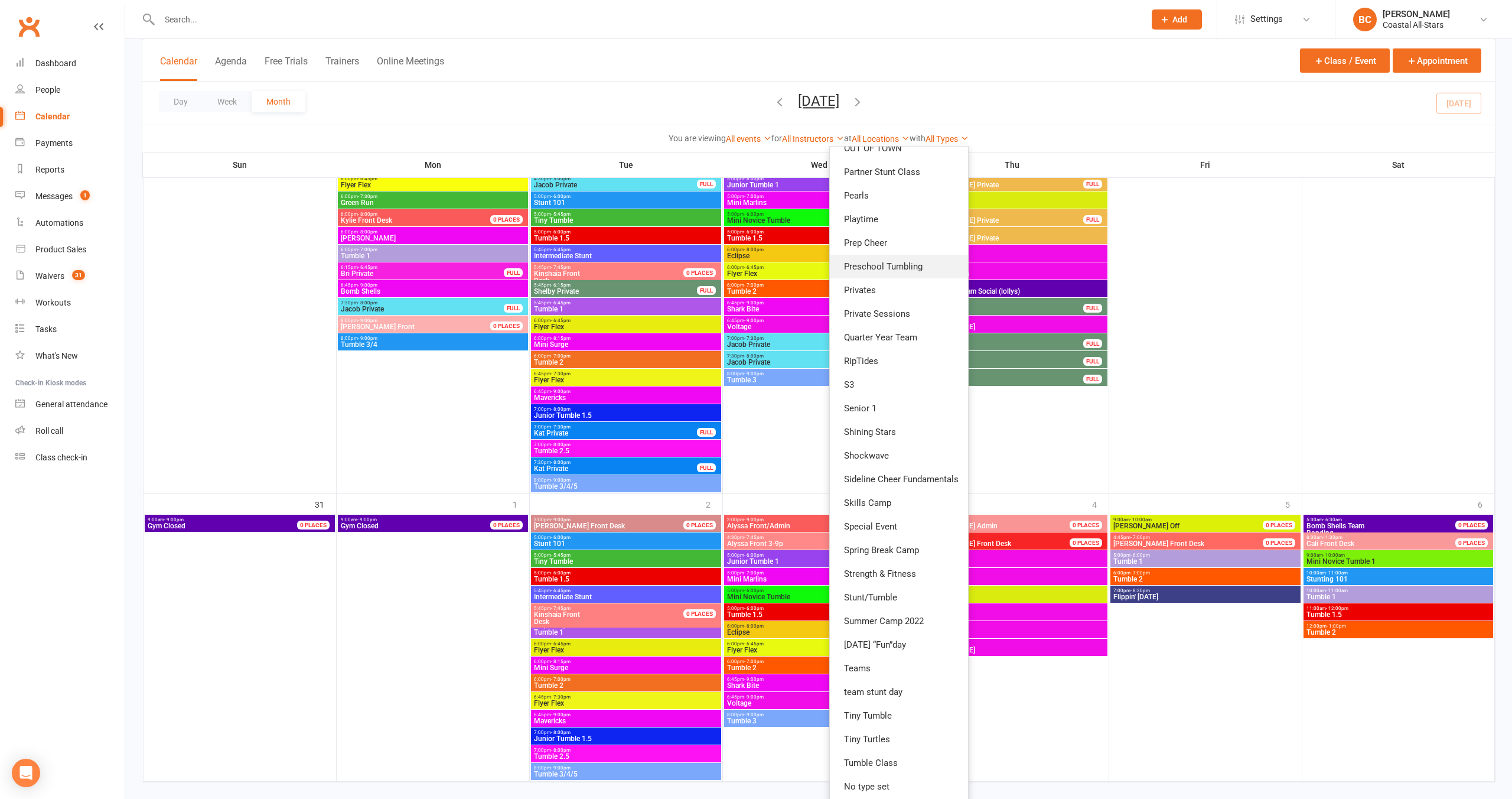
scroll to position [2172, 0]
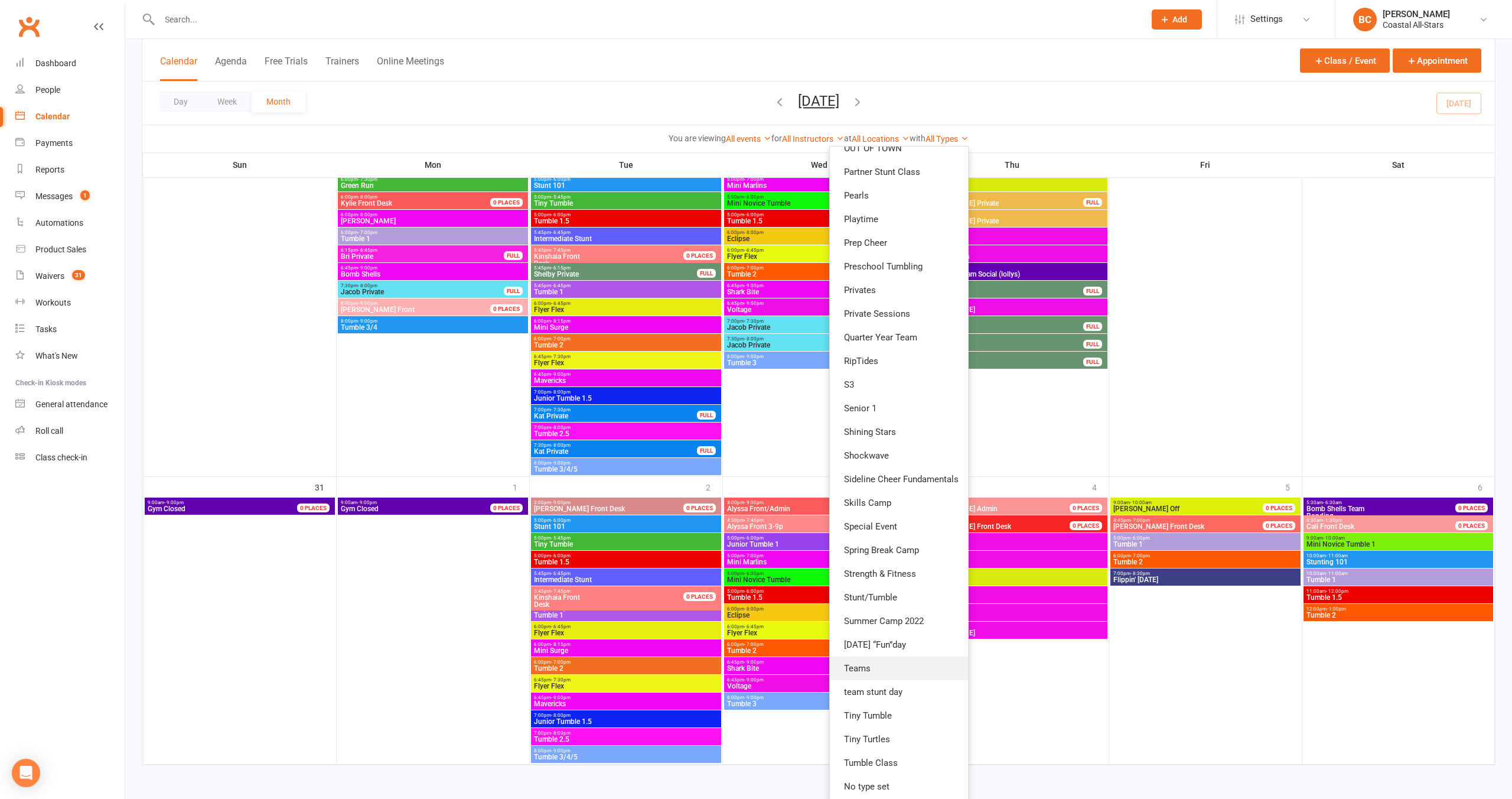
click at [871, 670] on link "Teams" at bounding box center [899, 669] width 138 height 24
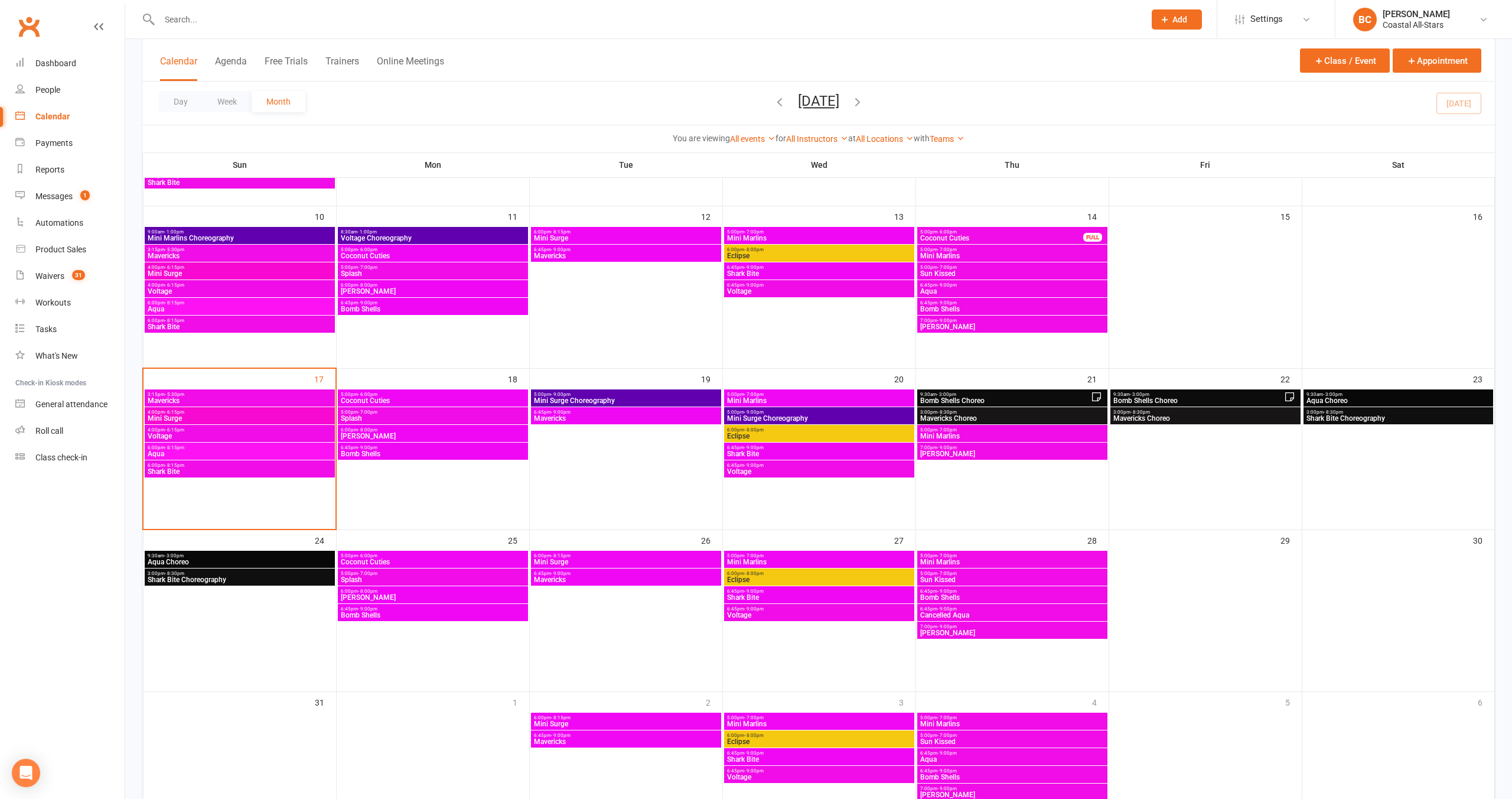
scroll to position [372, 0]
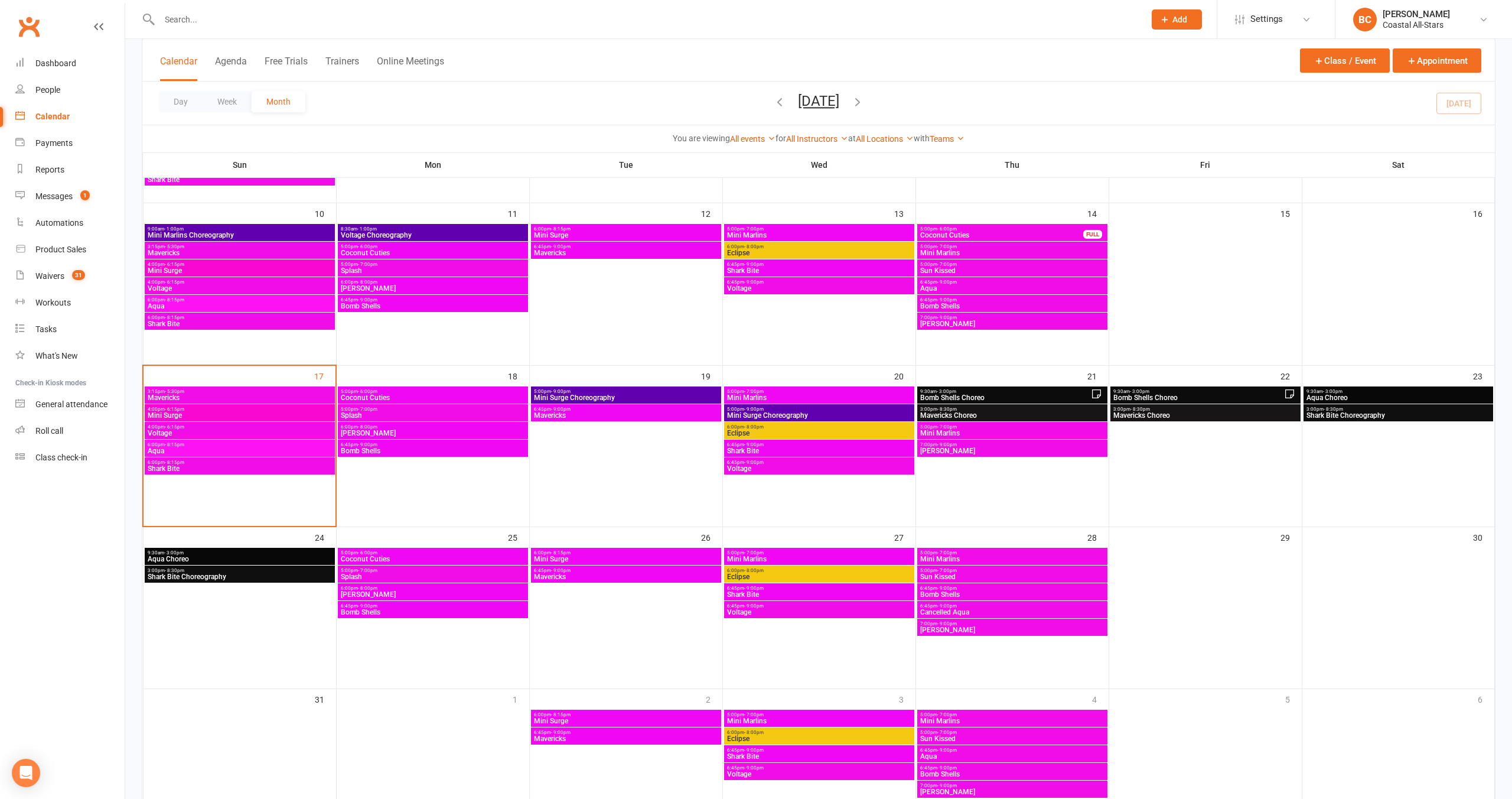
click at [1001, 394] on span "Bomb Shells Choreo" at bounding box center [1005, 398] width 171 height 7
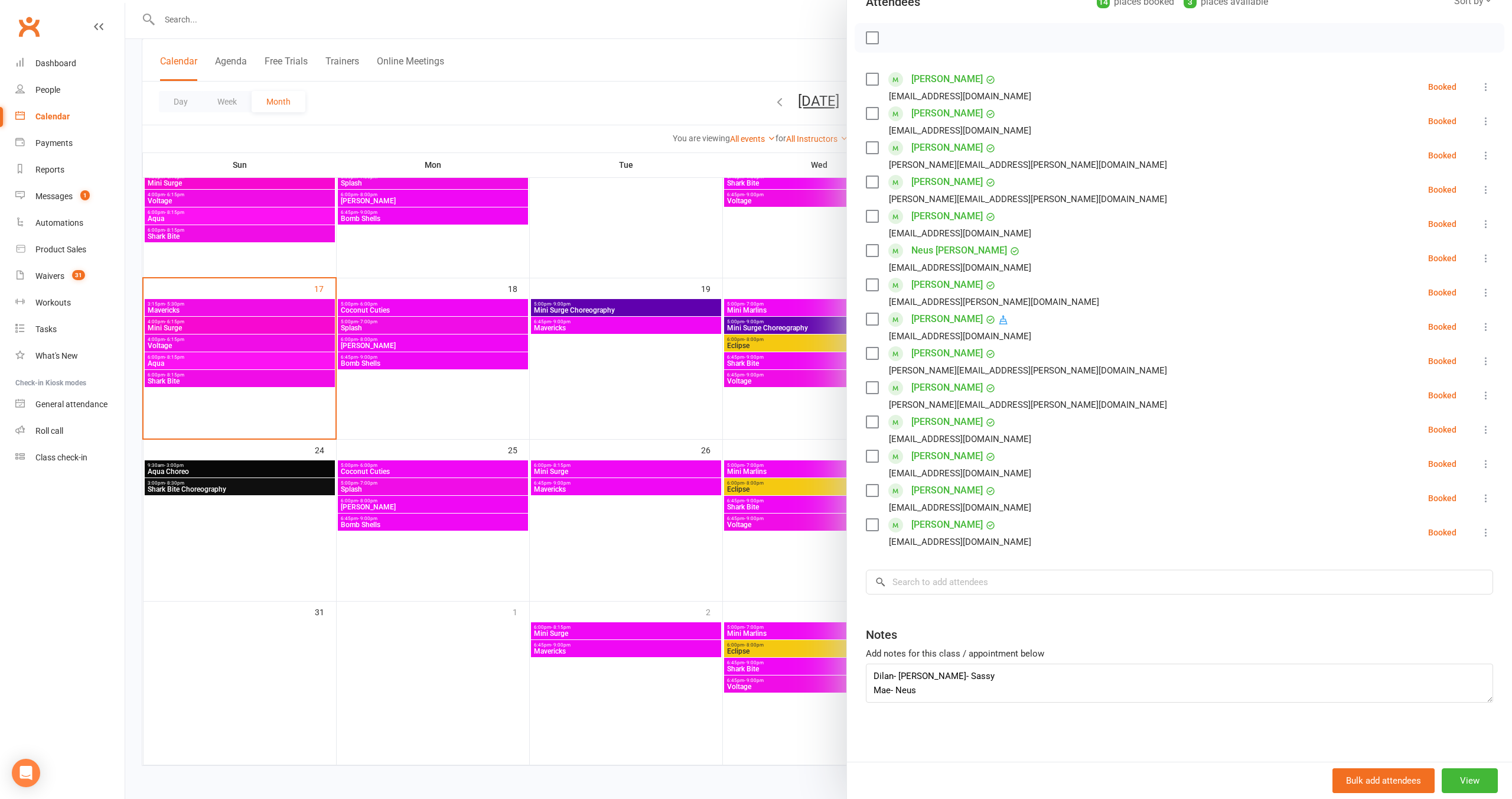
scroll to position [14, 0]
click at [706, 574] on div at bounding box center [818, 400] width 1387 height 799
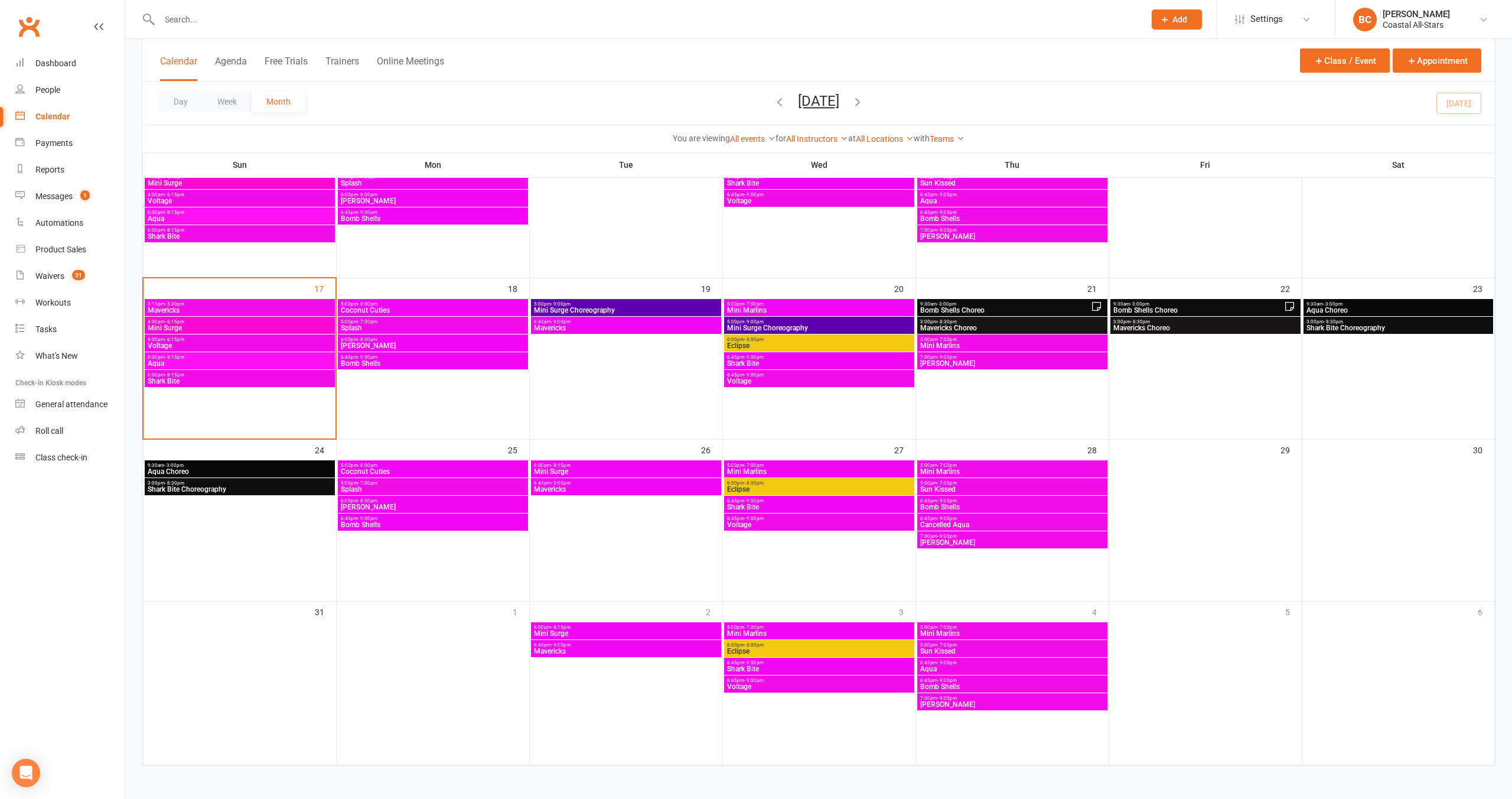
click at [968, 308] on span "Bomb Shells Choreo" at bounding box center [1005, 310] width 171 height 7
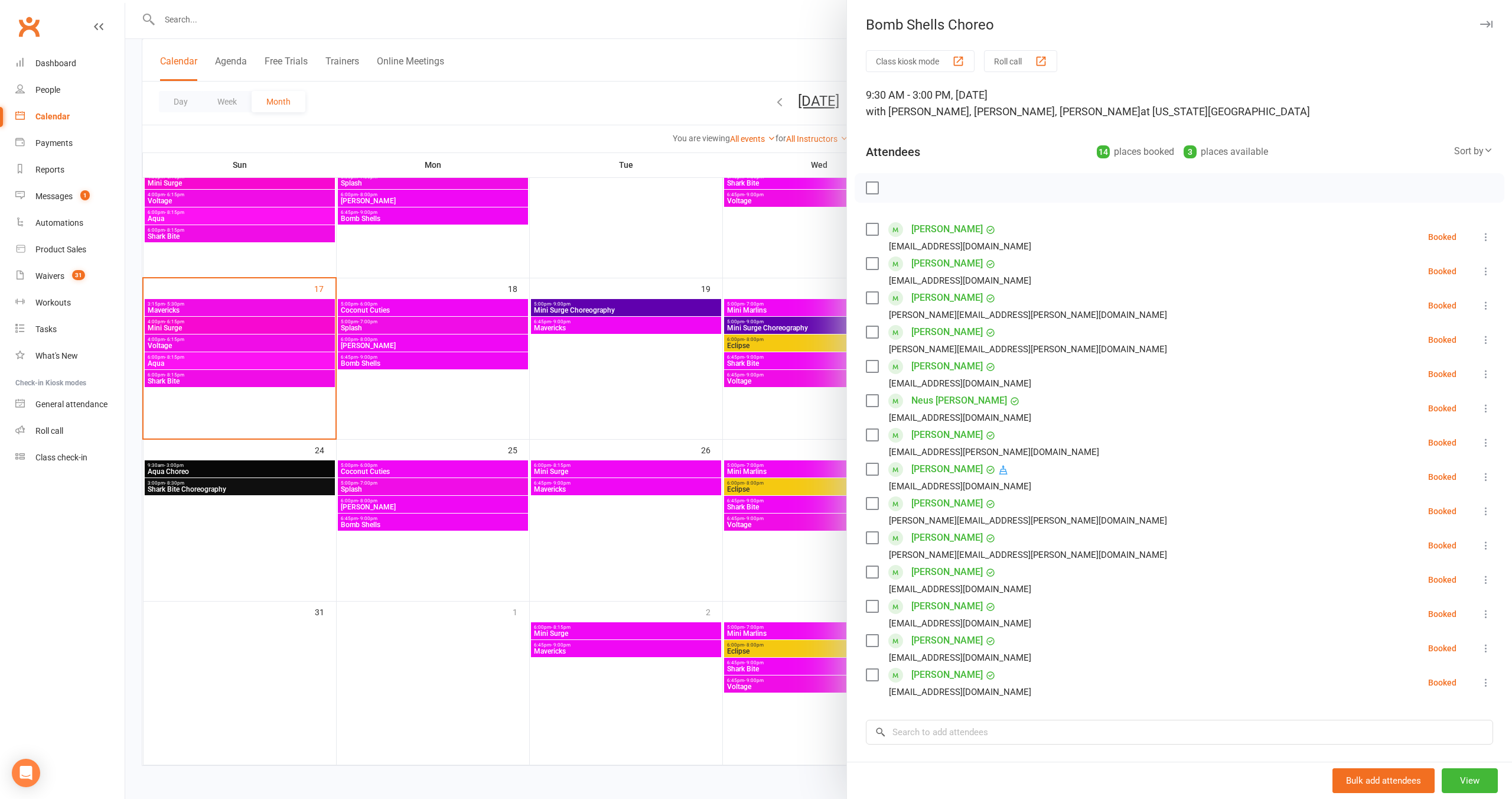
click at [775, 253] on div at bounding box center [818, 400] width 1387 height 799
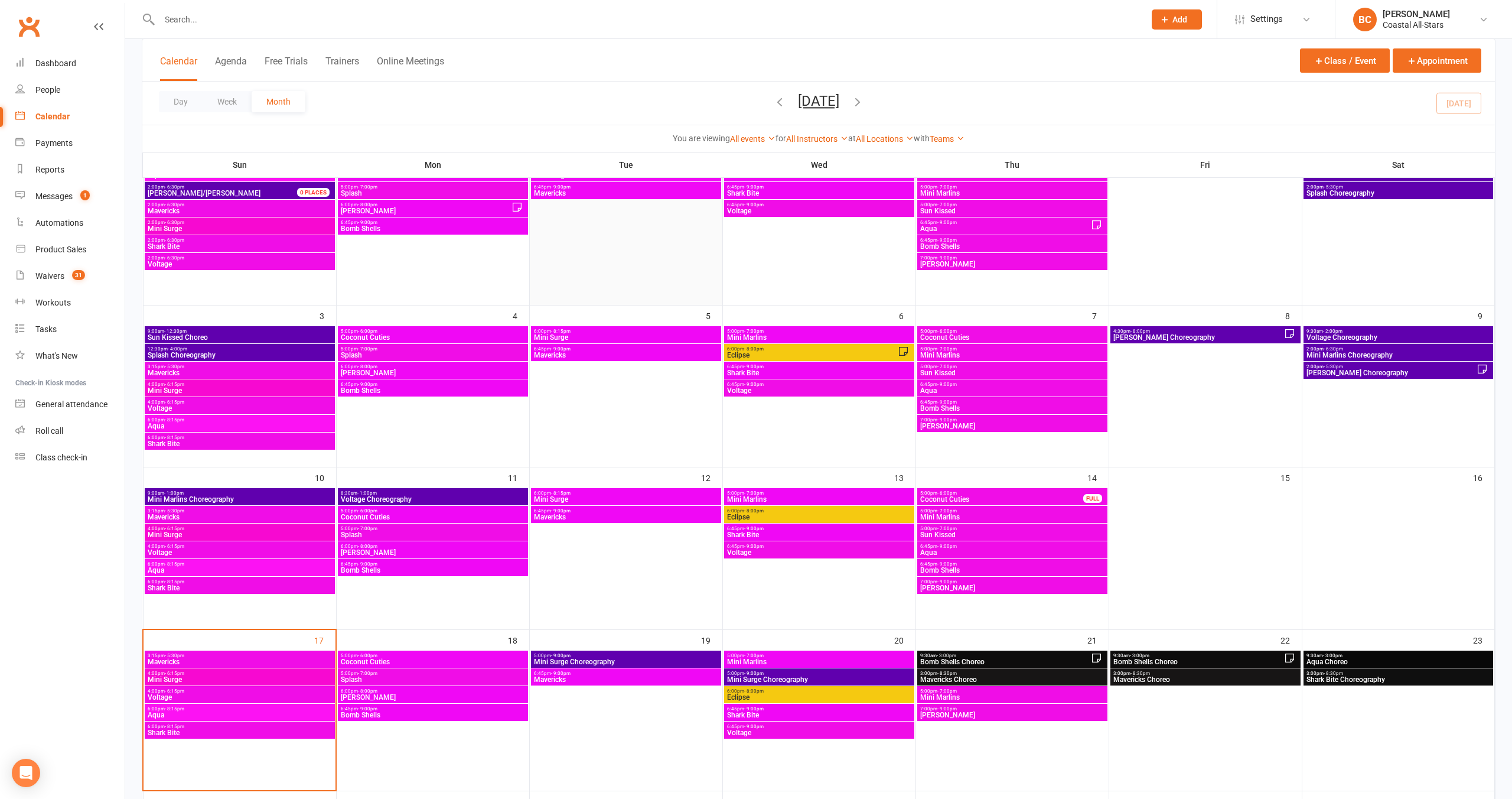
scroll to position [0, 0]
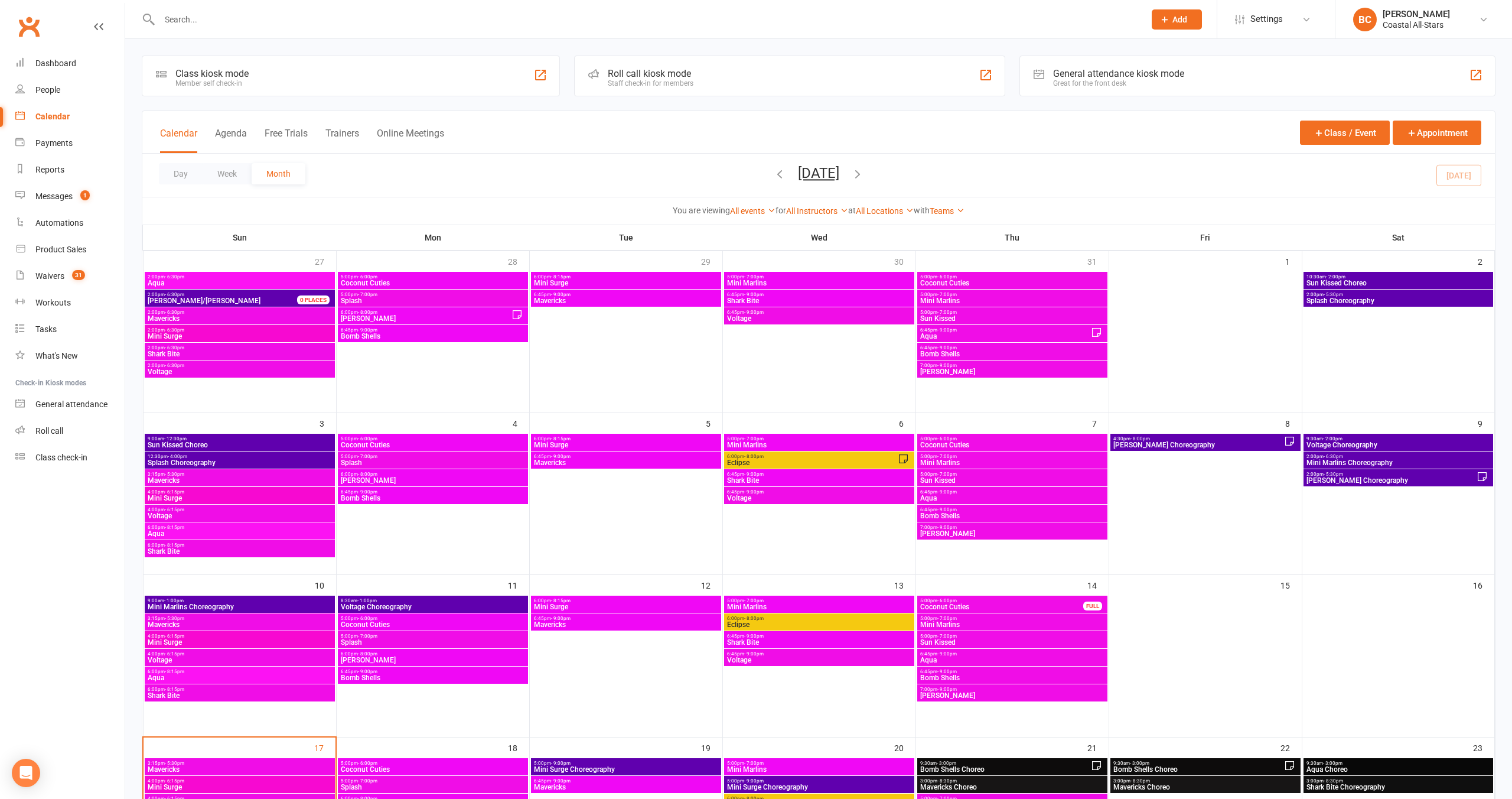
click at [989, 179] on div "Day Week Month [DATE] [DATE] Sun Mon Tue Wed Thu Fri Sat 27 28 29 30 31 01 02 0…" at bounding box center [818, 175] width 1353 height 43
click at [318, 25] on input "text" at bounding box center [646, 19] width 981 height 17
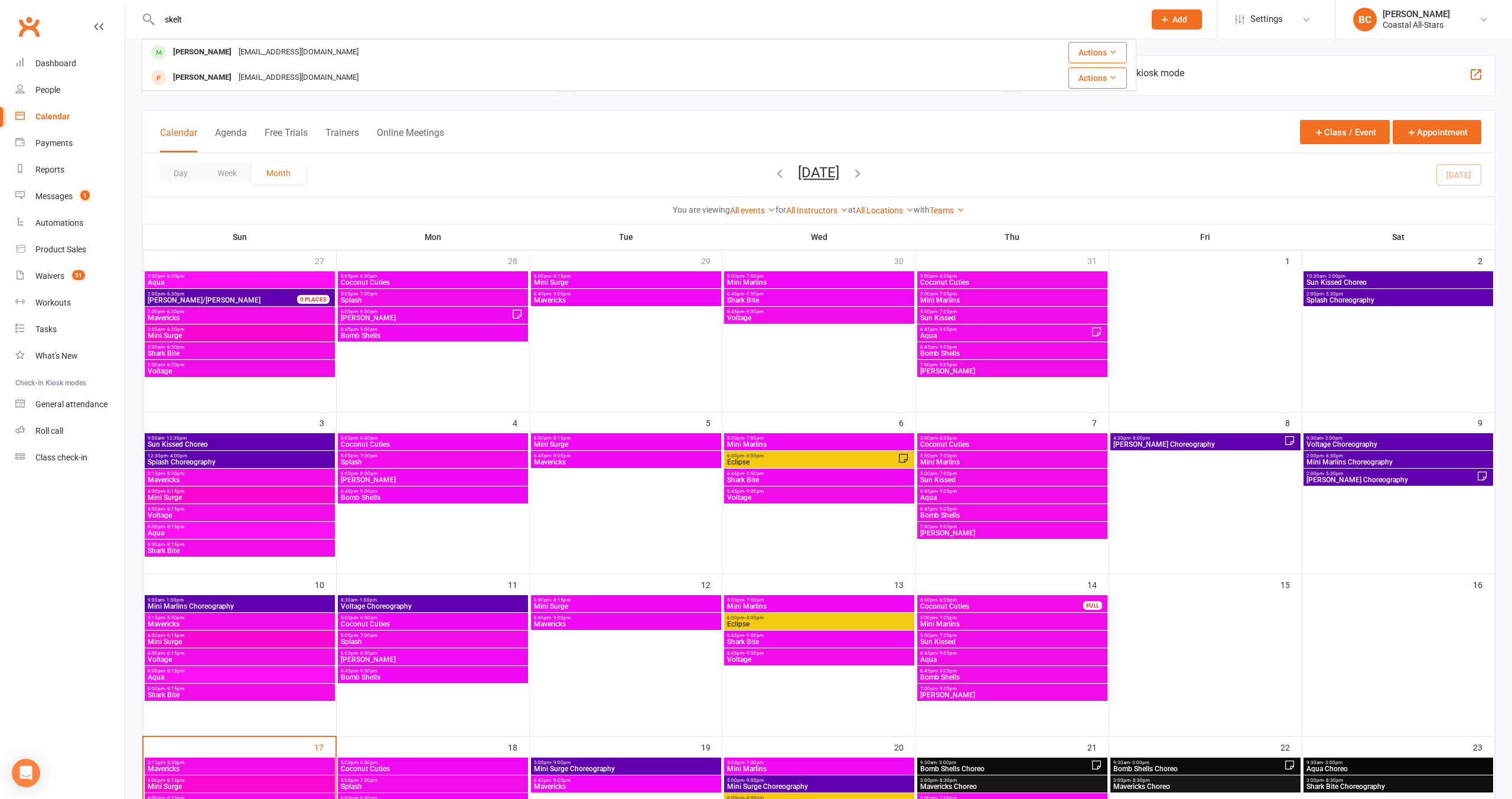
type input "skelt"
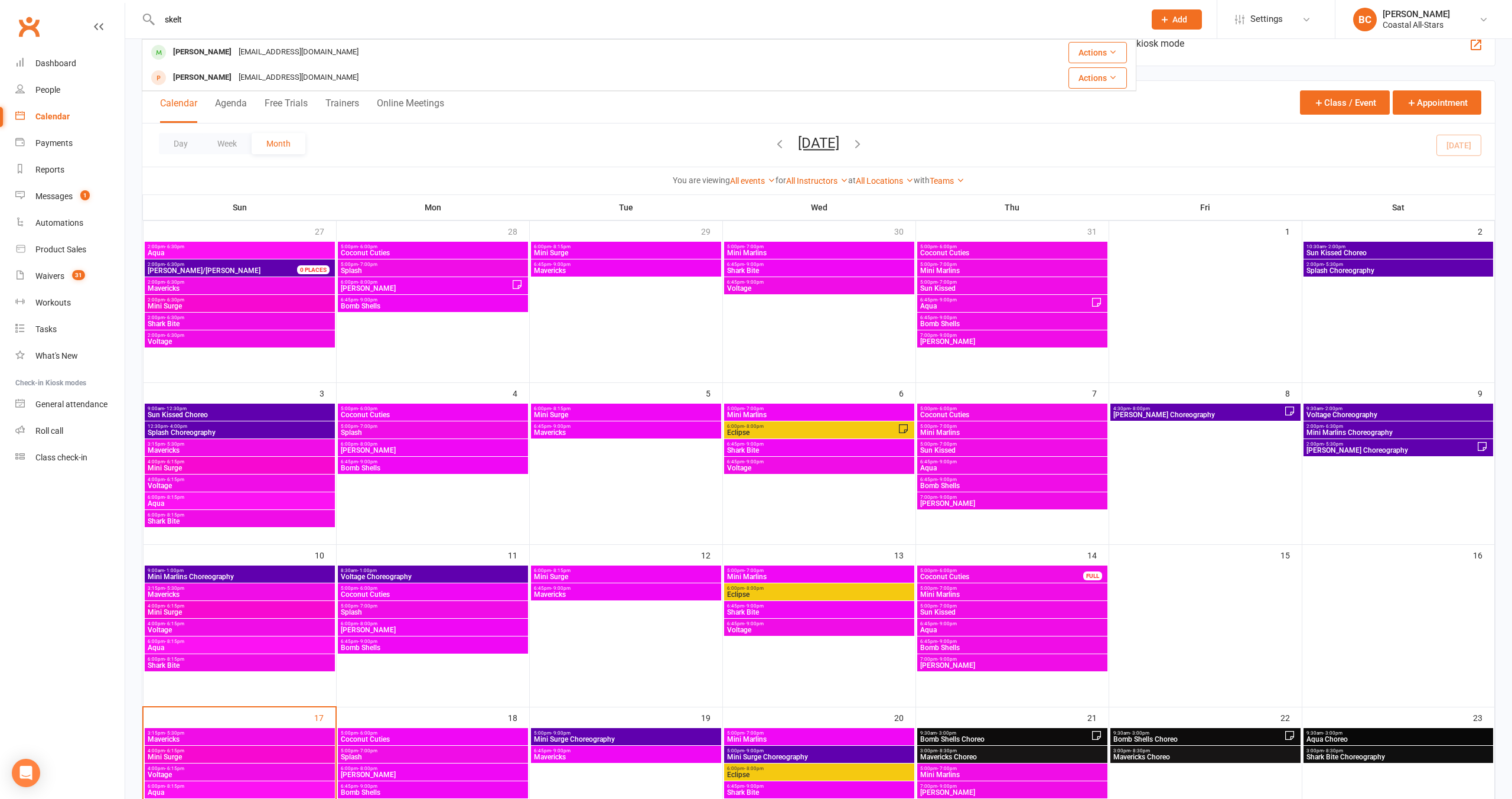
click at [248, 51] on div "[EMAIL_ADDRESS][DOMAIN_NAME]" at bounding box center [298, 53] width 127 height 17
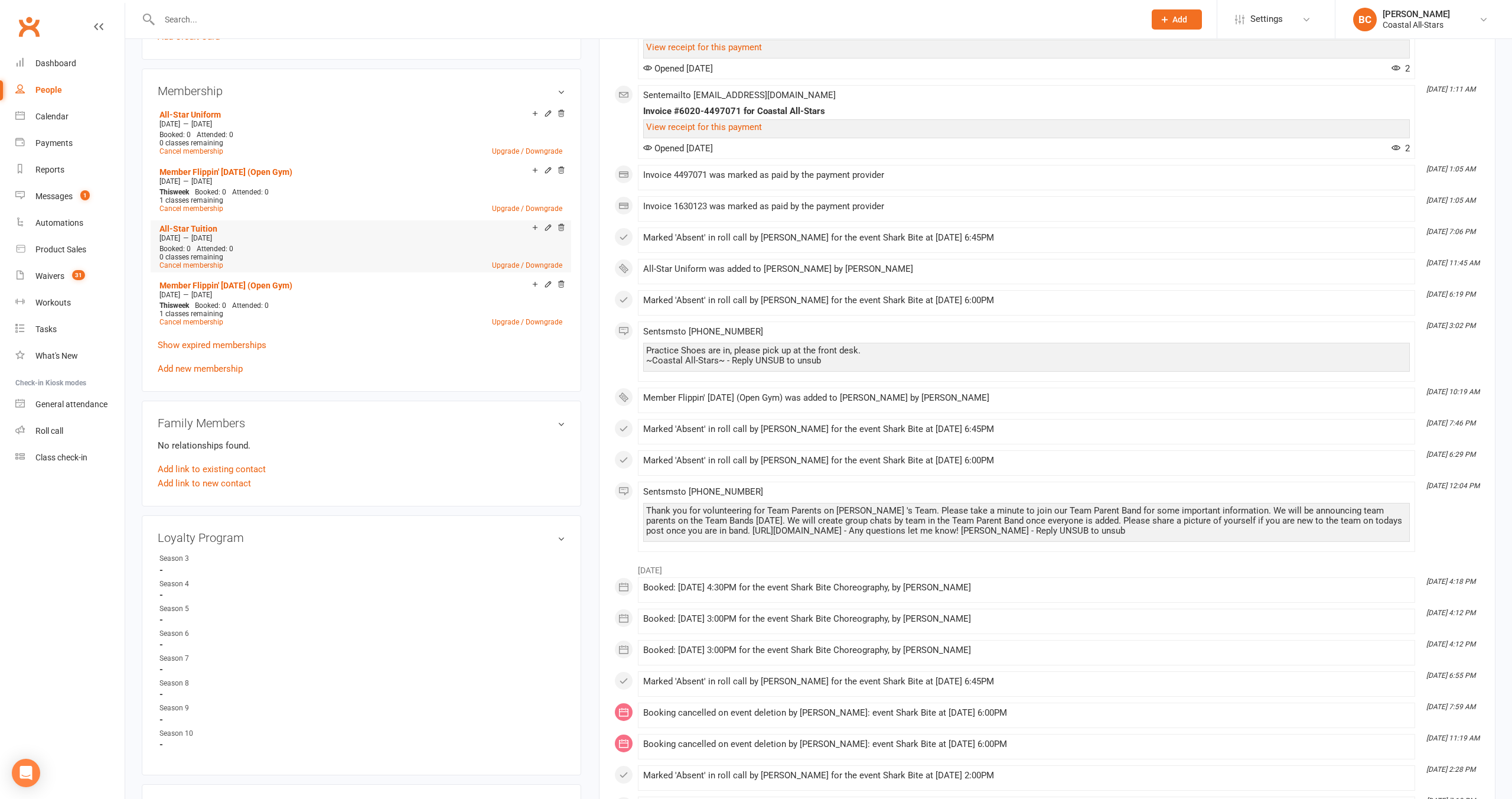
scroll to position [413, 0]
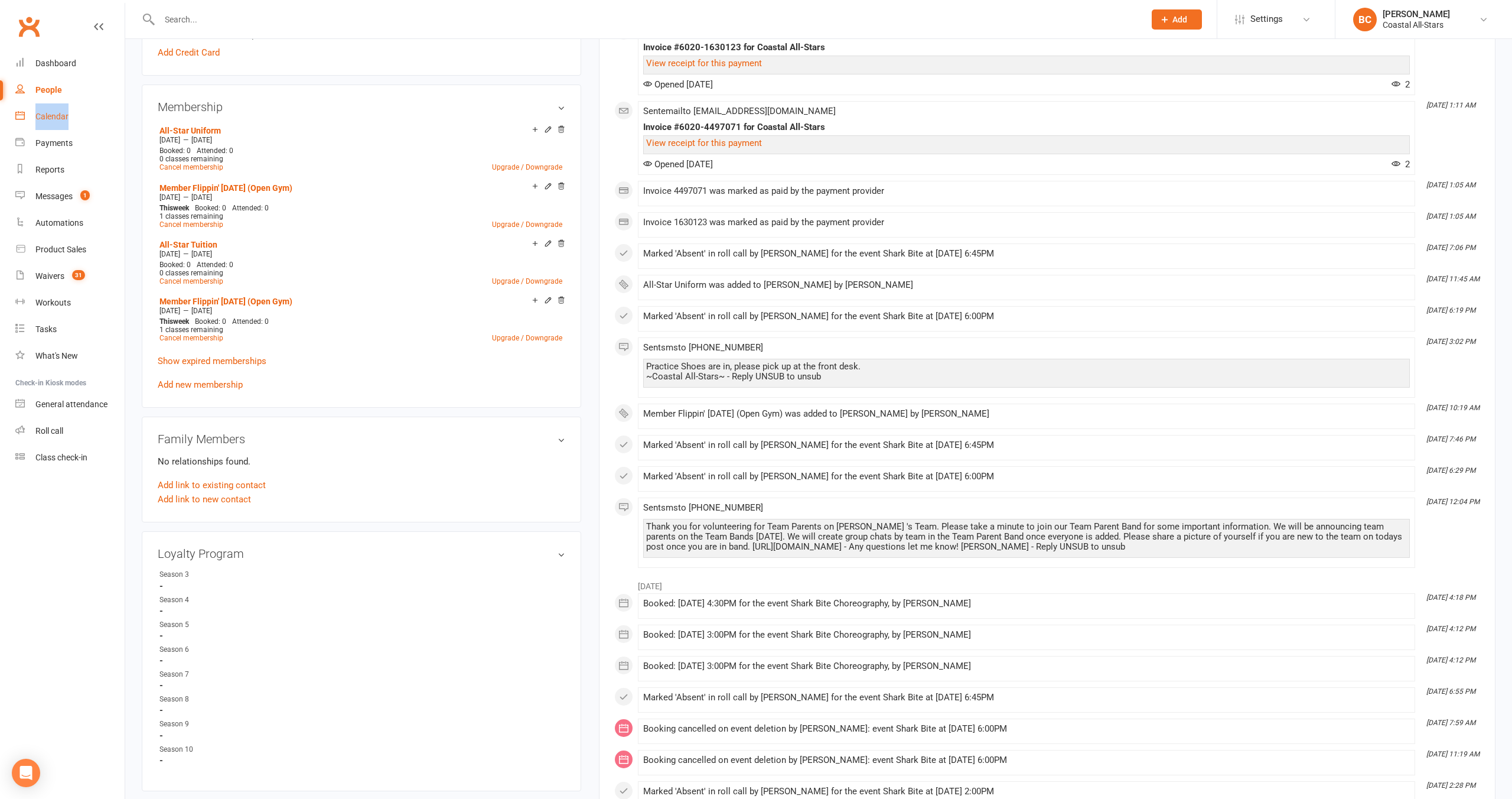
click at [47, 118] on div "Calendar" at bounding box center [52, 116] width 33 height 9
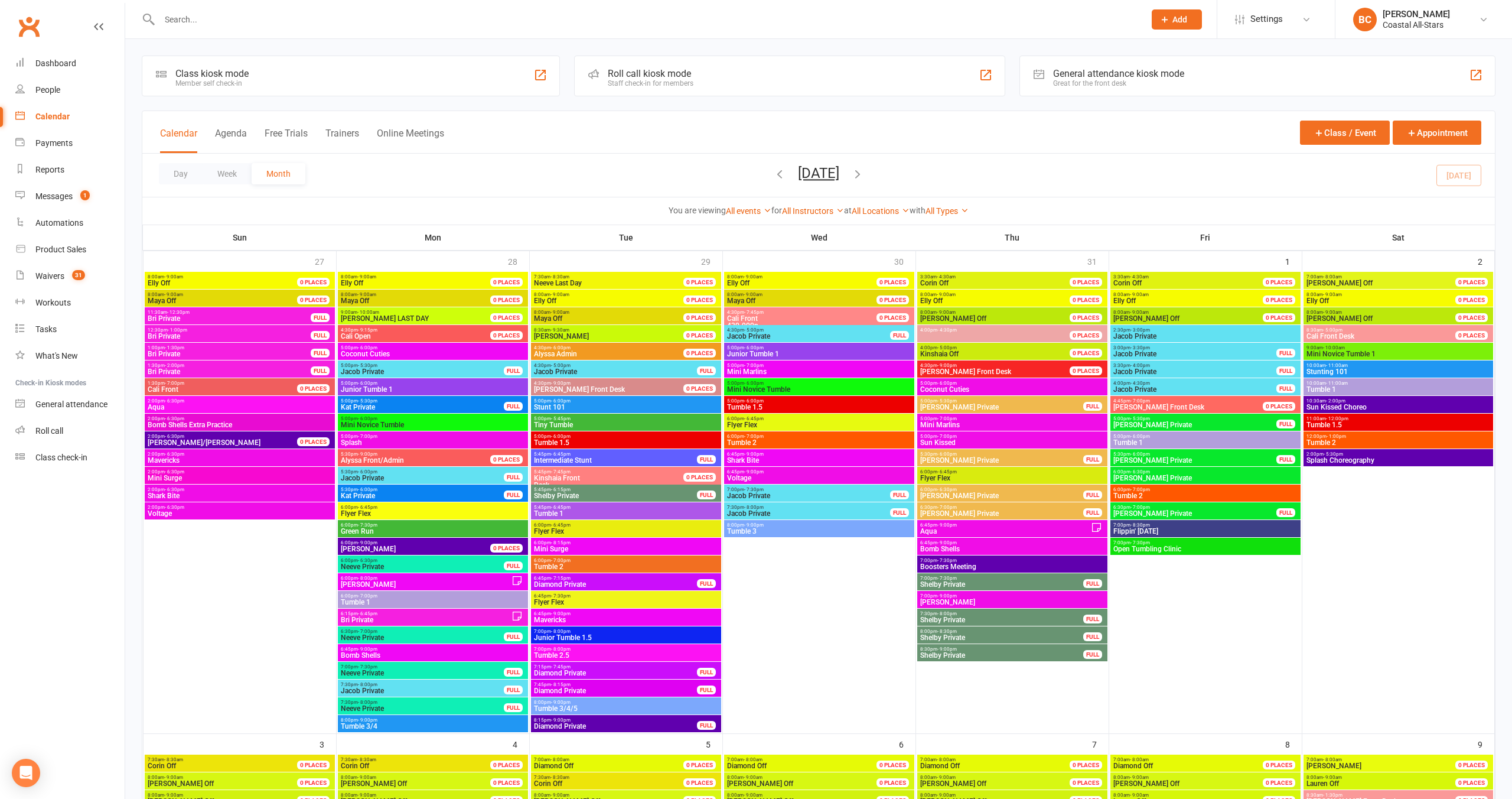
click at [569, 136] on div "Calendar Agenda Free Trials Trainers Online Meetings Class / Event Appointment" at bounding box center [818, 132] width 1353 height 43
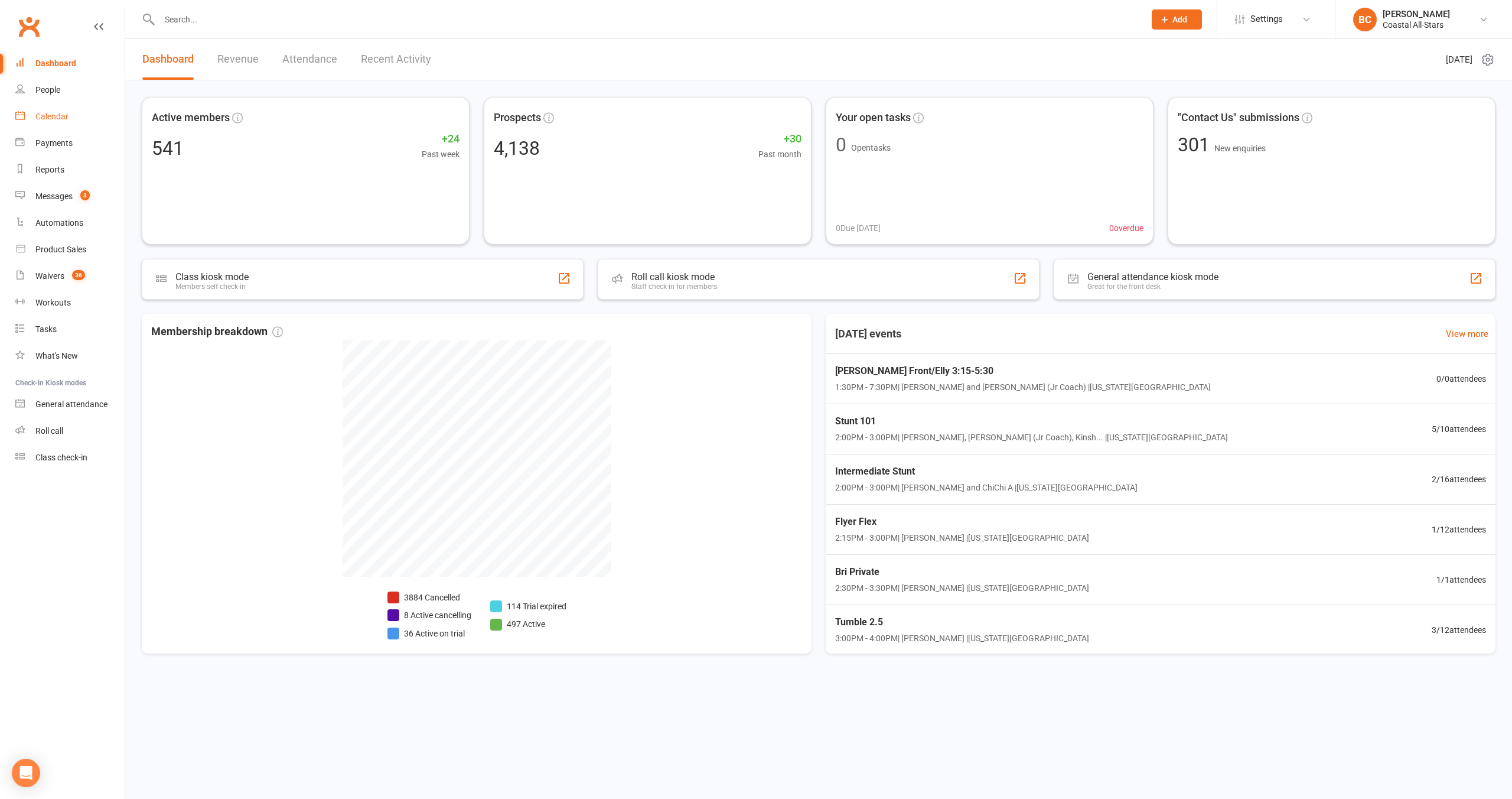
click at [45, 122] on link "Calendar" at bounding box center [70, 117] width 109 height 27
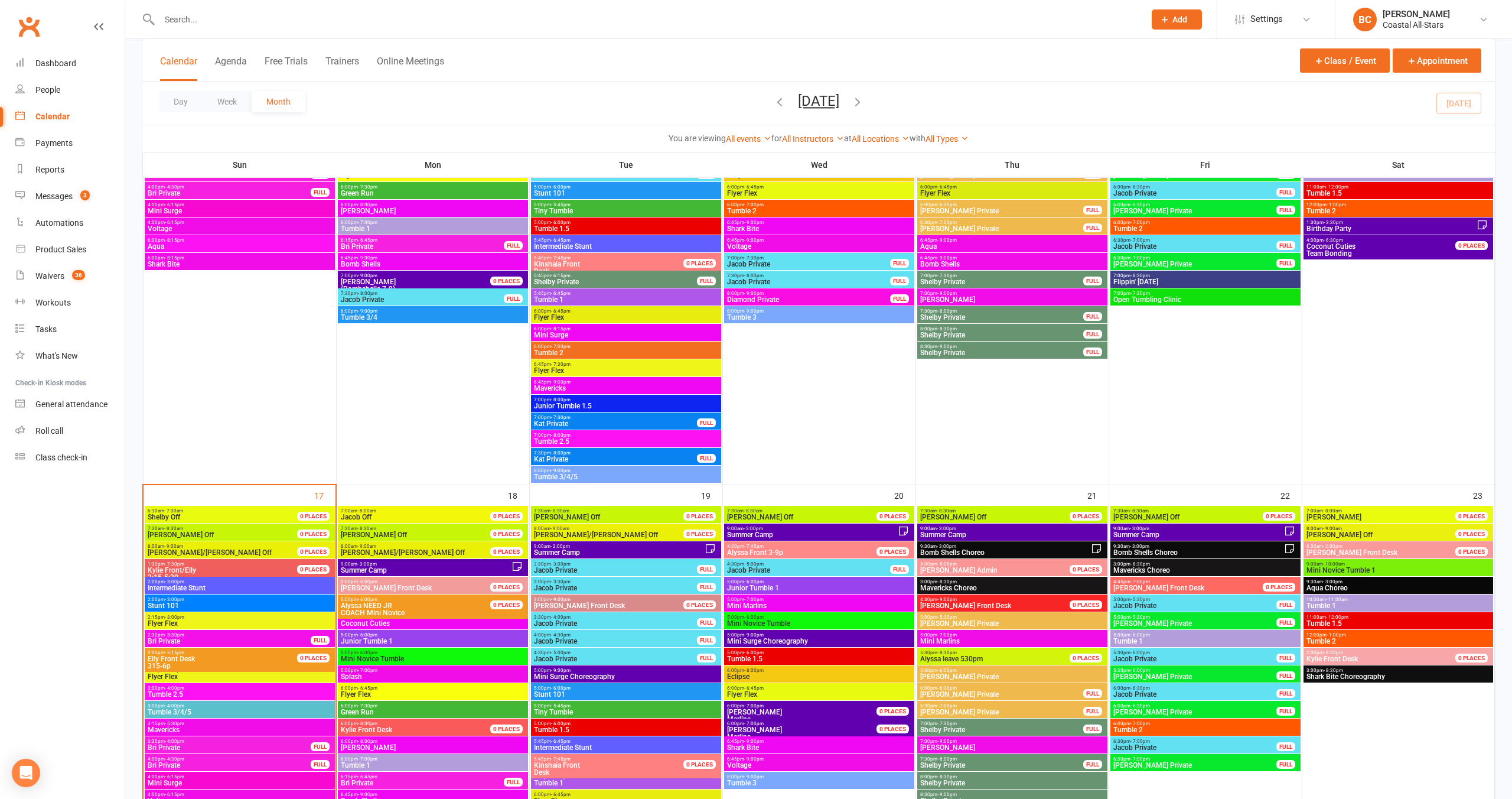
scroll to position [1266, 0]
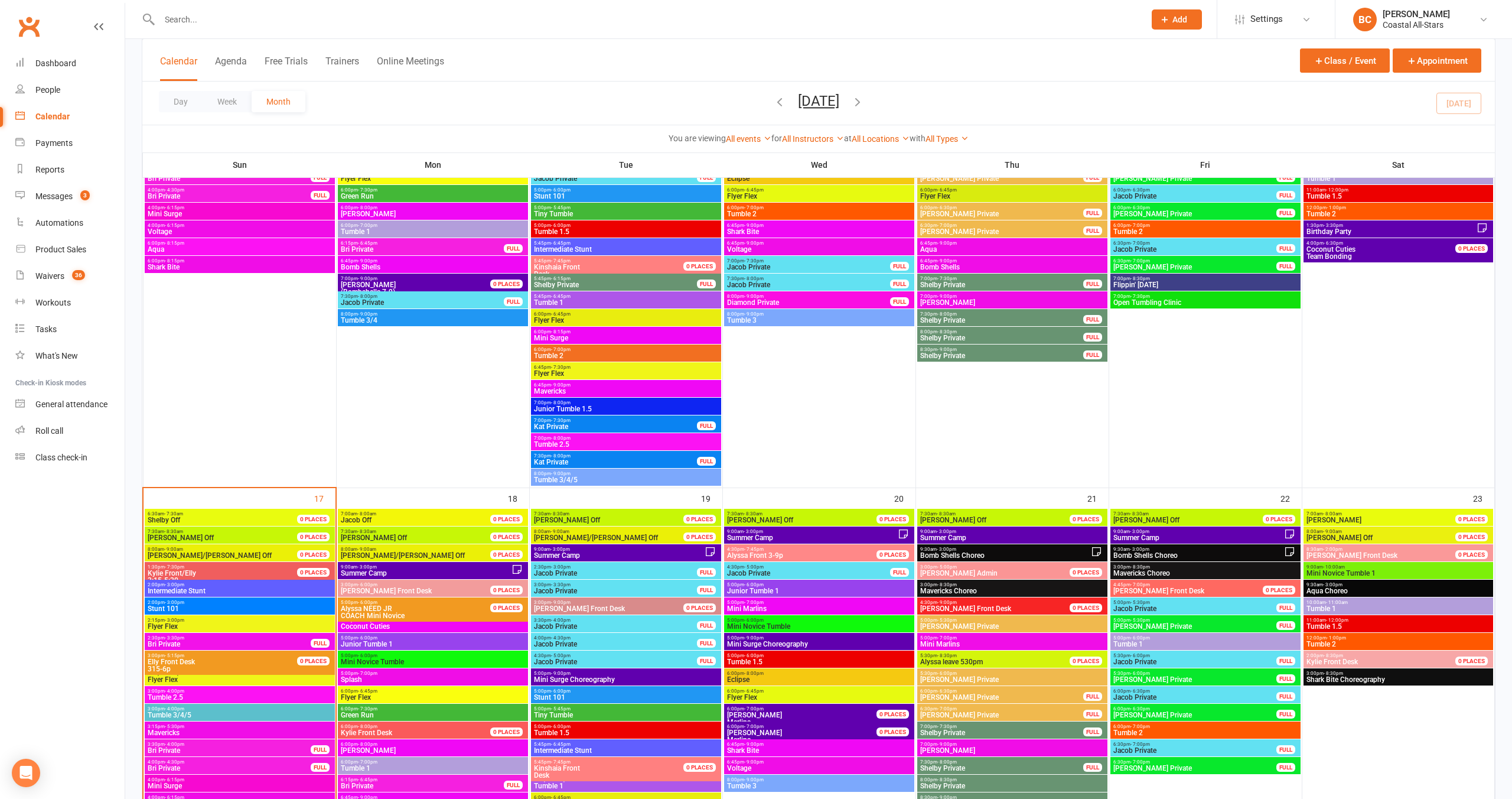
click at [1007, 555] on span "Bomb Shells Choreo" at bounding box center [1005, 555] width 171 height 7
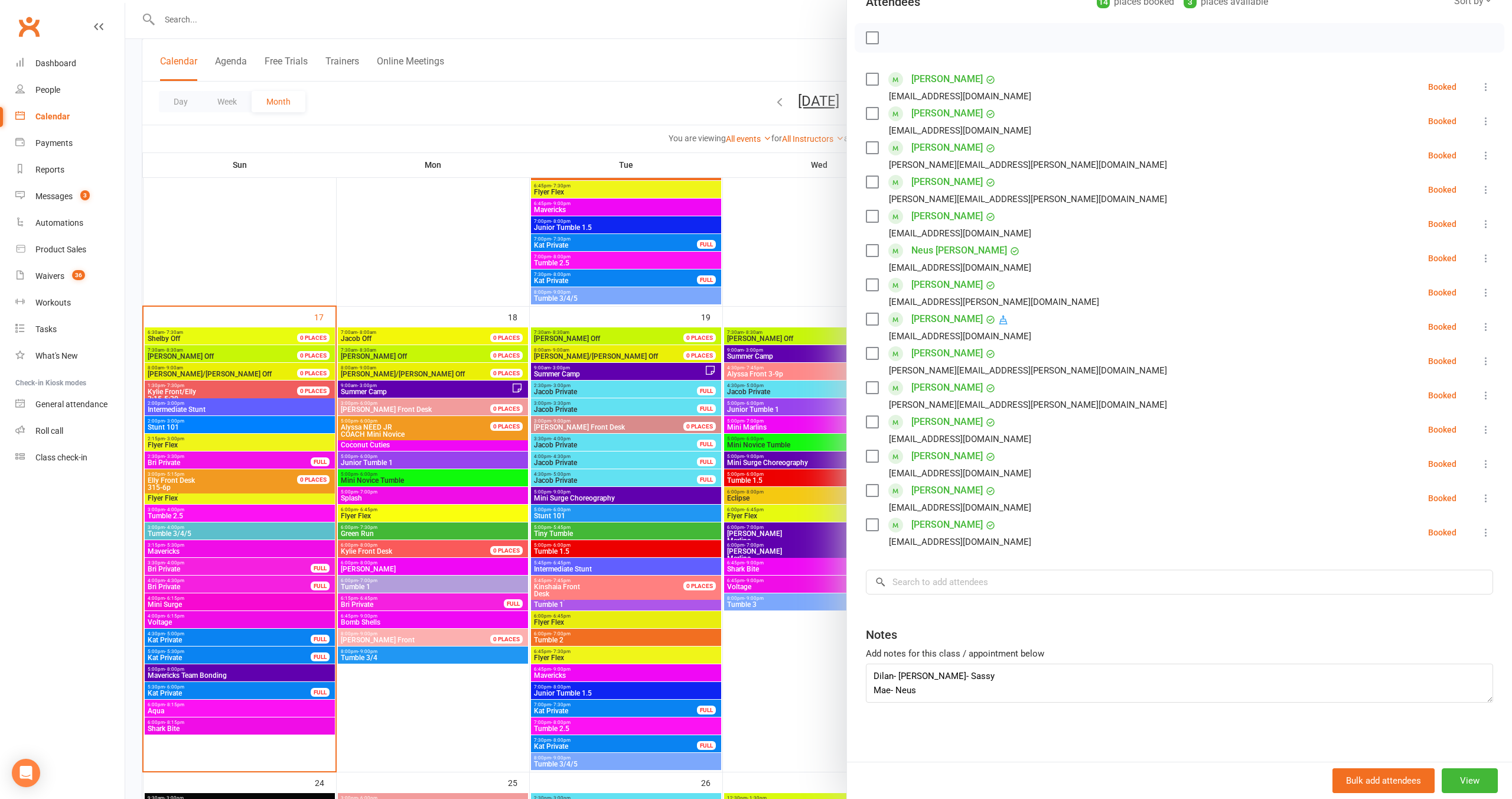
scroll to position [1447, 0]
click at [244, 406] on div at bounding box center [818, 400] width 1387 height 799
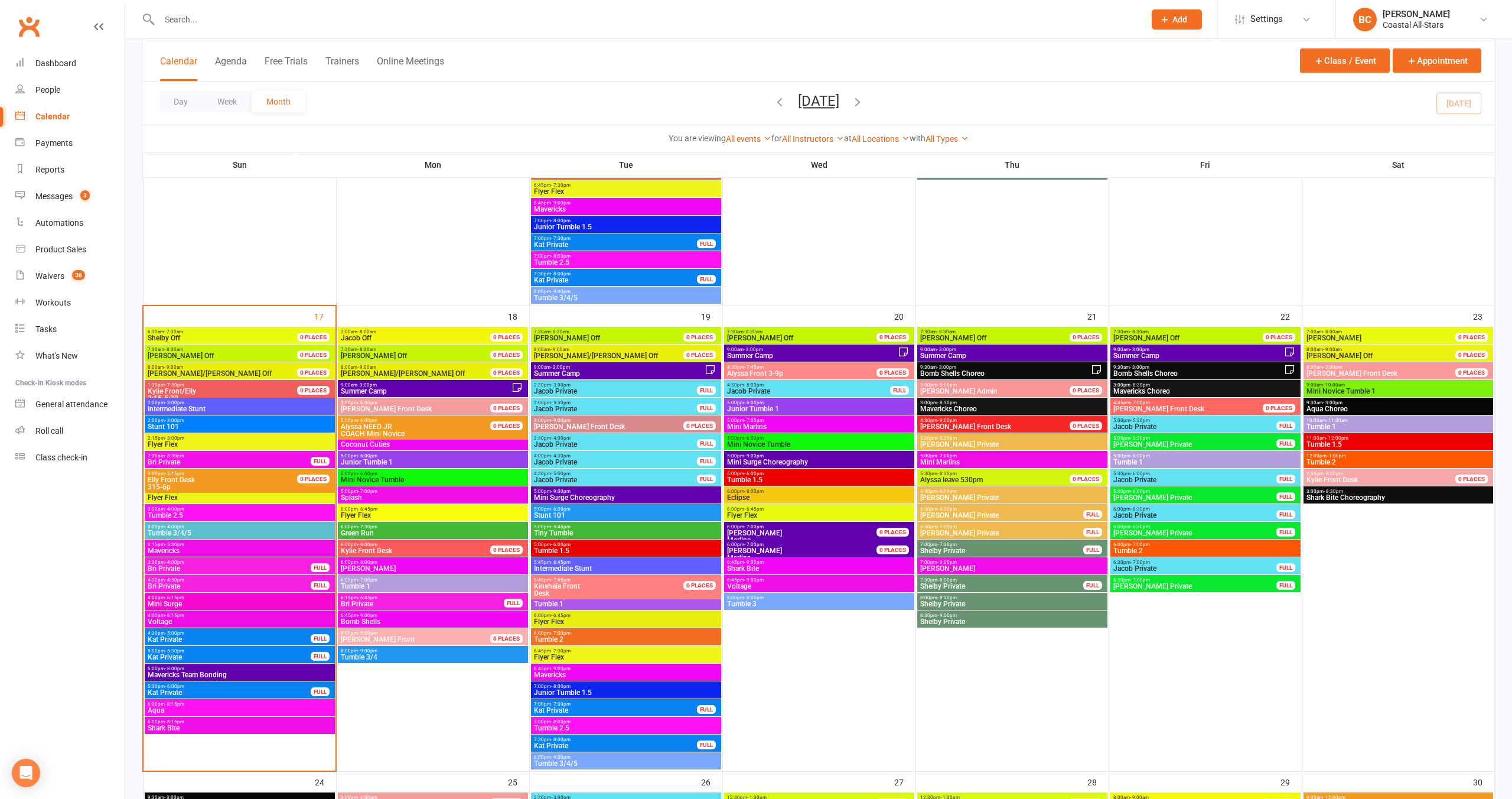
scroll to position [1450, 0]
click at [243, 406] on div "2:00pm - 3:00pm Intermediate Stunt" at bounding box center [240, 407] width 190 height 17
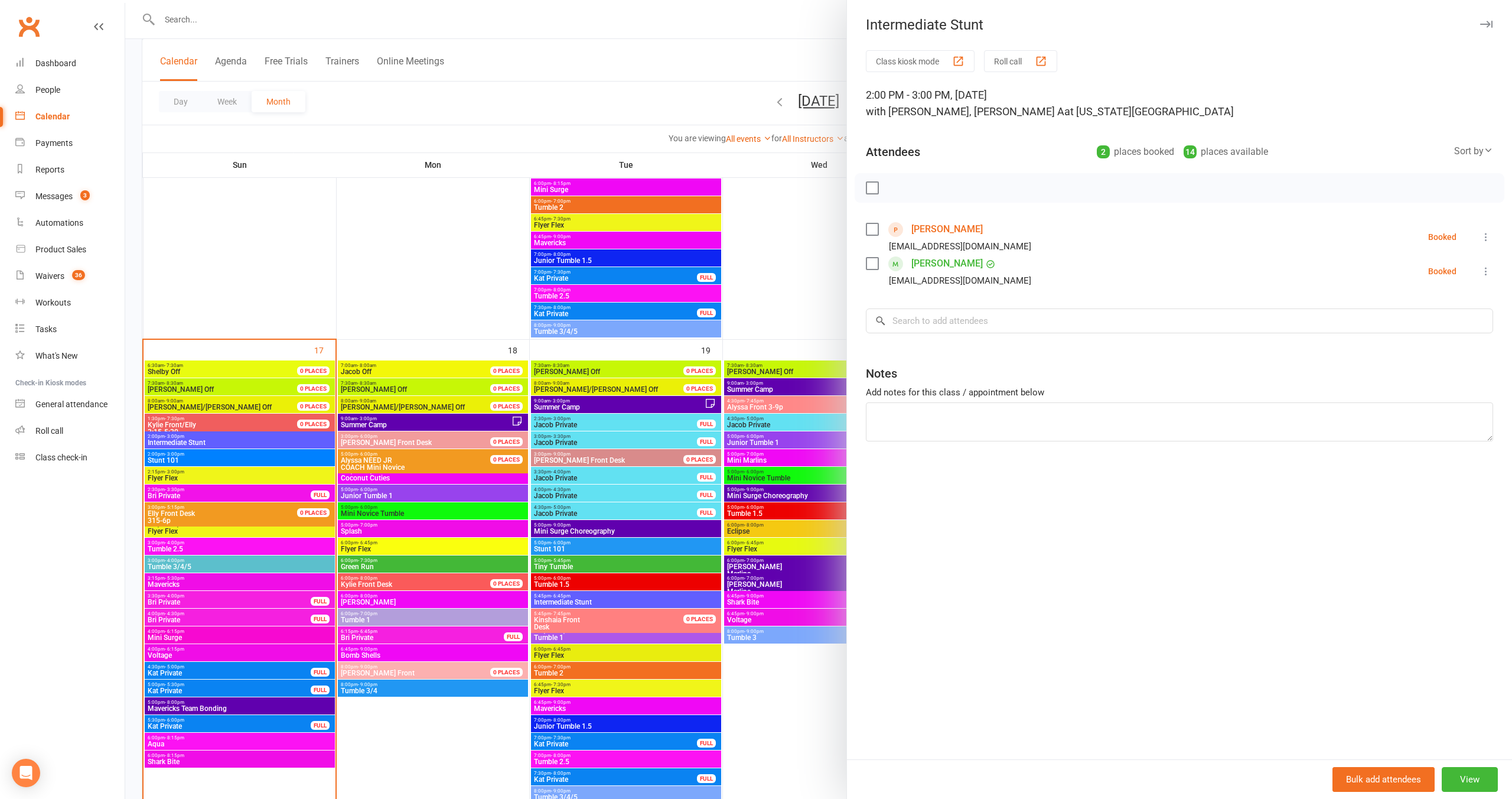
scroll to position [1405, 0]
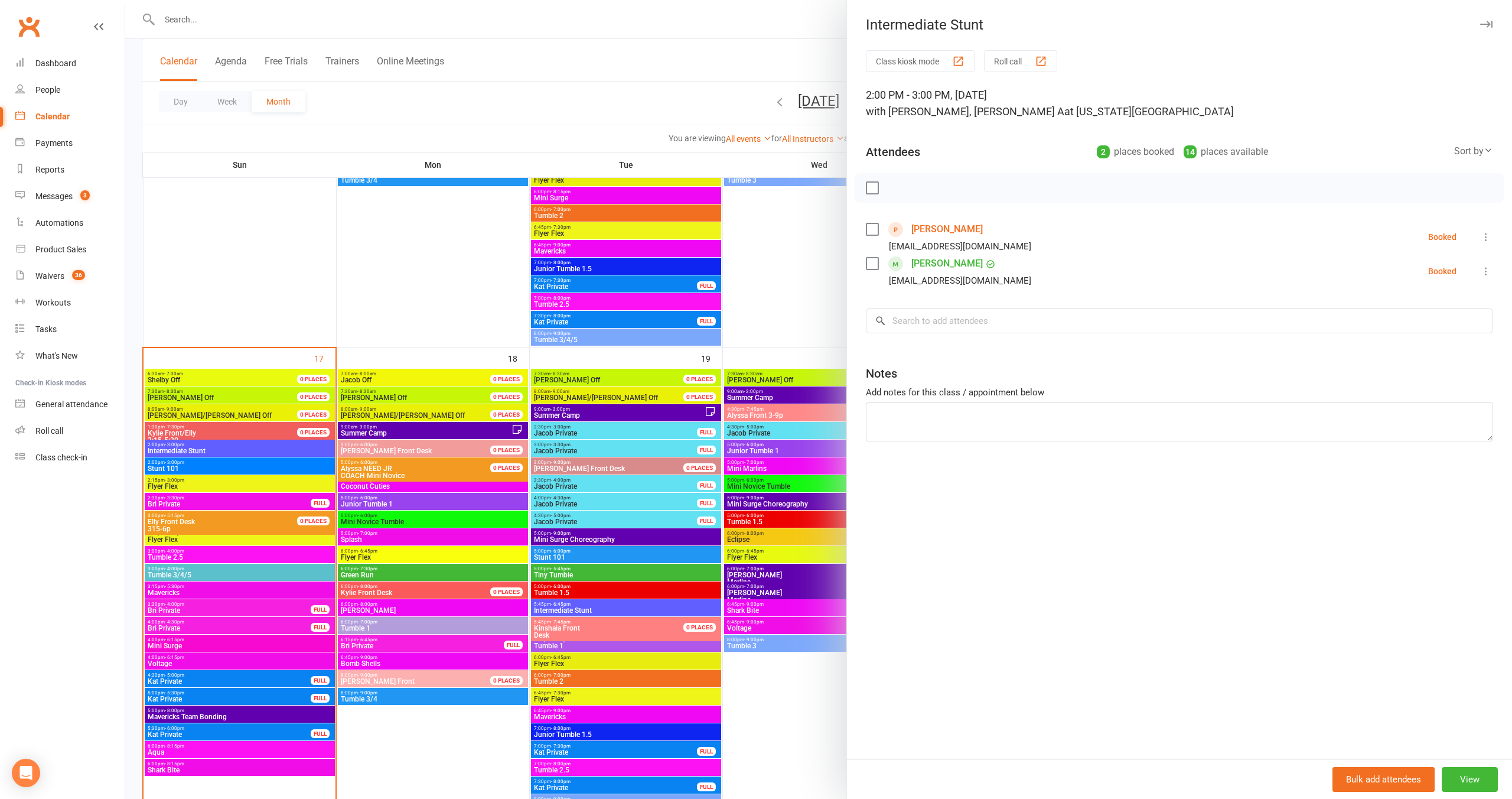
click at [229, 467] on div at bounding box center [818, 400] width 1387 height 799
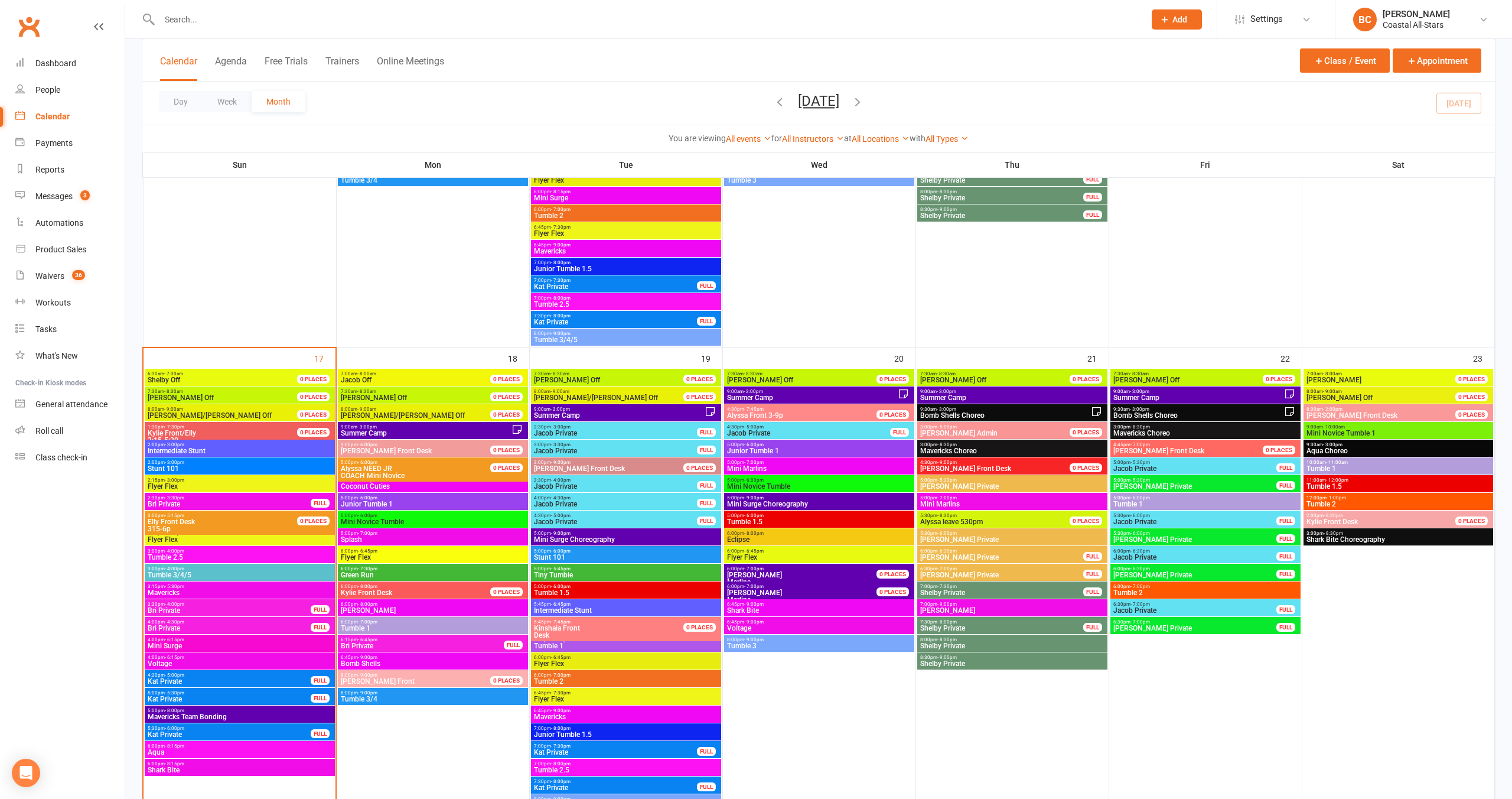
click at [229, 467] on span "Stunt 101" at bounding box center [239, 469] width 185 height 7
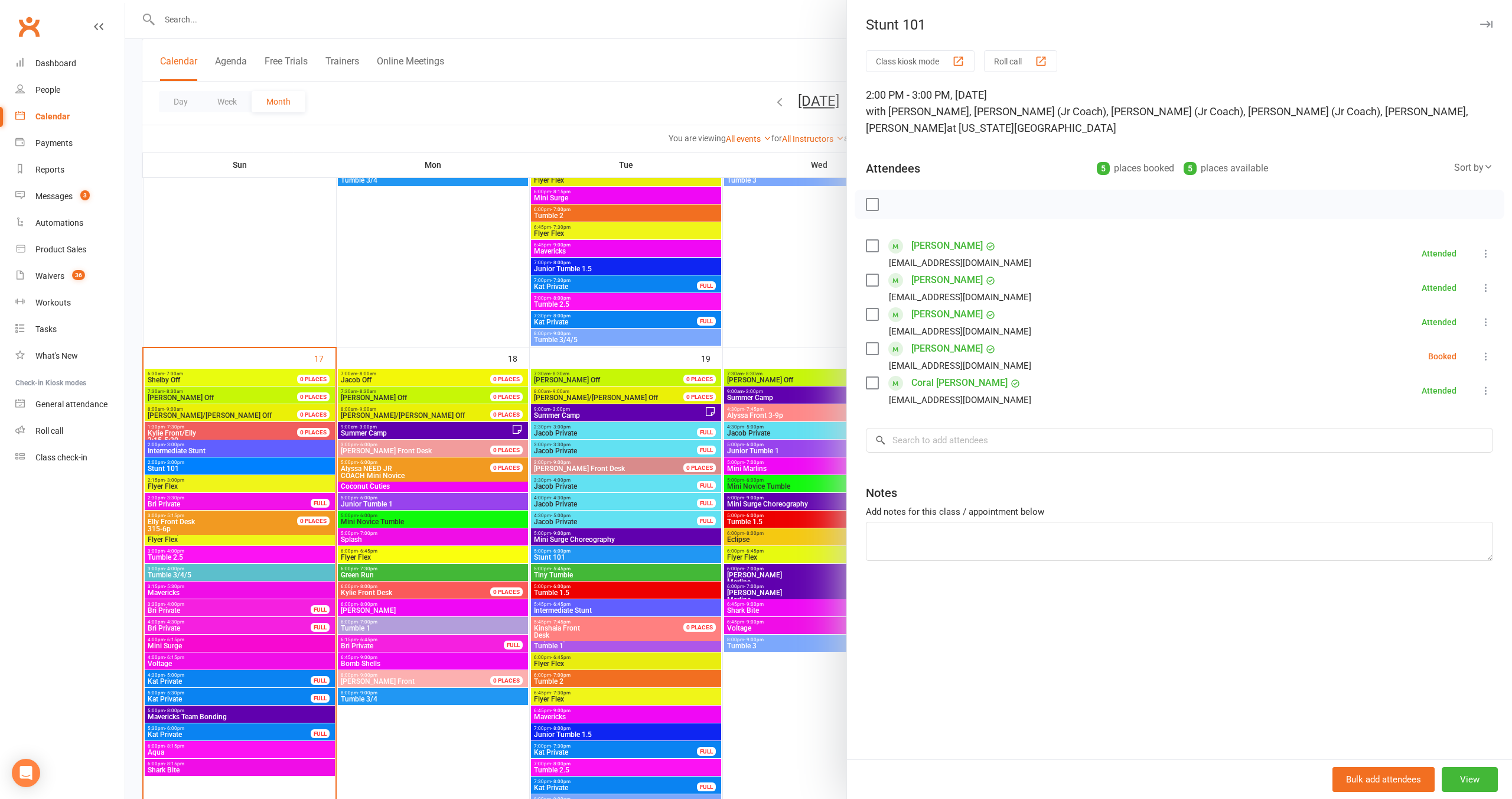
click at [948, 152] on div "Attendees 5 places booked 5 places available Sort by Last name First name Booki…" at bounding box center [1179, 166] width 627 height 29
click at [1230, 113] on span "with Kyle Fisher, Annabelle (Jr Coach), Kinshaia (Jr Coach), Sassy (Jr Coach), …" at bounding box center [1167, 120] width 603 height 29
click at [767, 21] on div at bounding box center [818, 400] width 1387 height 799
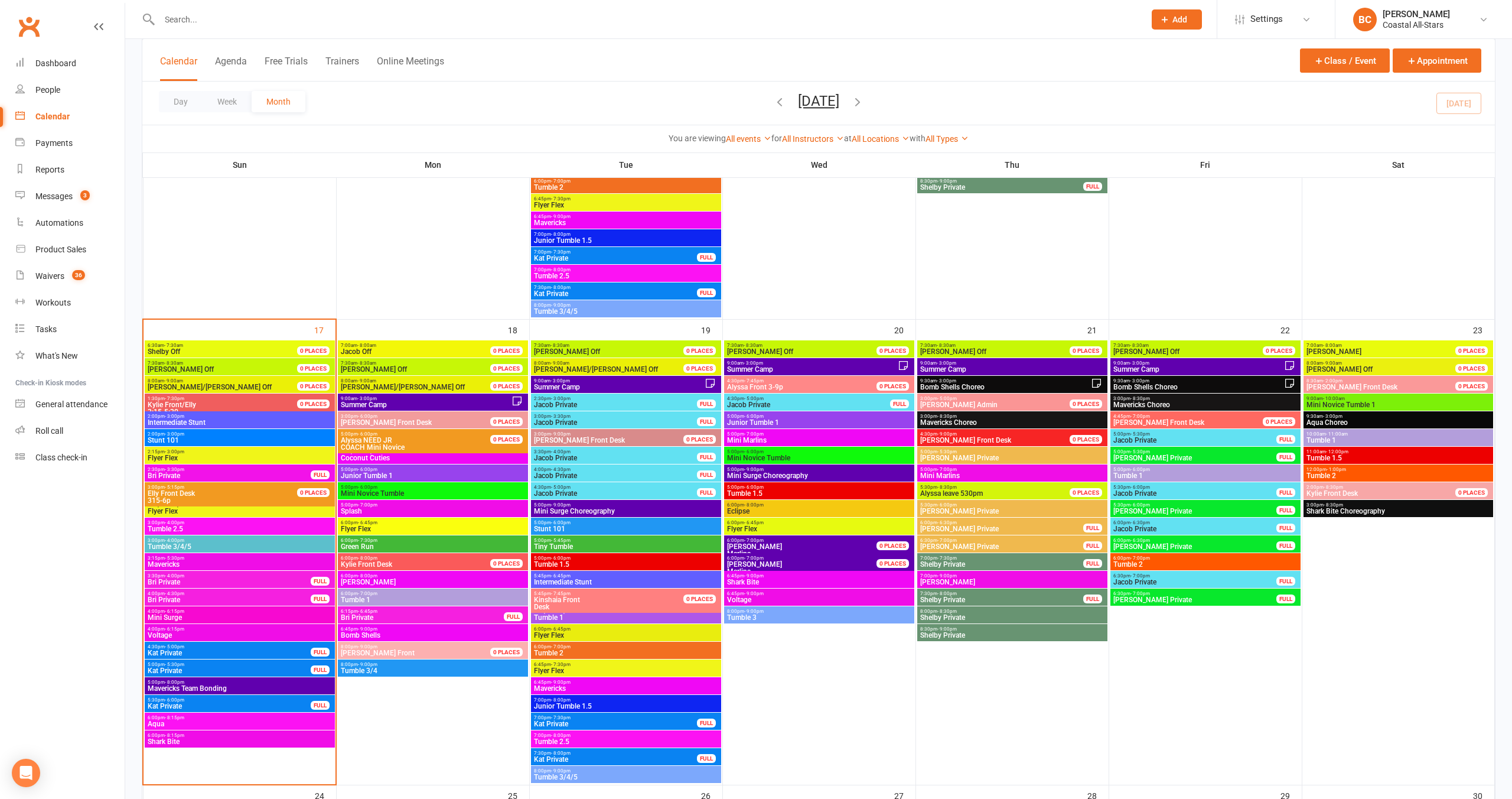
scroll to position [1438, 0]
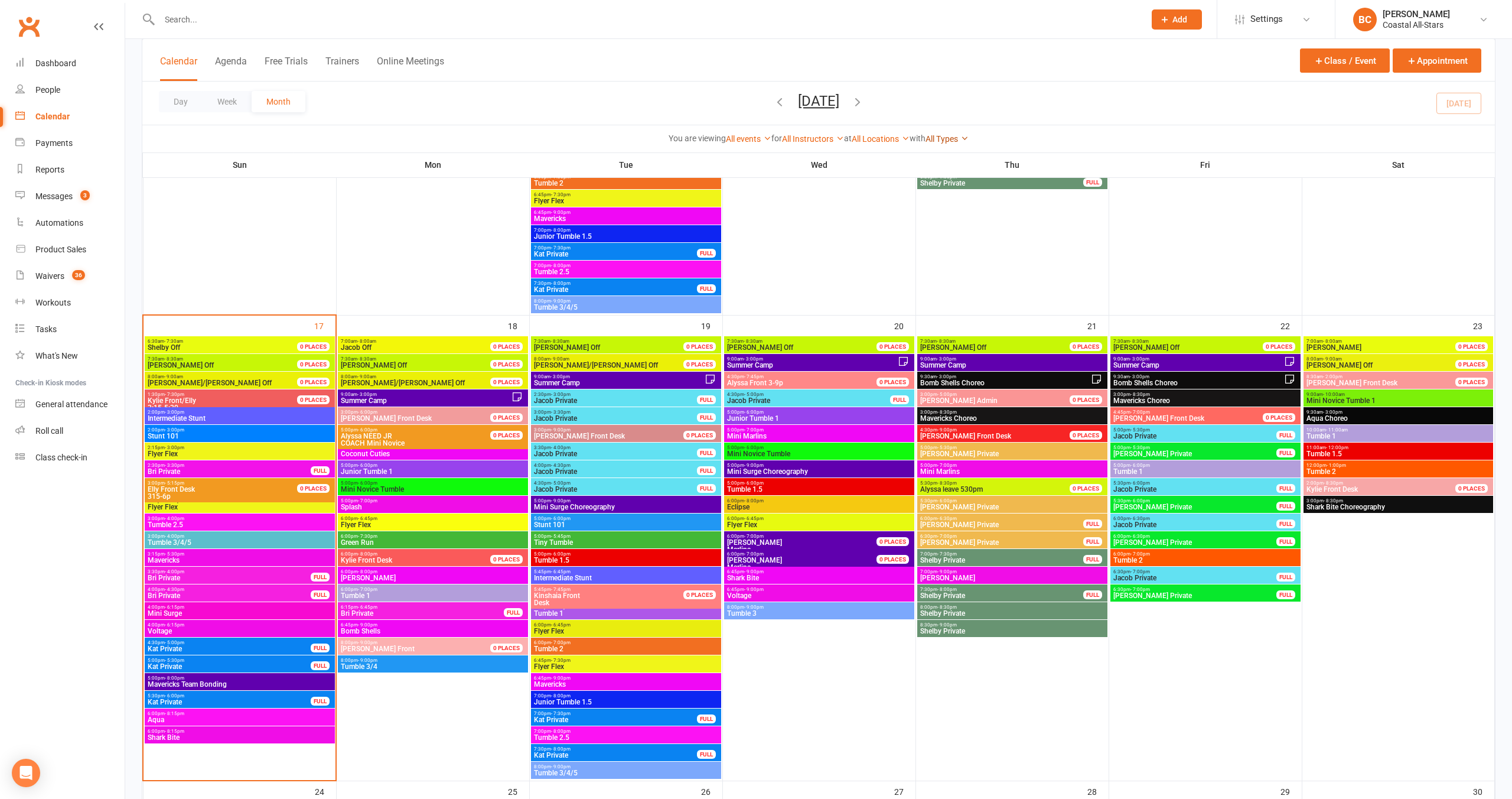
click at [954, 138] on link "All Types" at bounding box center [947, 139] width 43 height 9
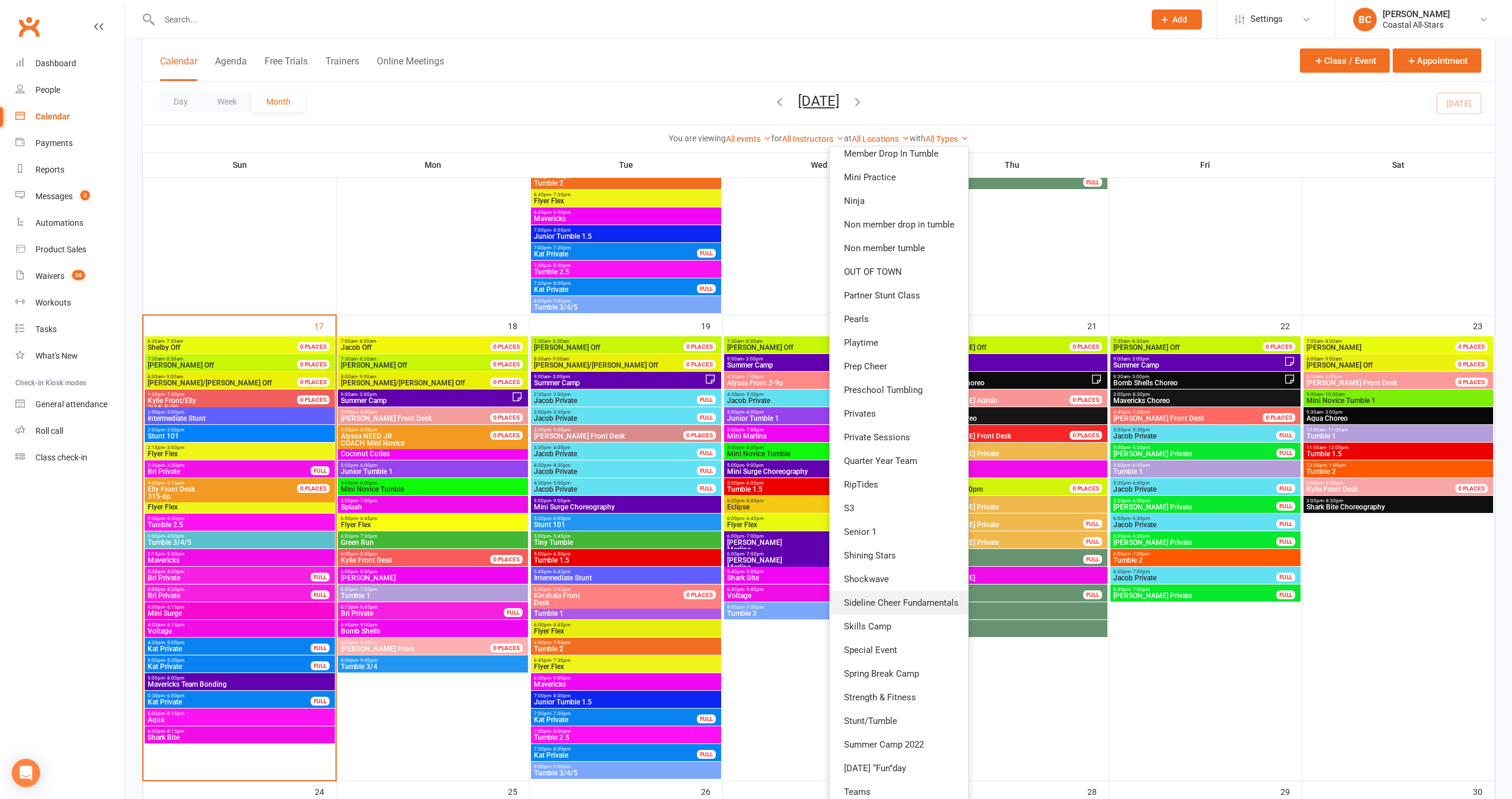
scroll to position [557, 0]
click at [872, 672] on link "Teams" at bounding box center [899, 669] width 138 height 24
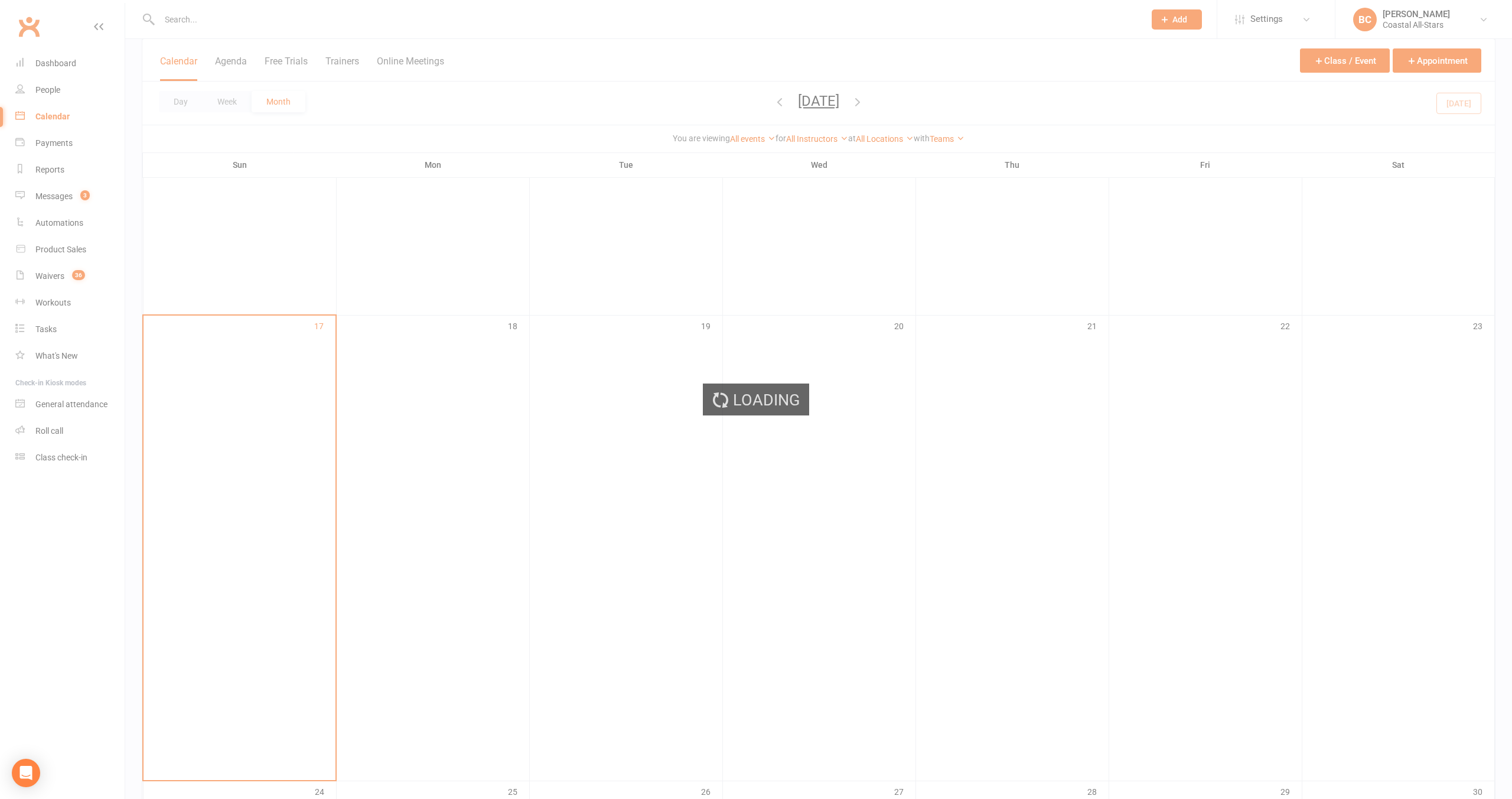
scroll to position [459, 0]
